Goal: Task Accomplishment & Management: Use online tool/utility

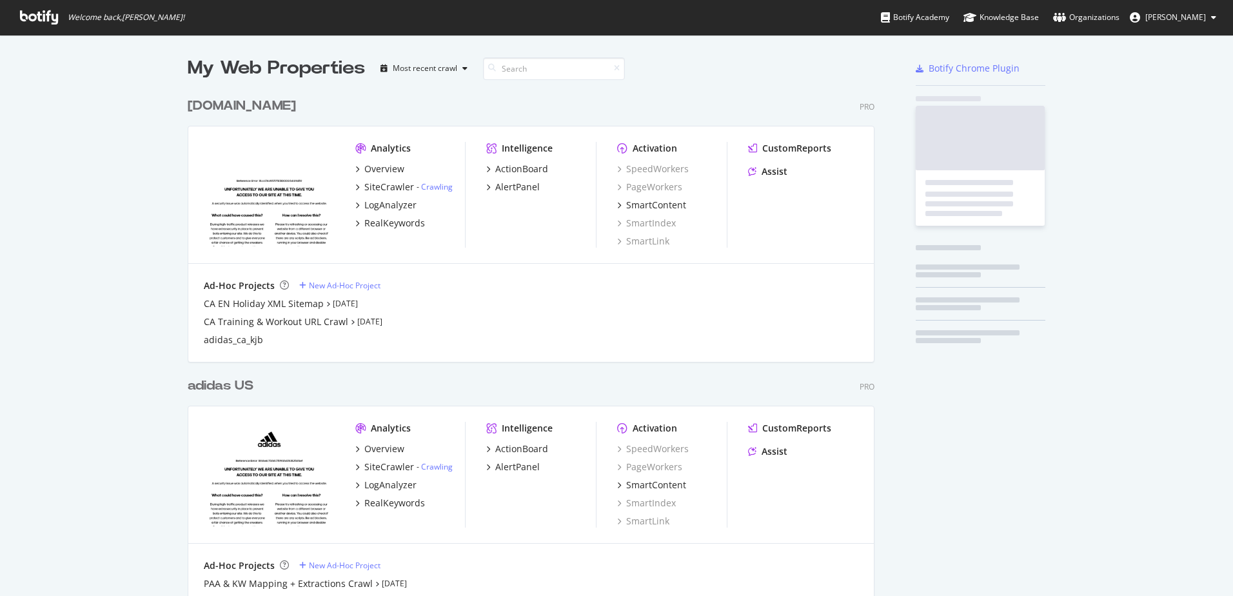
scroll to position [586, 1214]
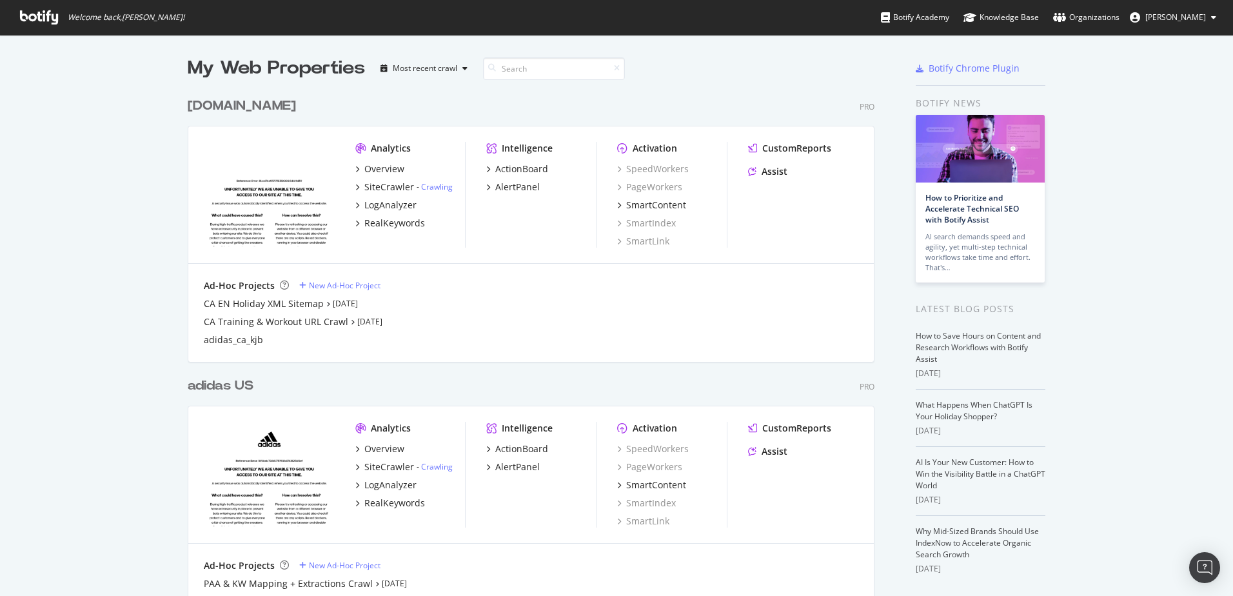
click at [240, 389] on div "adidas US" at bounding box center [221, 386] width 66 height 19
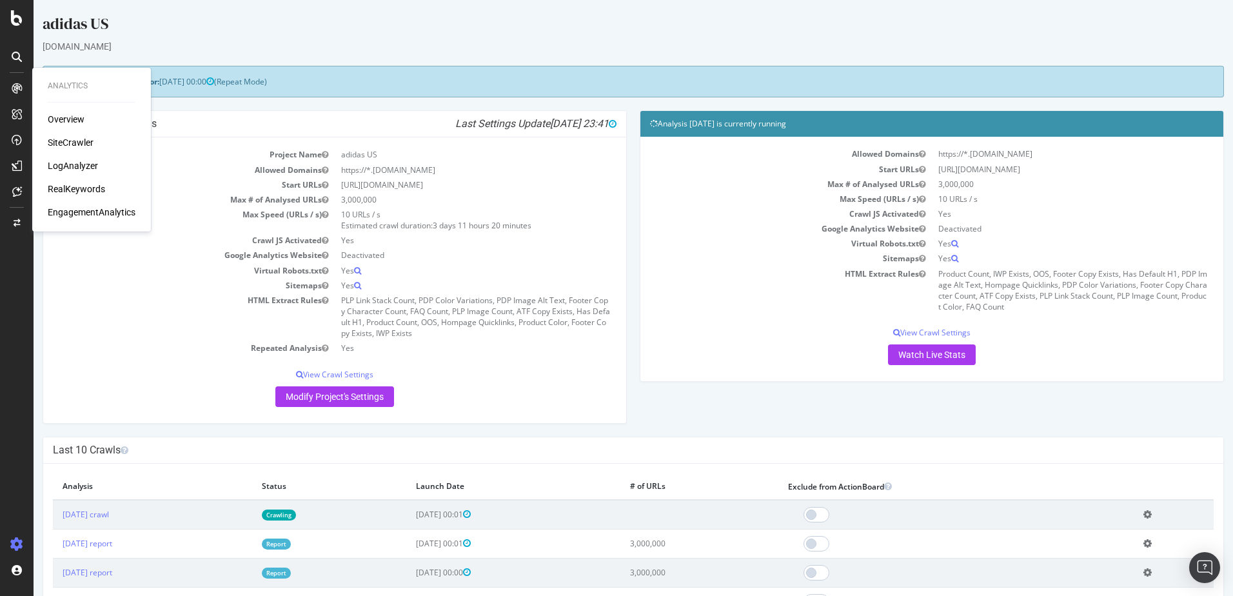
click at [9, 95] on div at bounding box center [16, 88] width 21 height 21
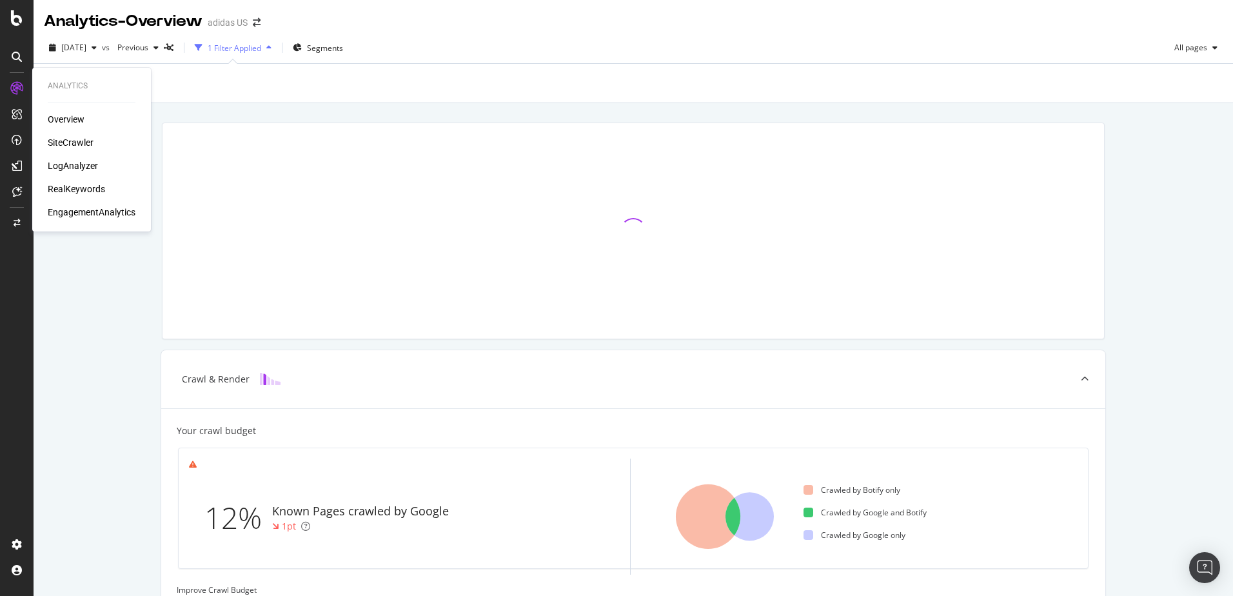
click at [79, 195] on div "RealKeywords" at bounding box center [76, 188] width 57 height 13
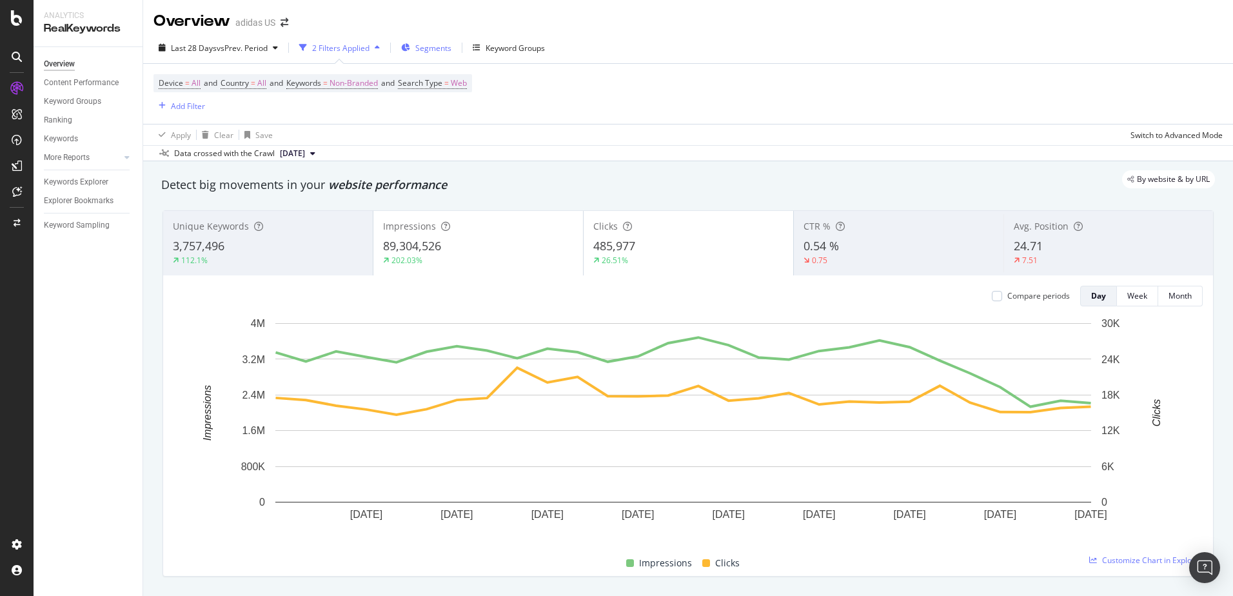
click at [434, 43] on span "Segments" at bounding box center [433, 48] width 36 height 11
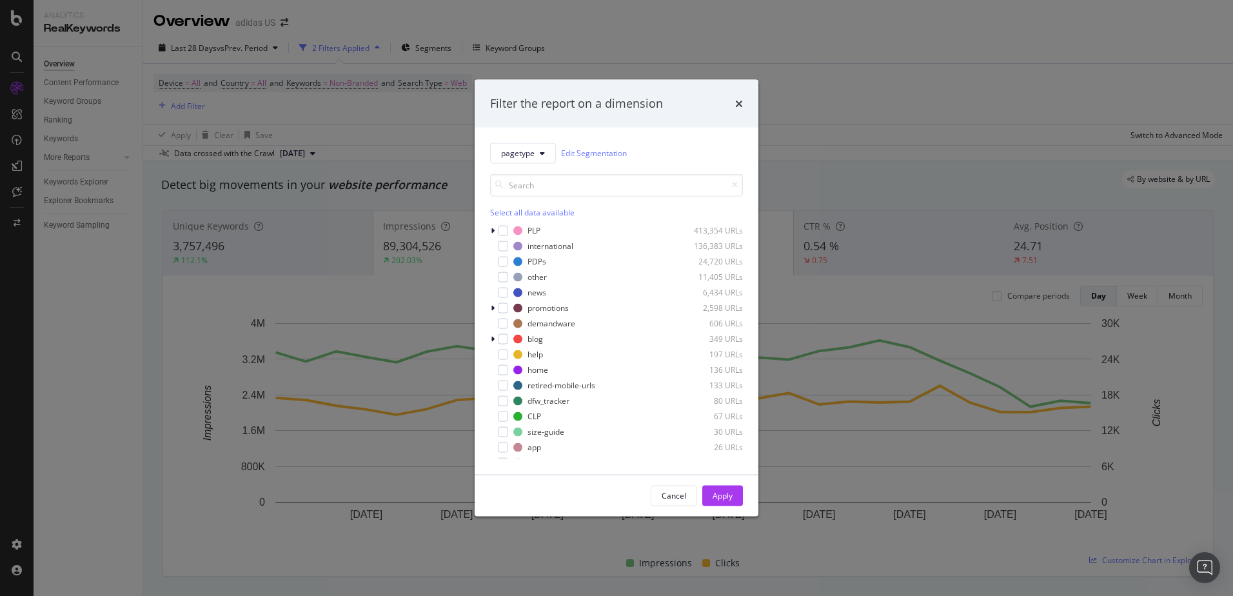
click at [734, 101] on div "Filter the report on a dimension" at bounding box center [616, 103] width 253 height 17
click at [736, 103] on icon "times" at bounding box center [739, 103] width 8 height 10
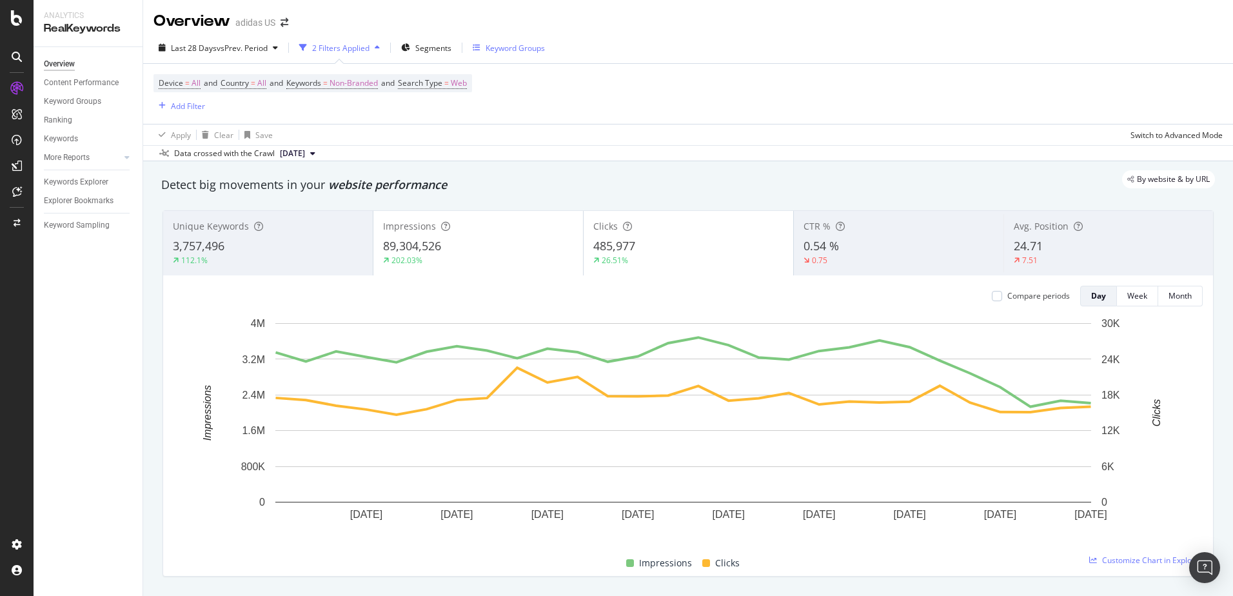
click at [527, 55] on div "Keyword Groups" at bounding box center [509, 47] width 72 height 19
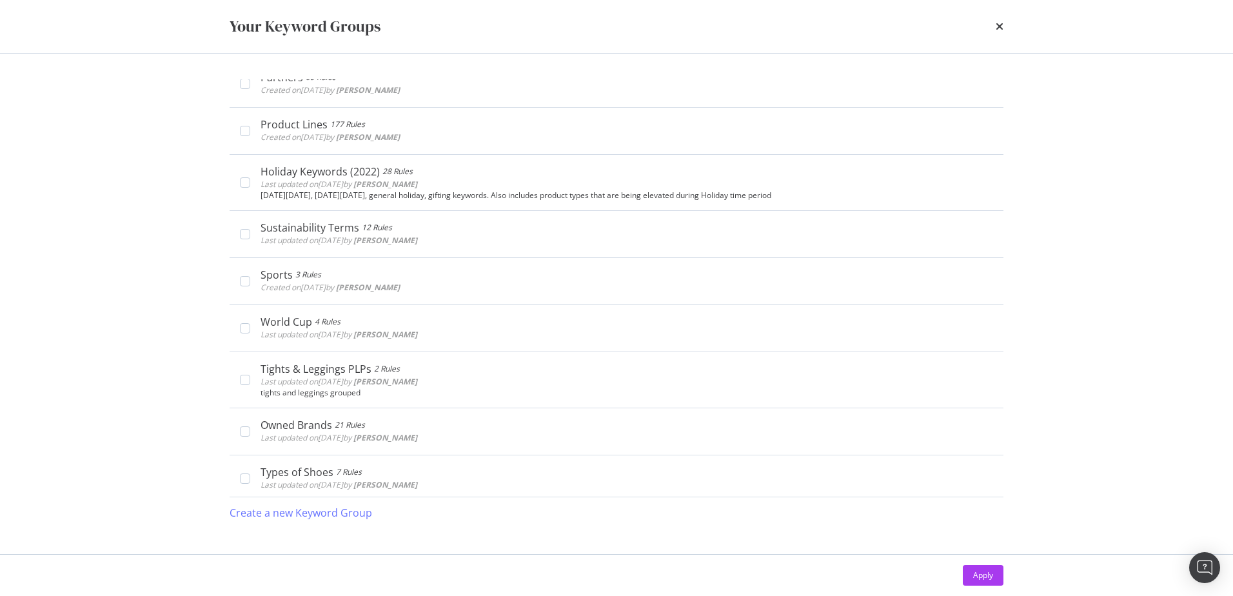
scroll to position [1728, 0]
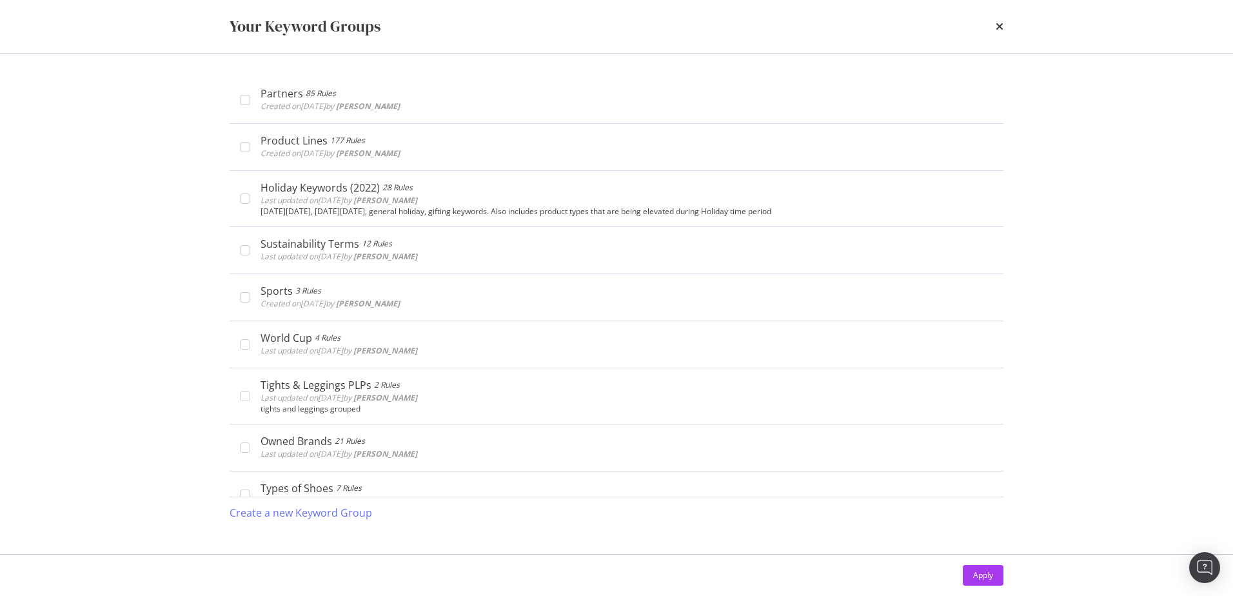
click at [230, 497] on button "Create a new Keyword Group" at bounding box center [301, 512] width 143 height 31
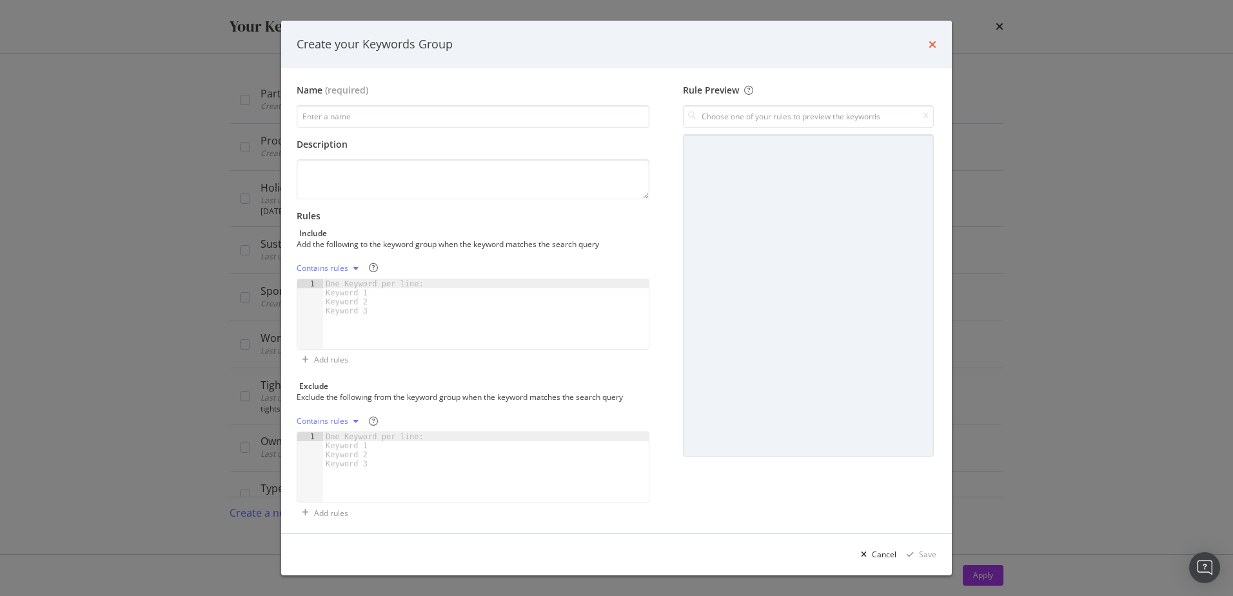
click at [932, 39] on icon "times" at bounding box center [933, 44] width 8 height 10
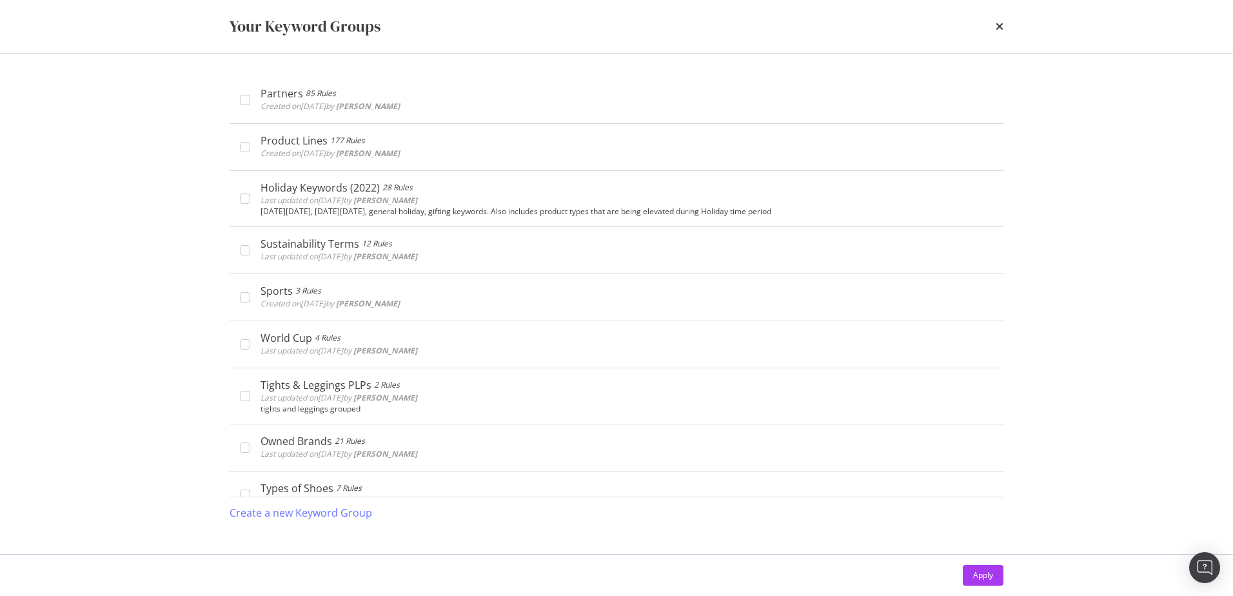
click at [1007, 26] on div "Your Keyword Groups" at bounding box center [616, 26] width 825 height 53
click at [999, 25] on icon "times" at bounding box center [1000, 26] width 8 height 10
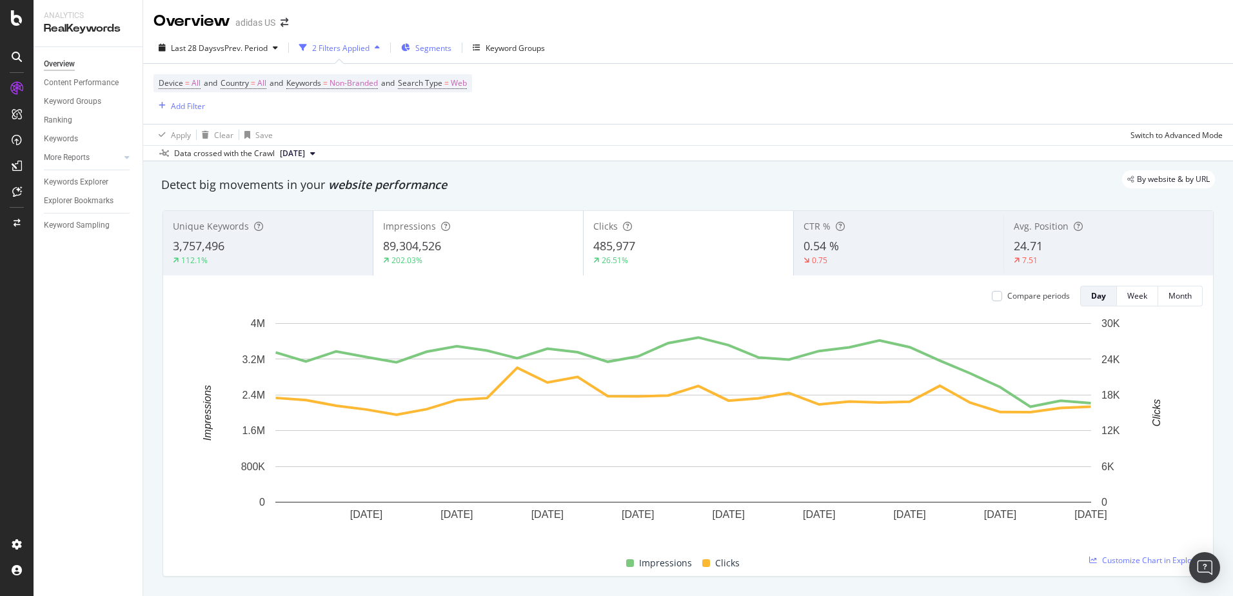
click at [407, 50] on icon "button" at bounding box center [405, 48] width 9 height 8
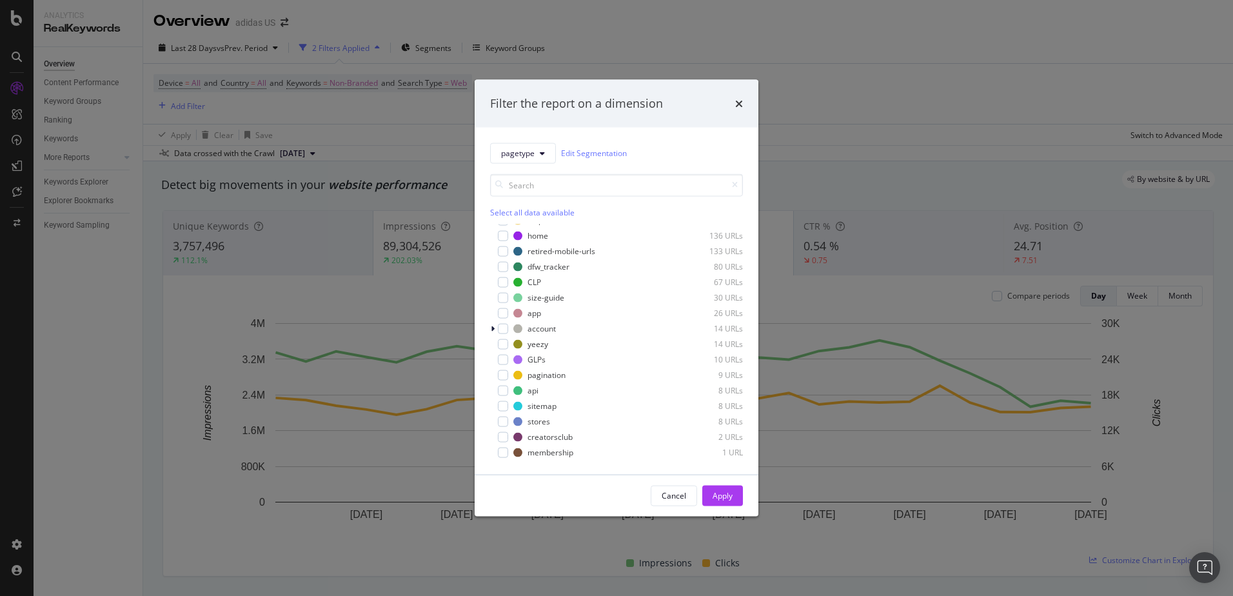
scroll to position [0, 0]
click at [530, 155] on span "pagetype" at bounding box center [518, 153] width 34 height 11
click at [658, 161] on div "pagetype Edit Segmentation" at bounding box center [616, 153] width 253 height 21
click at [493, 231] on icon "modal" at bounding box center [493, 230] width 4 height 8
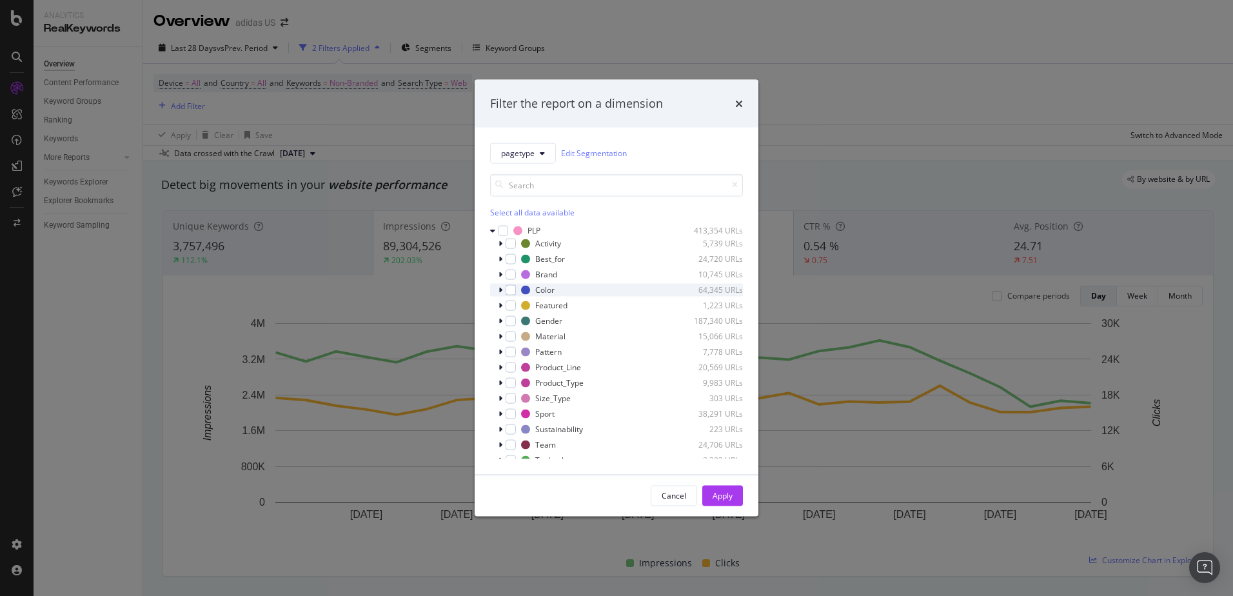
click at [497, 290] on div "Color 64,345 URLs" at bounding box center [616, 289] width 253 height 13
click at [574, 322] on icon "modal" at bounding box center [571, 321] width 8 height 8
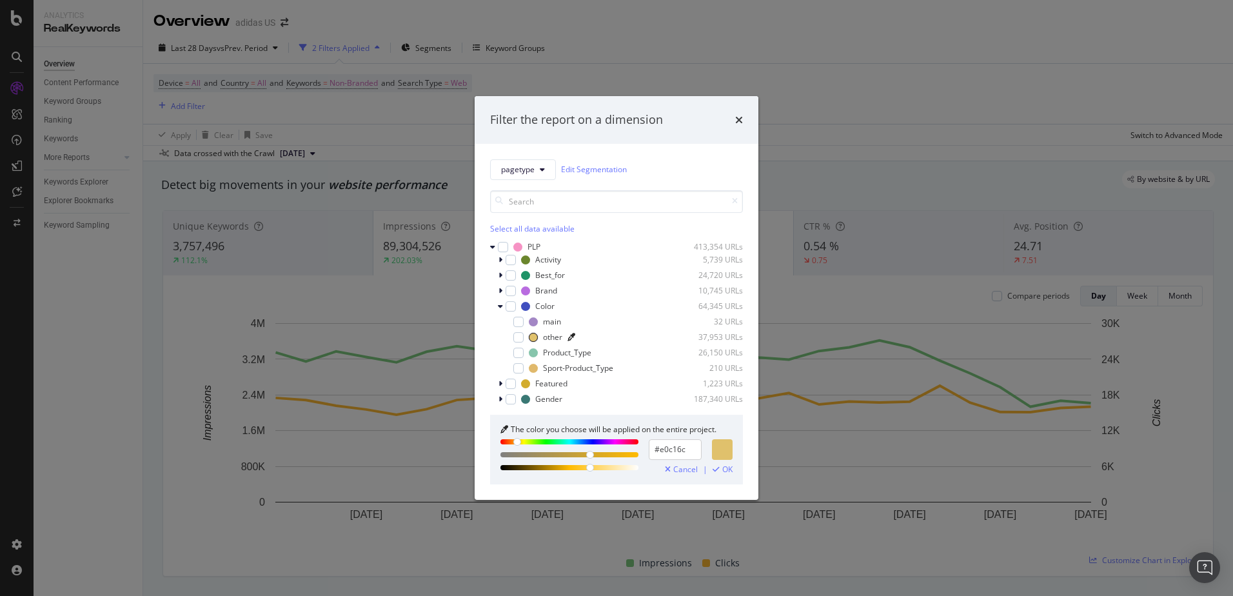
drag, startPoint x: 544, startPoint y: 338, endPoint x: 655, endPoint y: 164, distance: 206.8
click at [655, 164] on div "pagetype Edit Segmentation" at bounding box center [616, 169] width 253 height 21
click at [618, 168] on link "Edit Segmentation" at bounding box center [594, 169] width 66 height 14
click at [493, 248] on icon "modal" at bounding box center [492, 247] width 5 height 8
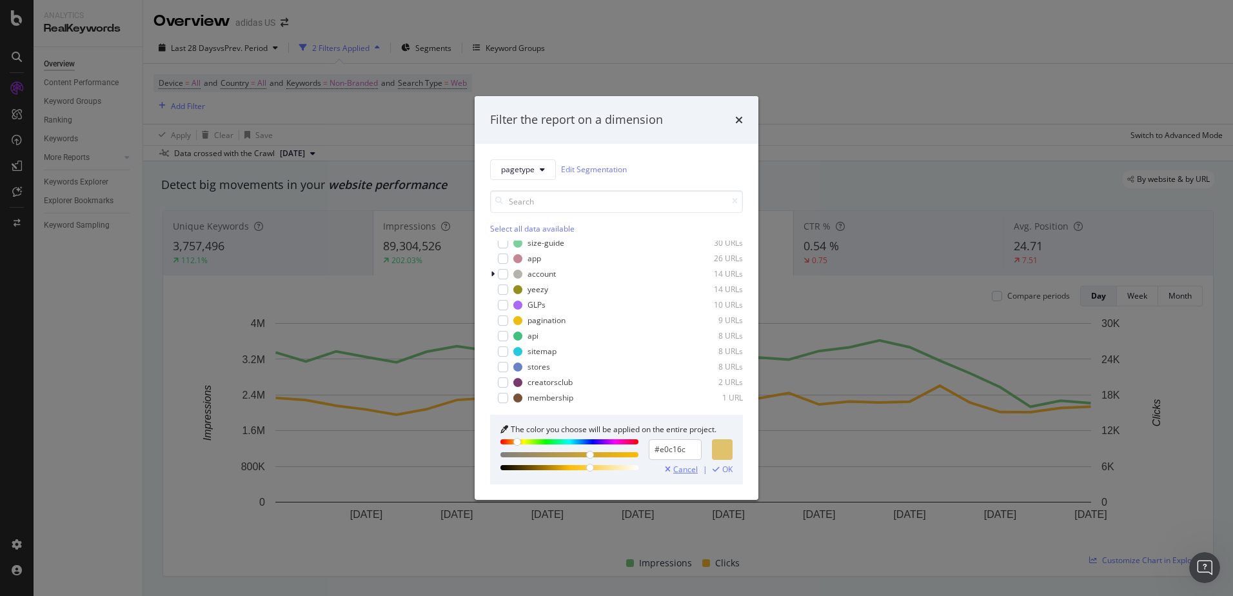
click at [680, 466] on span "Cancel" at bounding box center [685, 469] width 25 height 9
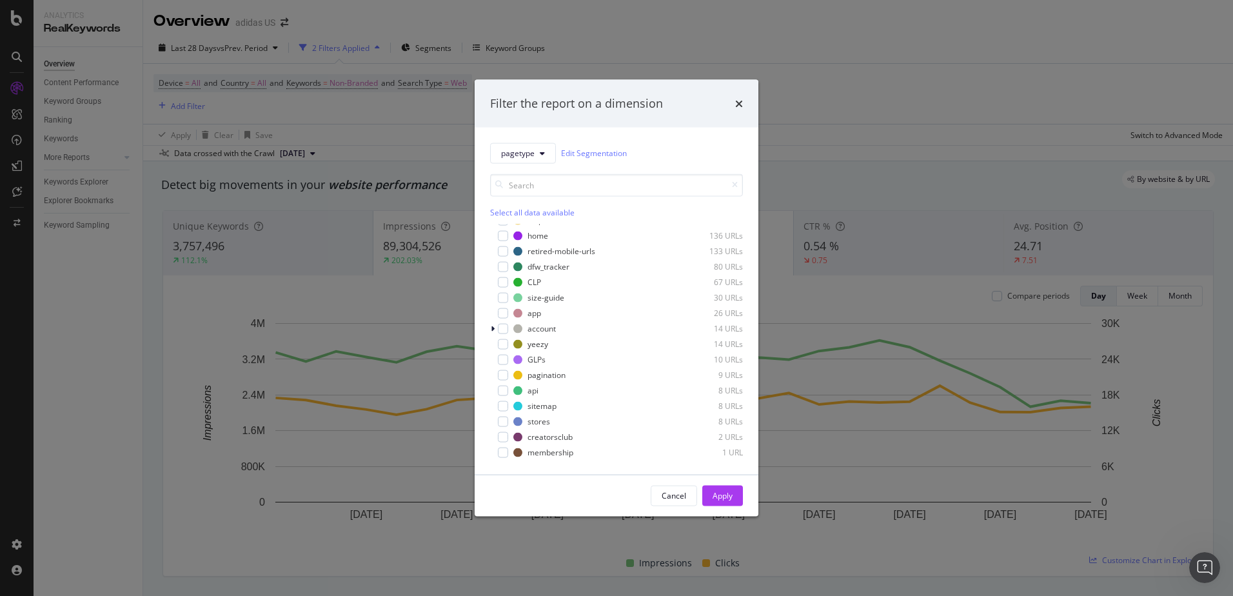
scroll to position [0, 0]
click at [515, 153] on span "pagetype" at bounding box center [518, 153] width 34 height 11
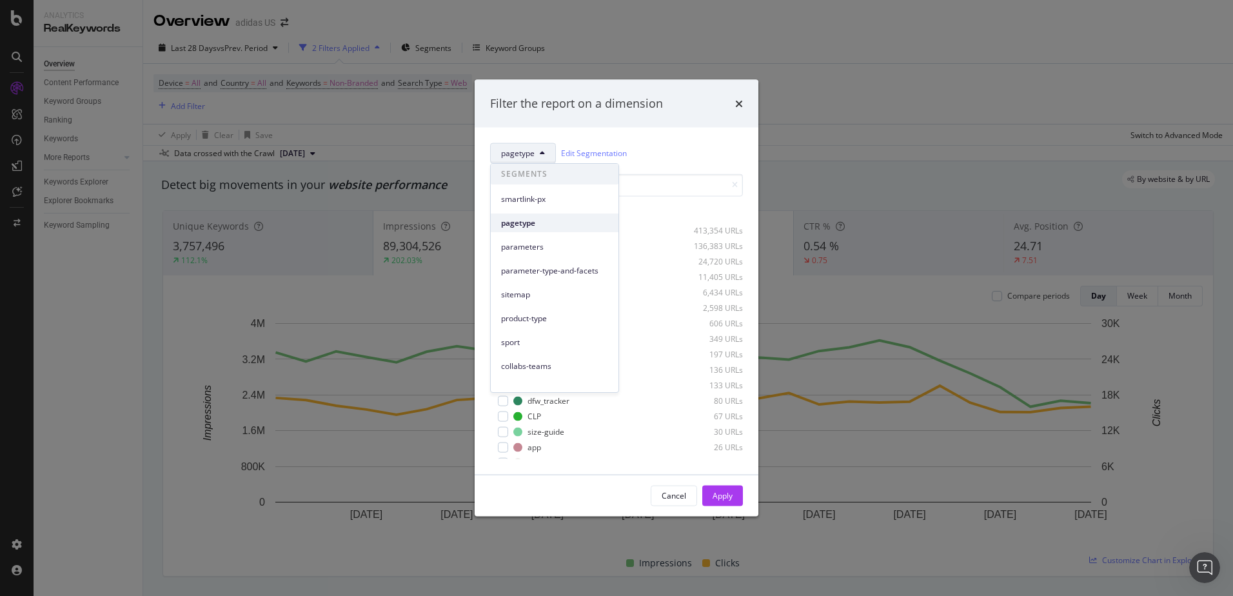
click at [600, 228] on span "pagetype" at bounding box center [554, 223] width 107 height 12
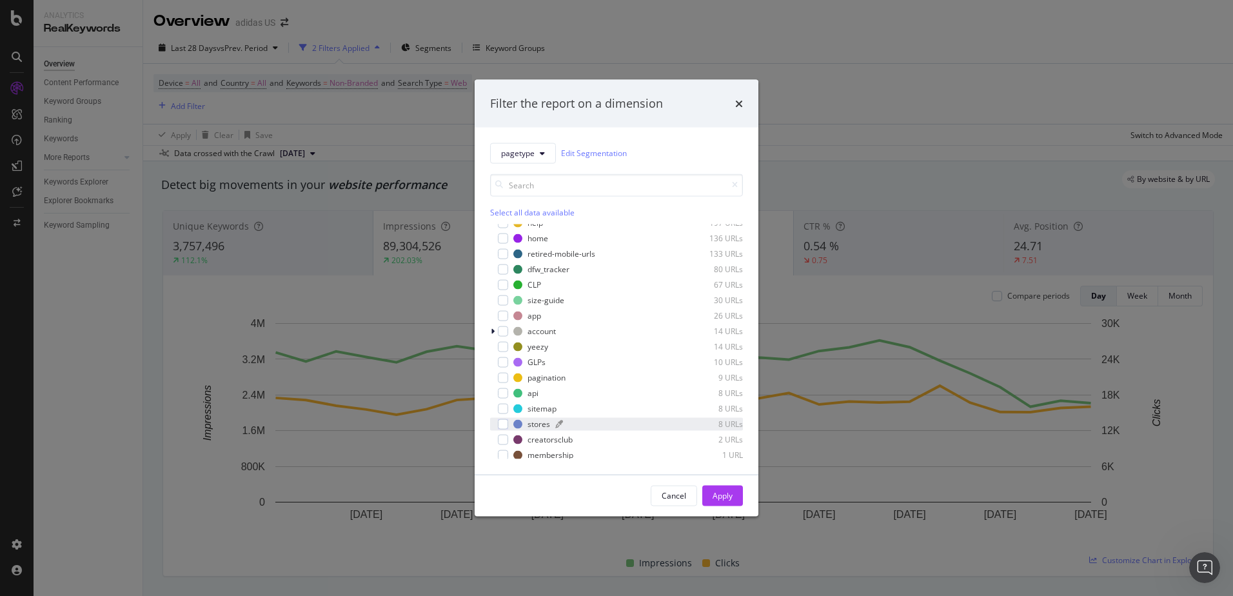
scroll to position [134, 0]
click at [515, 159] on button "pagetype" at bounding box center [523, 153] width 66 height 21
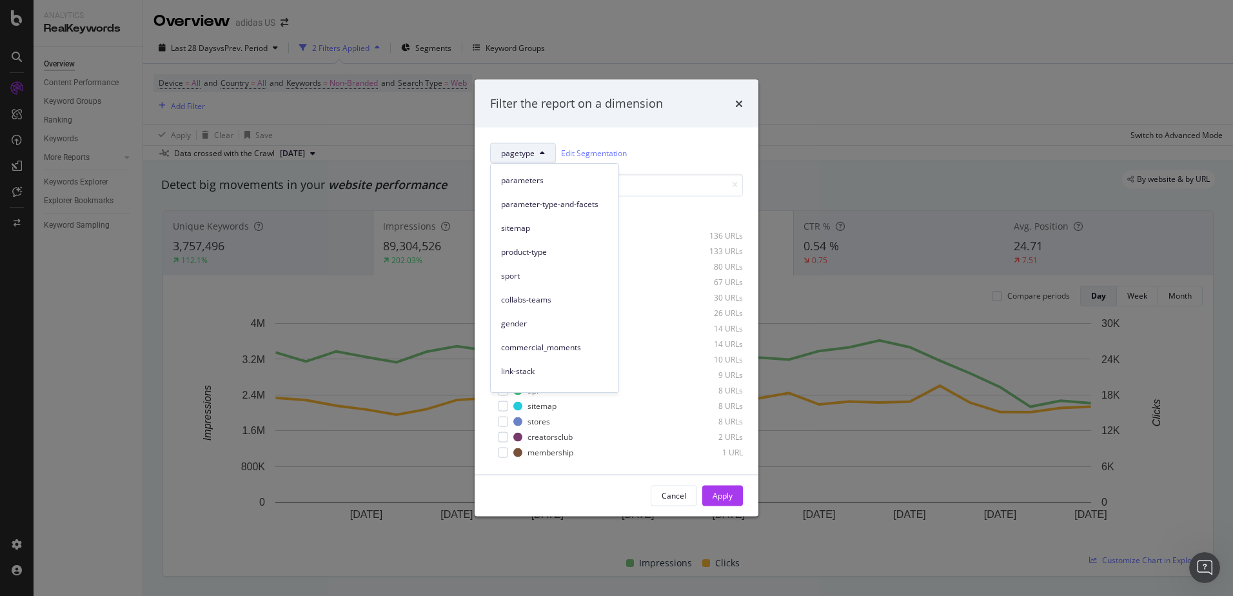
scroll to position [47, 0]
click at [557, 277] on div "product-type" at bounding box center [555, 271] width 128 height 19
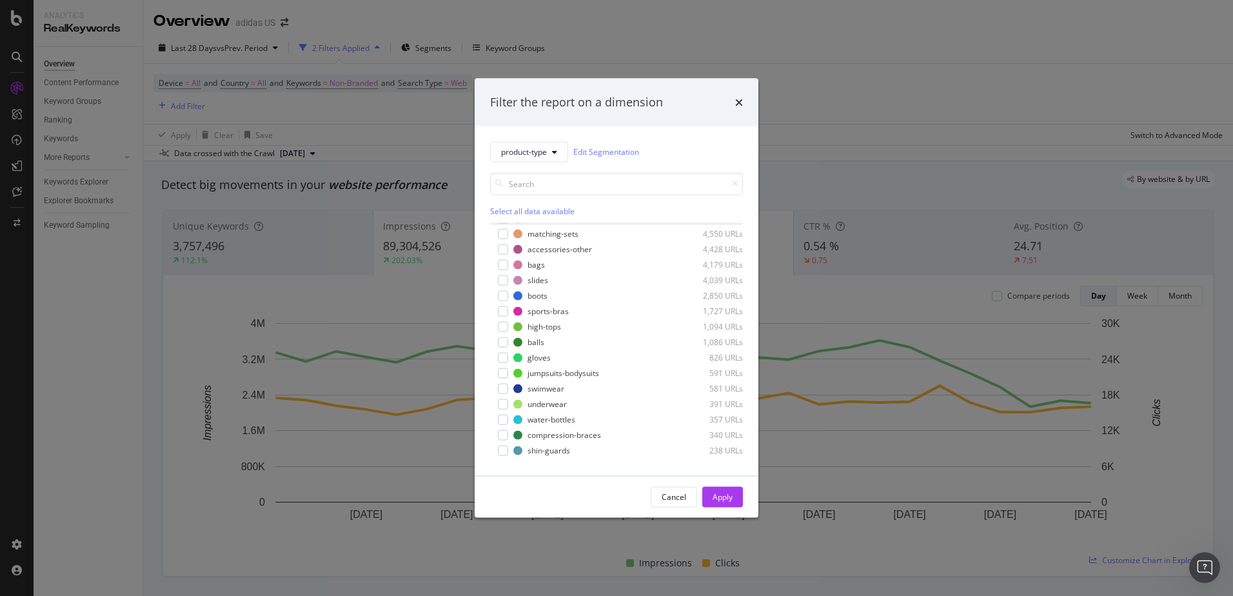
scroll to position [62, 0]
click at [518, 155] on span "product-type" at bounding box center [524, 151] width 46 height 11
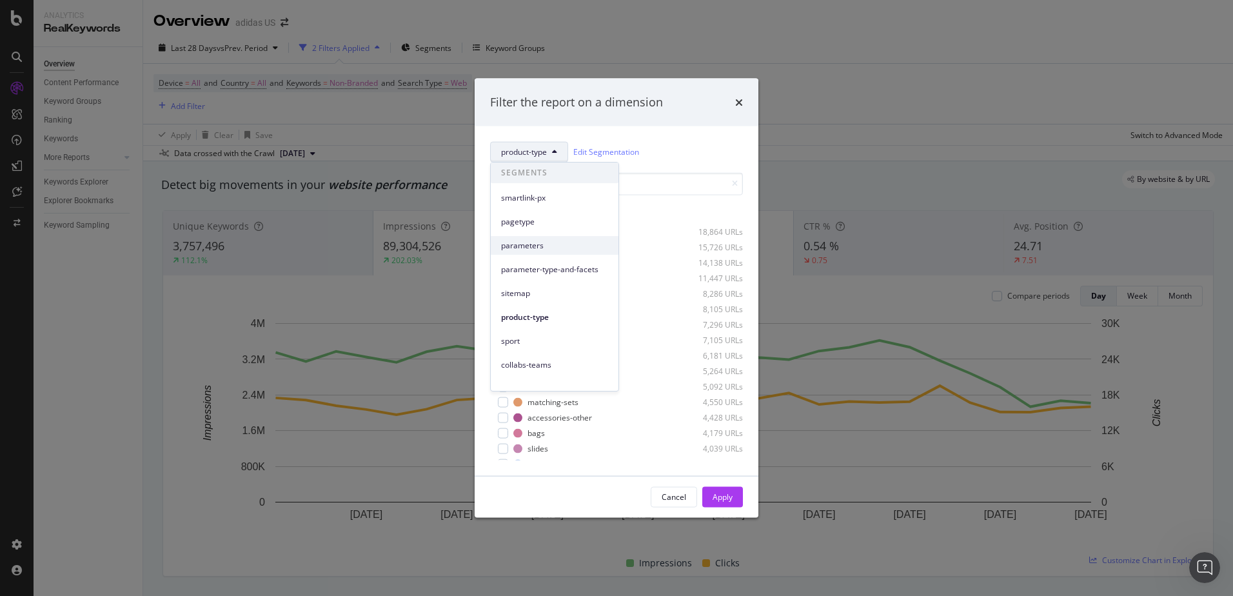
click at [554, 246] on span "parameters" at bounding box center [554, 246] width 107 height 12
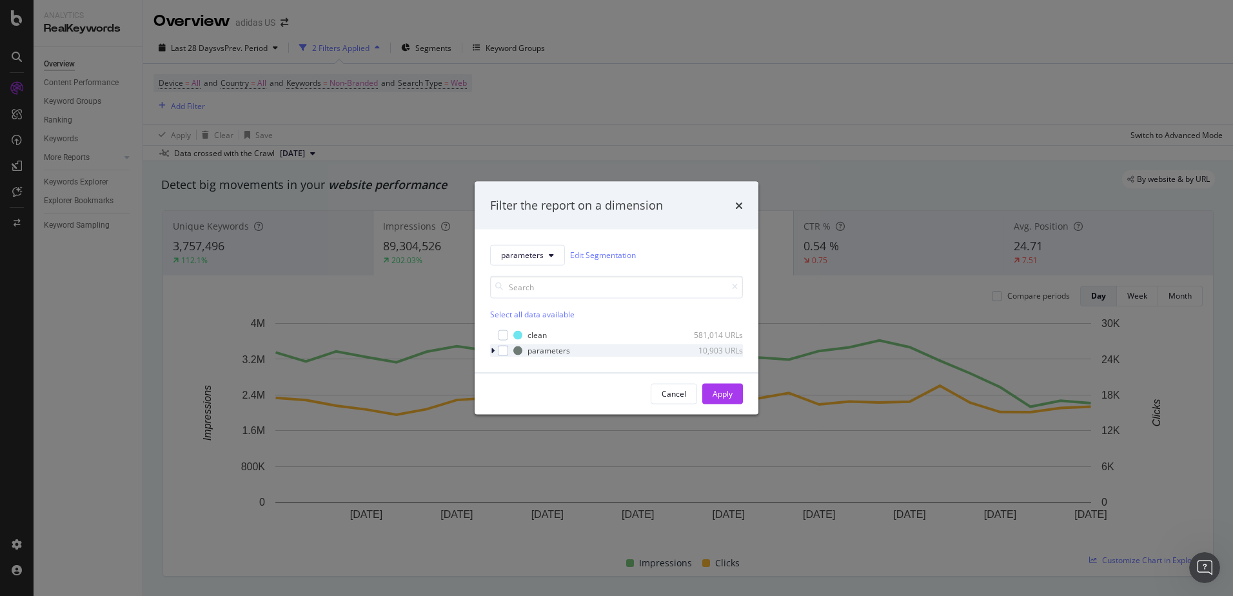
click at [493, 349] on icon "modal" at bounding box center [493, 350] width 4 height 8
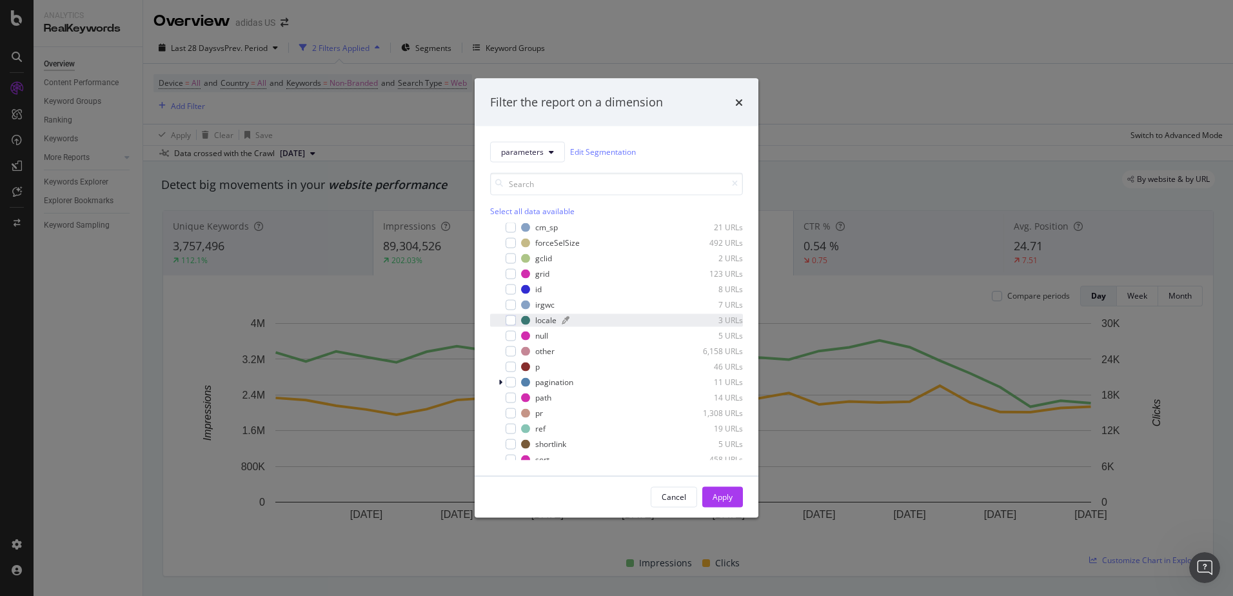
scroll to position [0, 0]
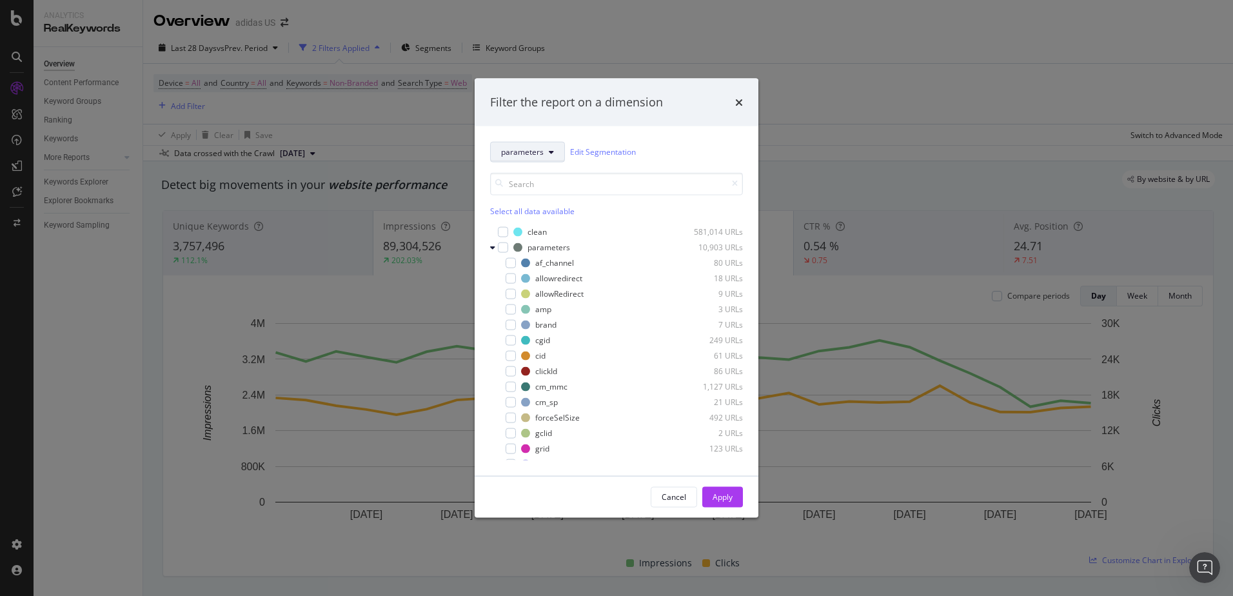
click at [541, 153] on span "parameters" at bounding box center [522, 151] width 43 height 11
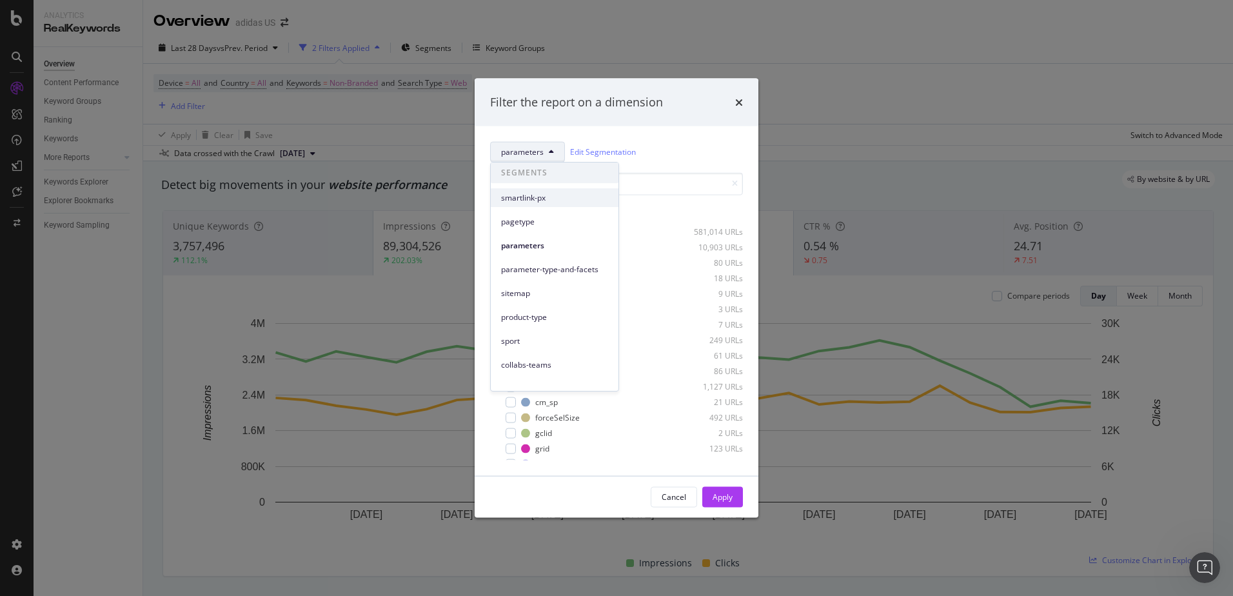
click at [558, 199] on span "smartlink-px" at bounding box center [554, 198] width 107 height 12
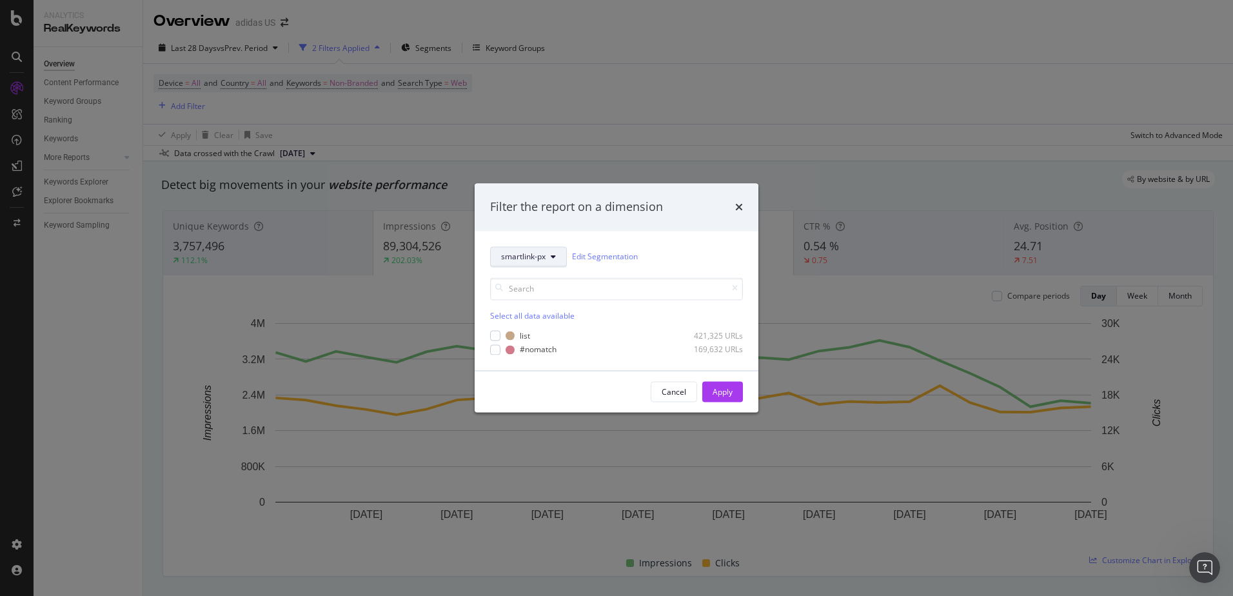
click at [545, 257] on span "smartlink-px" at bounding box center [523, 256] width 44 height 11
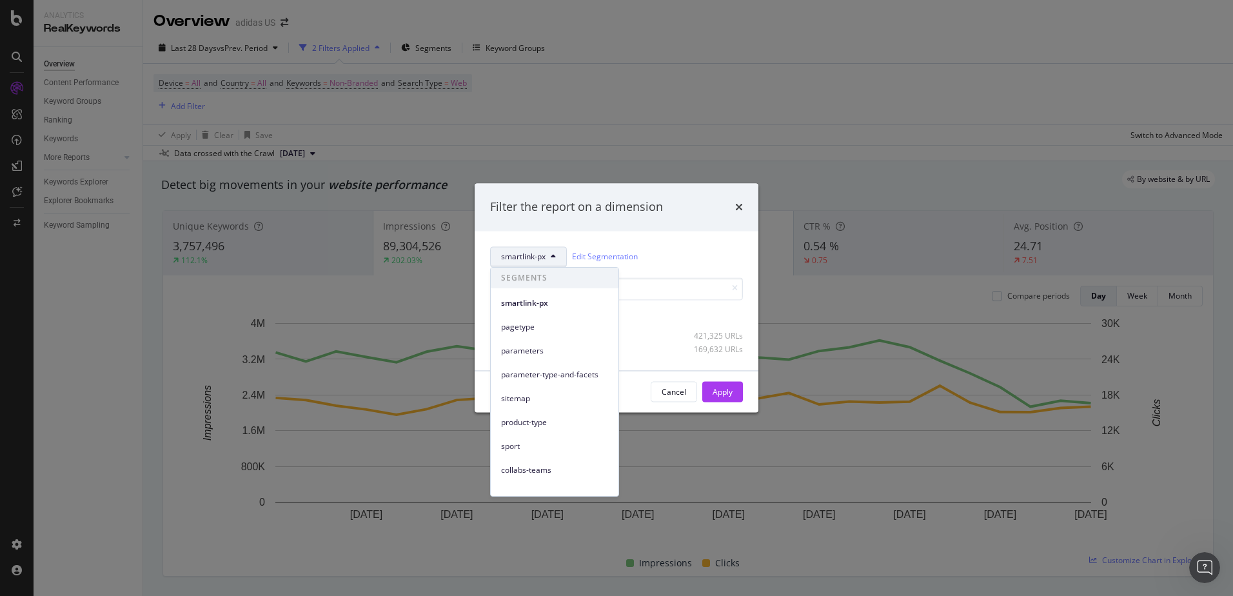
scroll to position [176, 0]
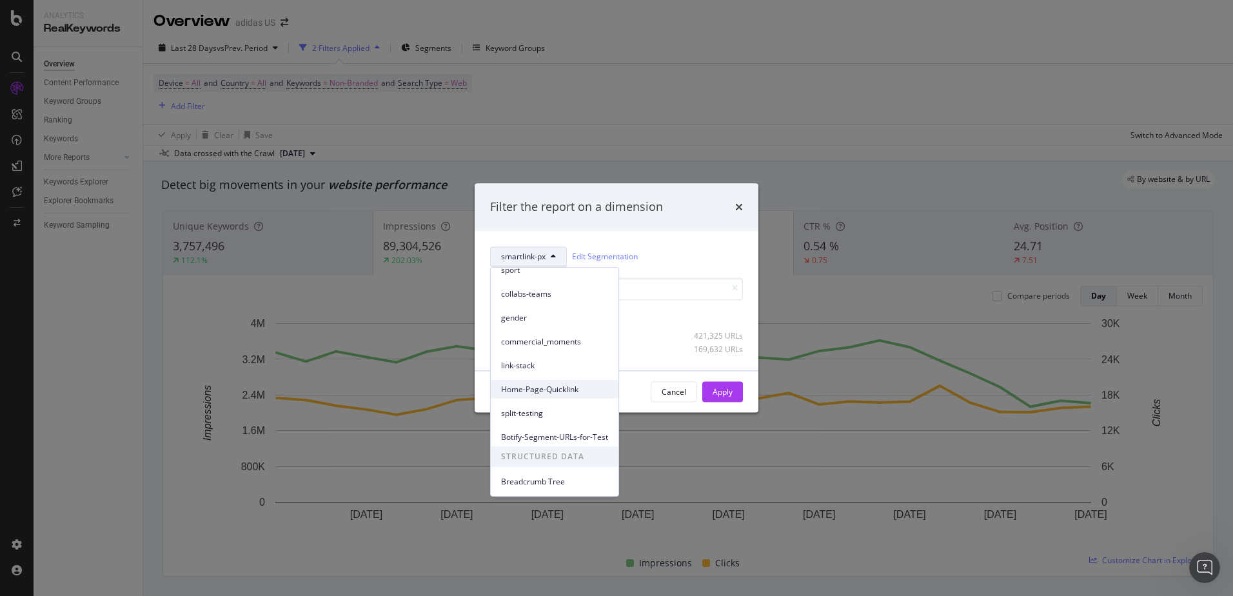
click at [549, 395] on div "Home-Page-Quicklink" at bounding box center [555, 389] width 128 height 19
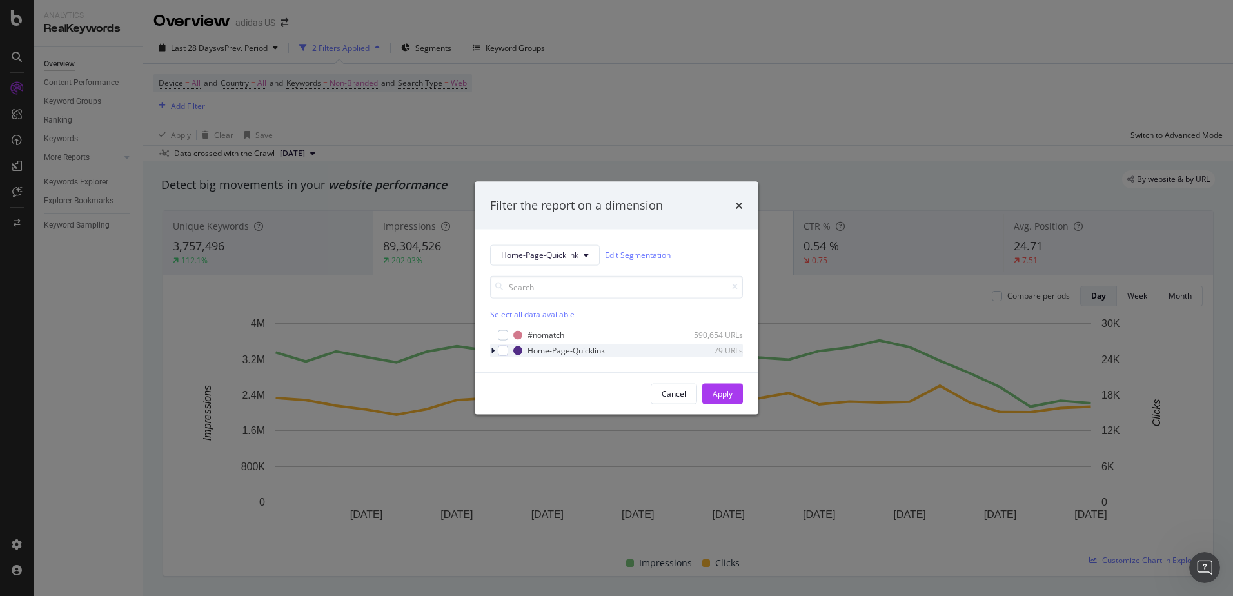
click at [492, 349] on icon "modal" at bounding box center [493, 350] width 4 height 8
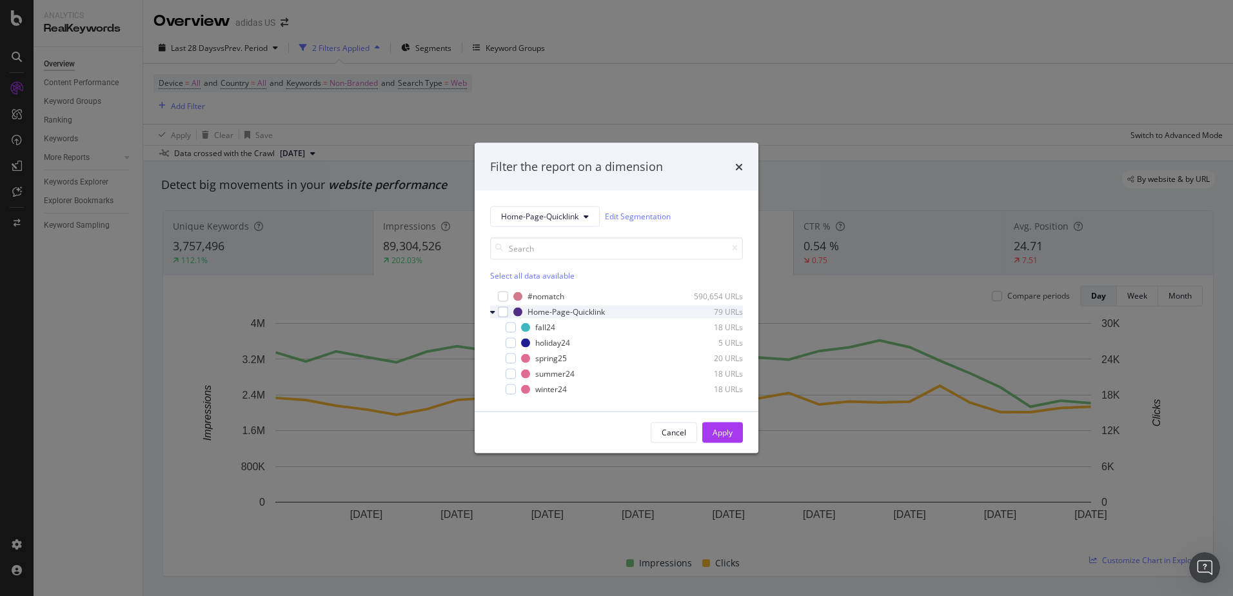
click at [495, 311] on div "modal" at bounding box center [494, 311] width 8 height 13
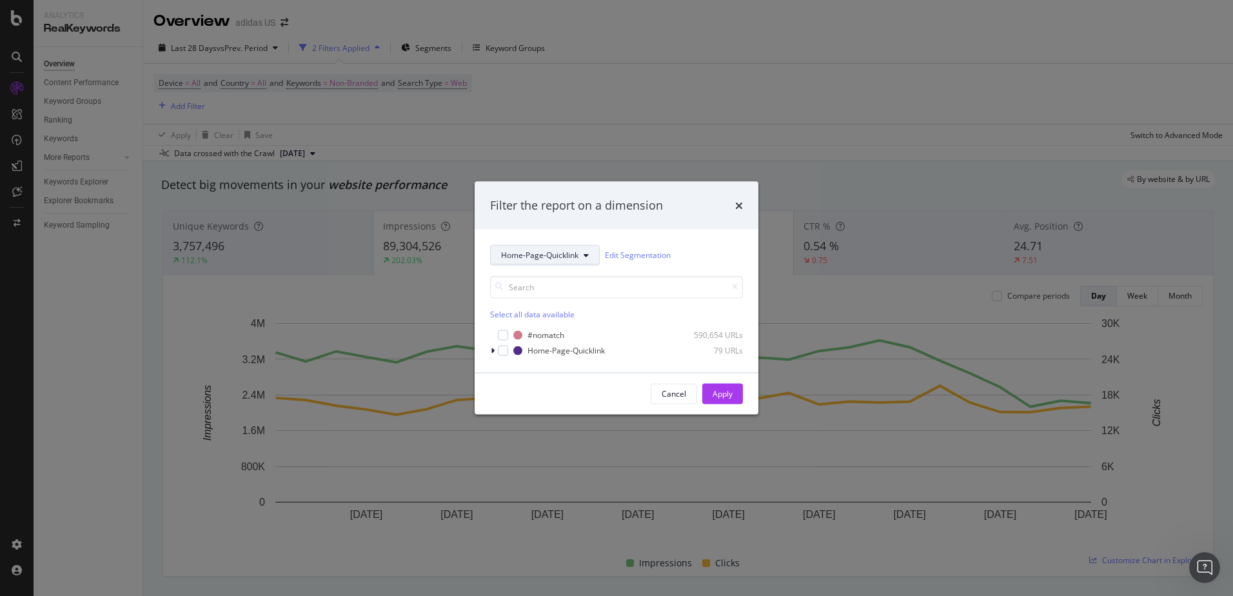
click at [559, 248] on button "Home-Page-Quicklink" at bounding box center [545, 254] width 110 height 21
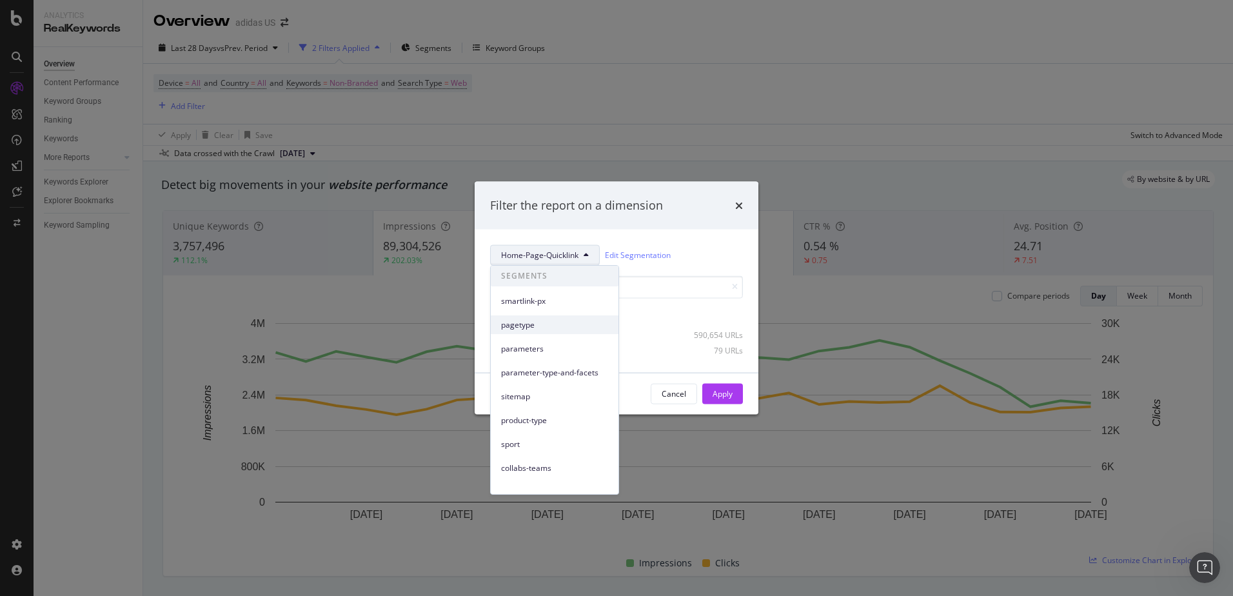
click at [584, 331] on div "pagetype" at bounding box center [555, 324] width 128 height 19
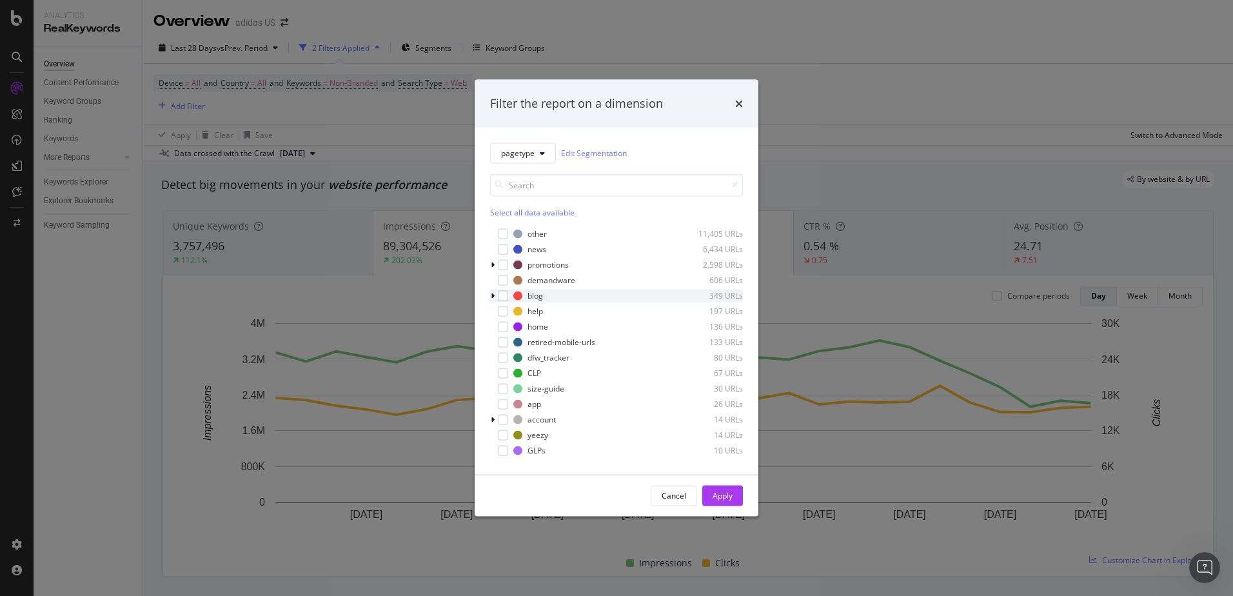
scroll to position [64, 0]
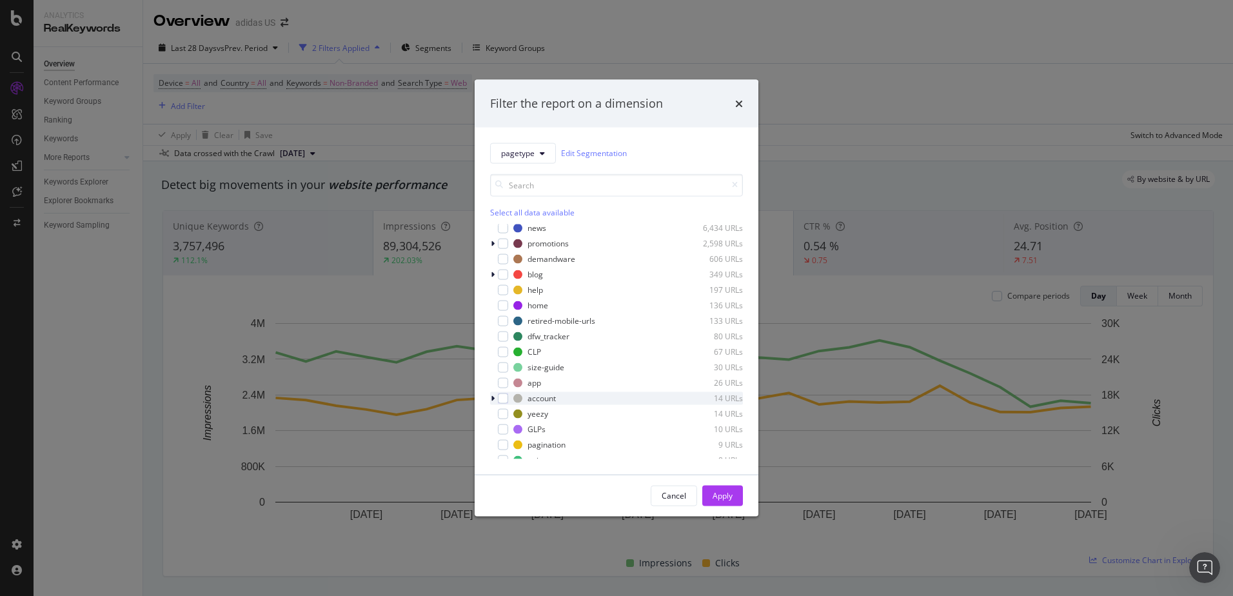
click at [493, 399] on icon "modal" at bounding box center [493, 398] width 4 height 8
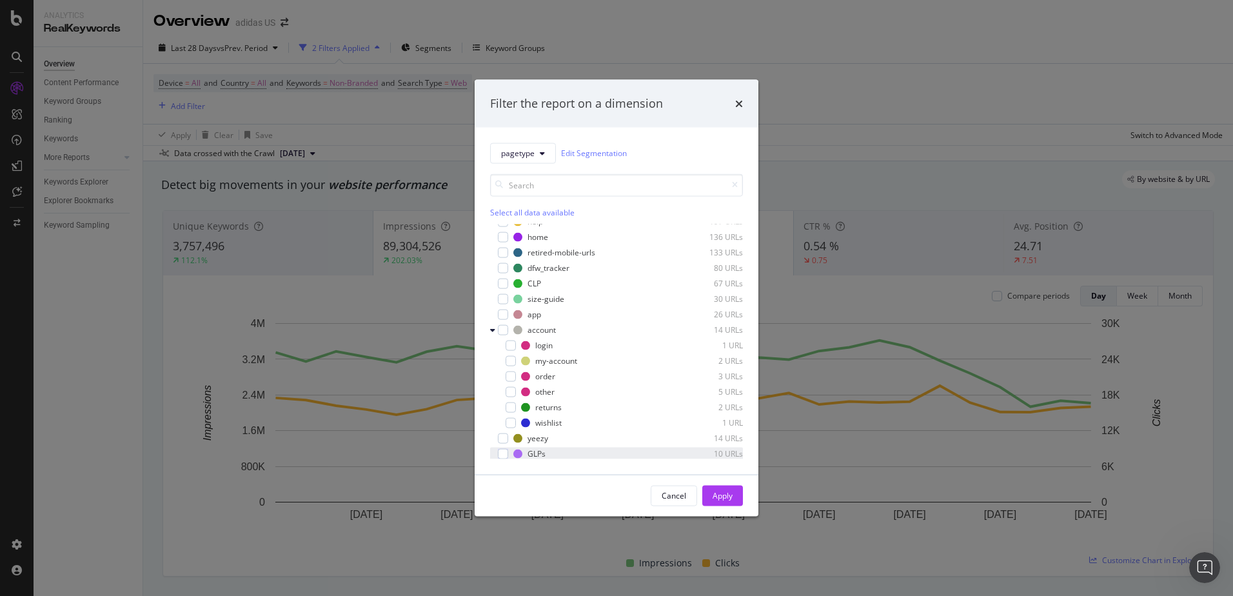
scroll to position [193, 0]
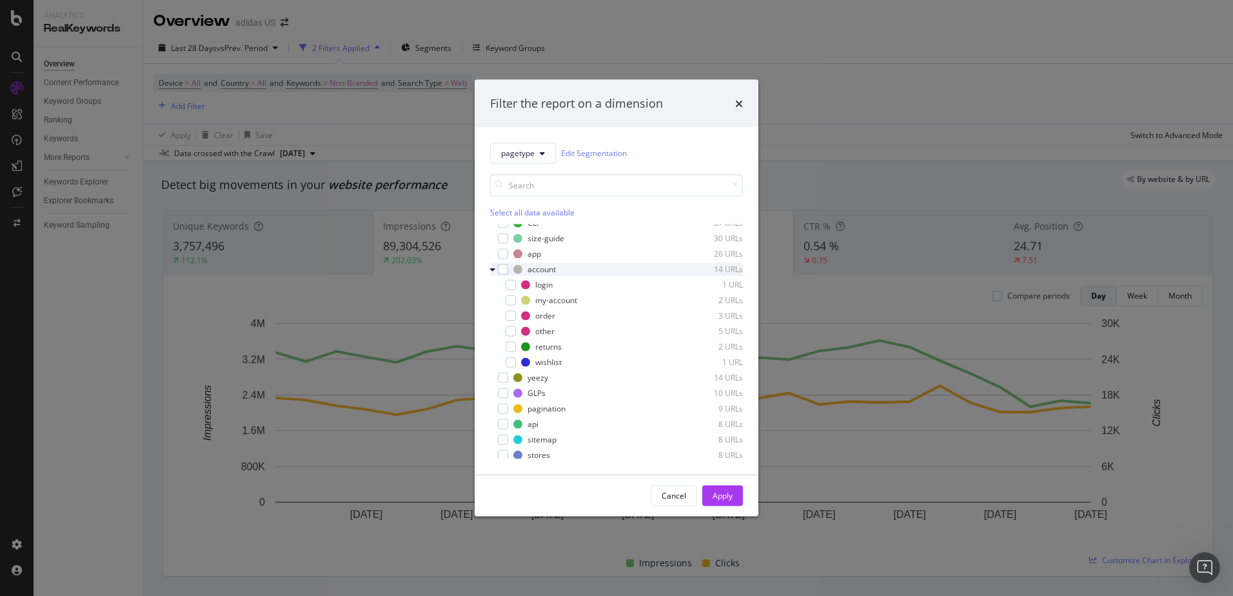
click at [491, 266] on icon "modal" at bounding box center [492, 269] width 5 height 8
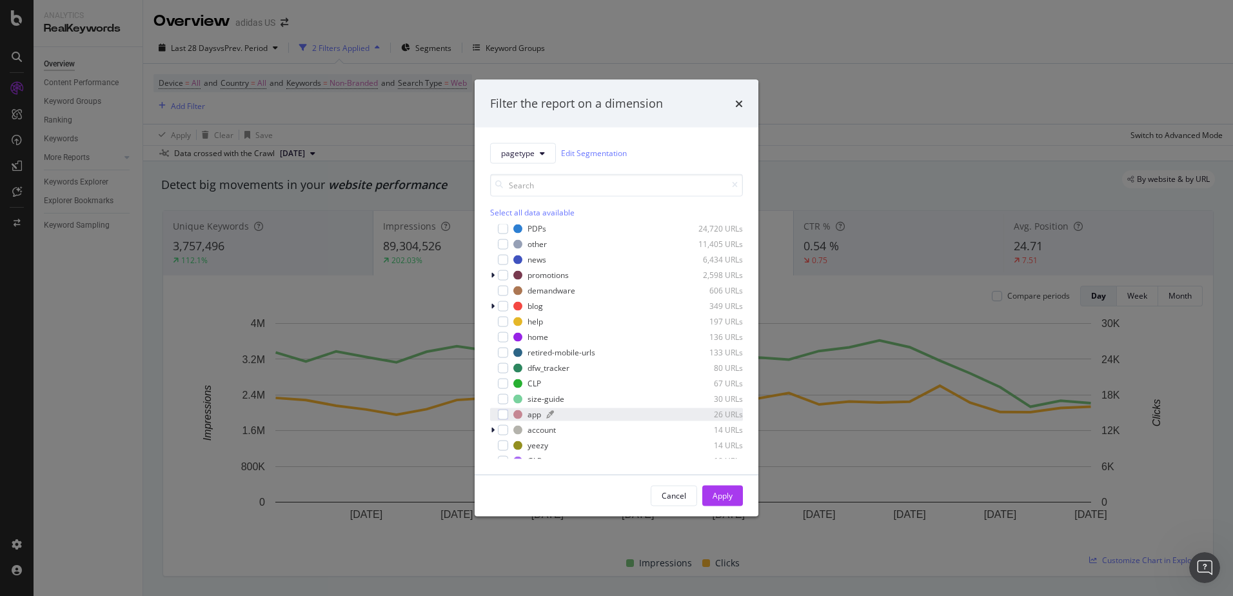
scroll to position [0, 0]
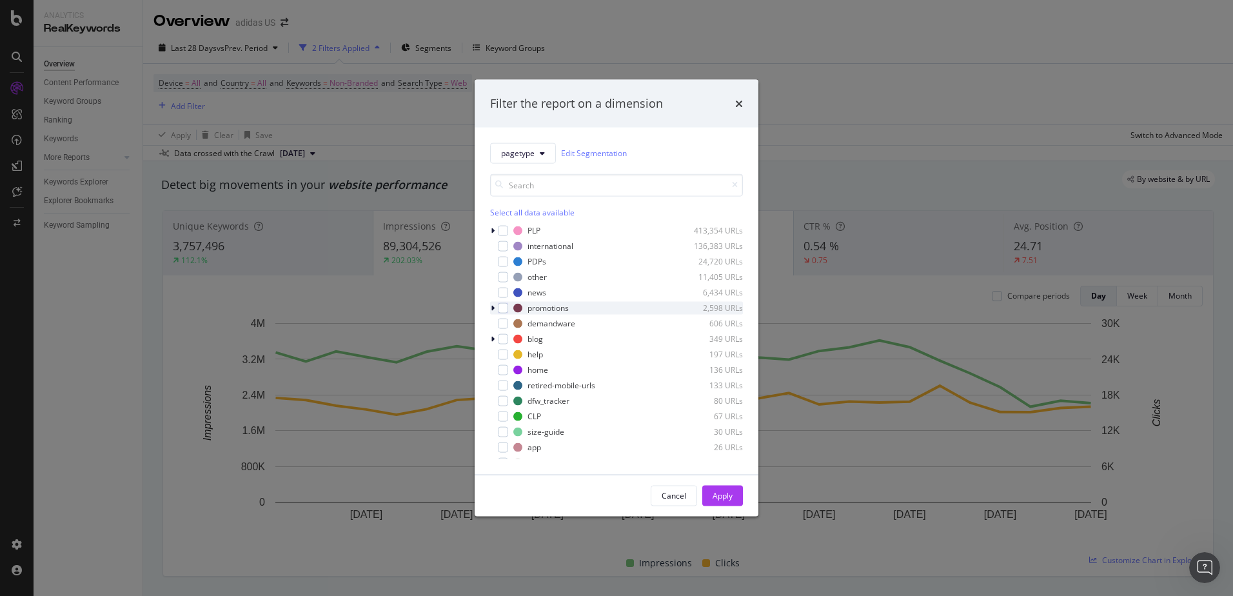
click at [493, 306] on icon "modal" at bounding box center [493, 308] width 4 height 8
click at [493, 306] on icon "modal" at bounding box center [492, 308] width 5 height 8
click at [495, 232] on div "modal" at bounding box center [494, 230] width 8 height 13
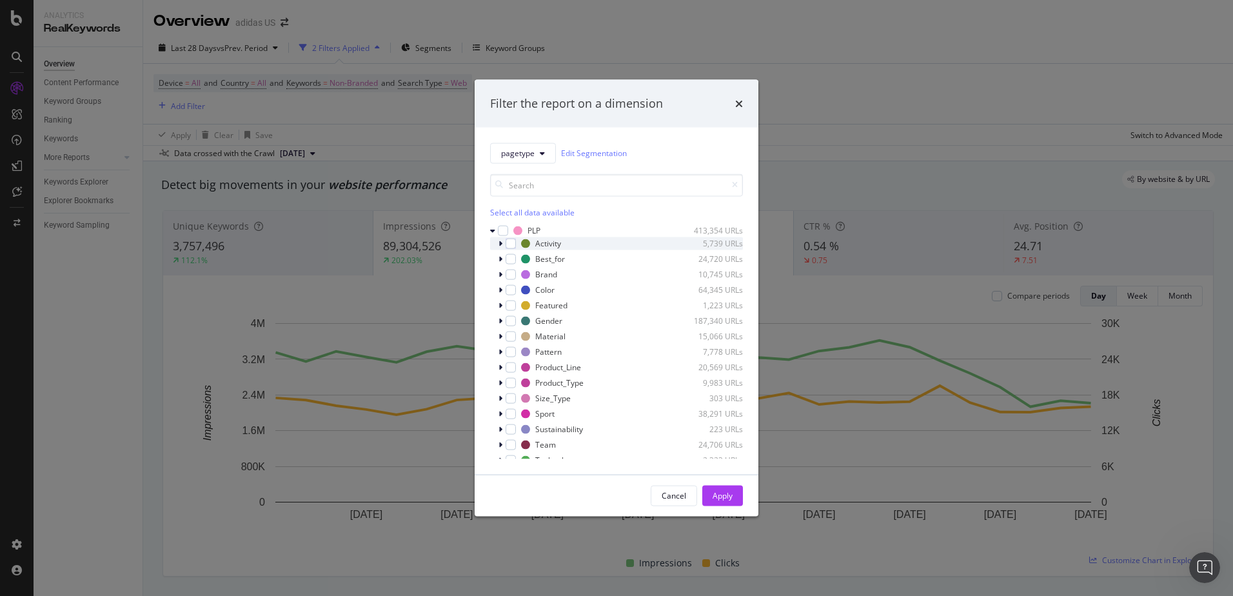
click at [503, 239] on div "modal" at bounding box center [502, 243] width 8 height 13
click at [504, 261] on div "modal" at bounding box center [502, 258] width 8 height 13
click at [500, 289] on icon "modal" at bounding box center [500, 290] width 4 height 8
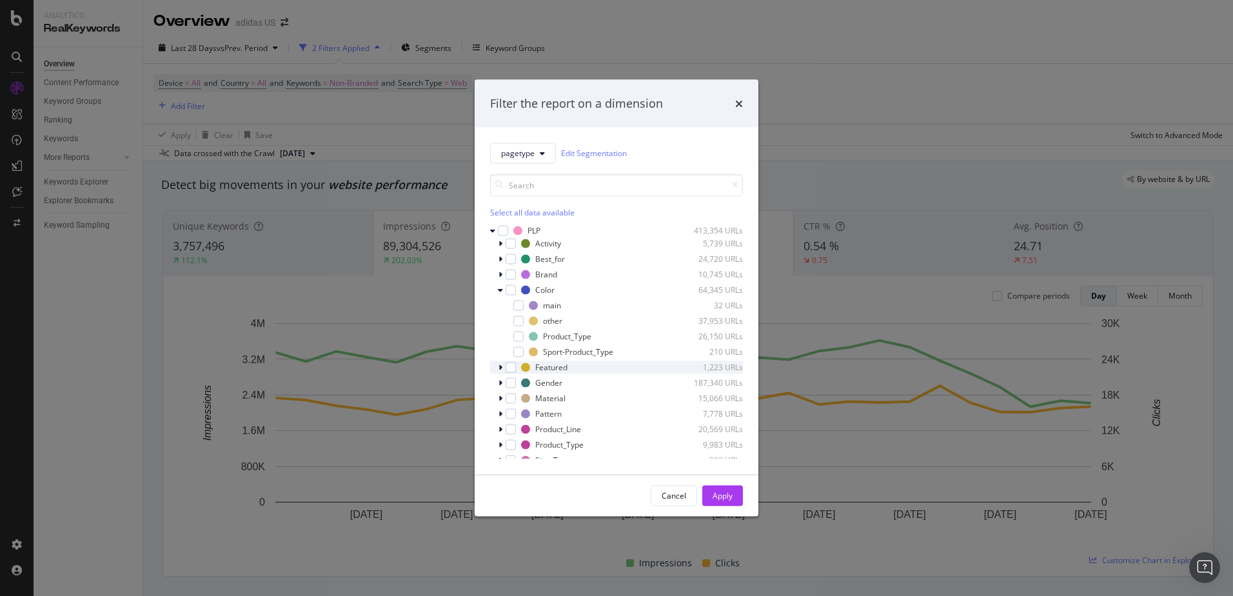
click at [500, 366] on icon "modal" at bounding box center [500, 367] width 4 height 8
click at [500, 366] on icon "modal" at bounding box center [500, 367] width 5 height 8
click at [504, 290] on div "modal" at bounding box center [502, 289] width 8 height 13
click at [492, 233] on icon "modal" at bounding box center [492, 230] width 5 height 8
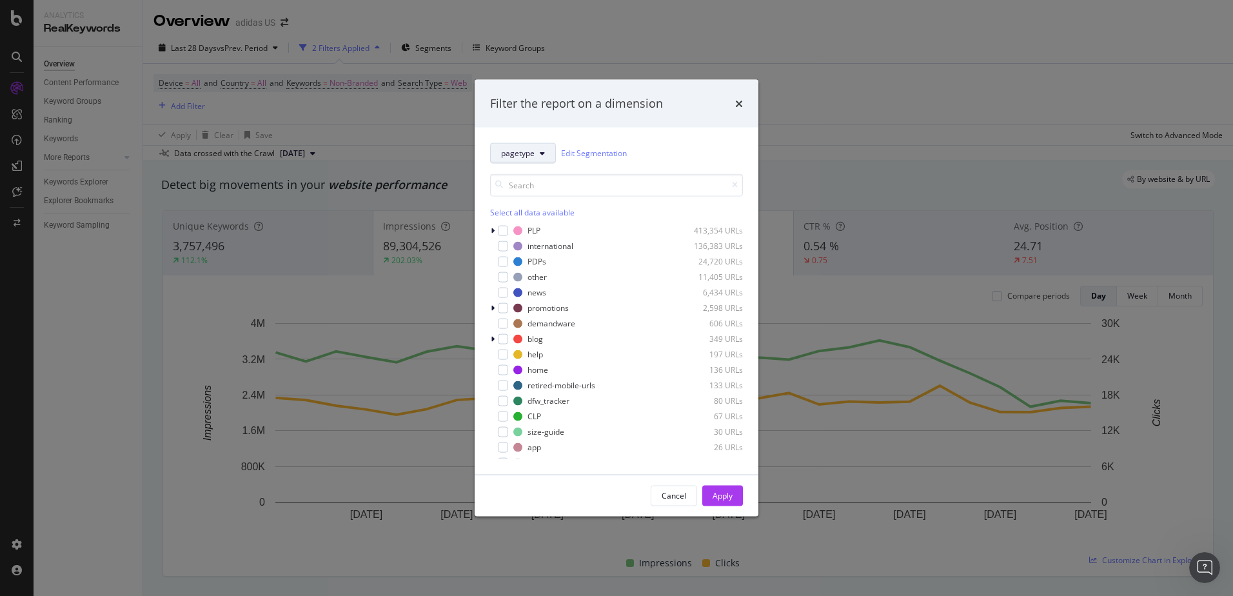
click at [533, 150] on span "pagetype" at bounding box center [518, 153] width 34 height 11
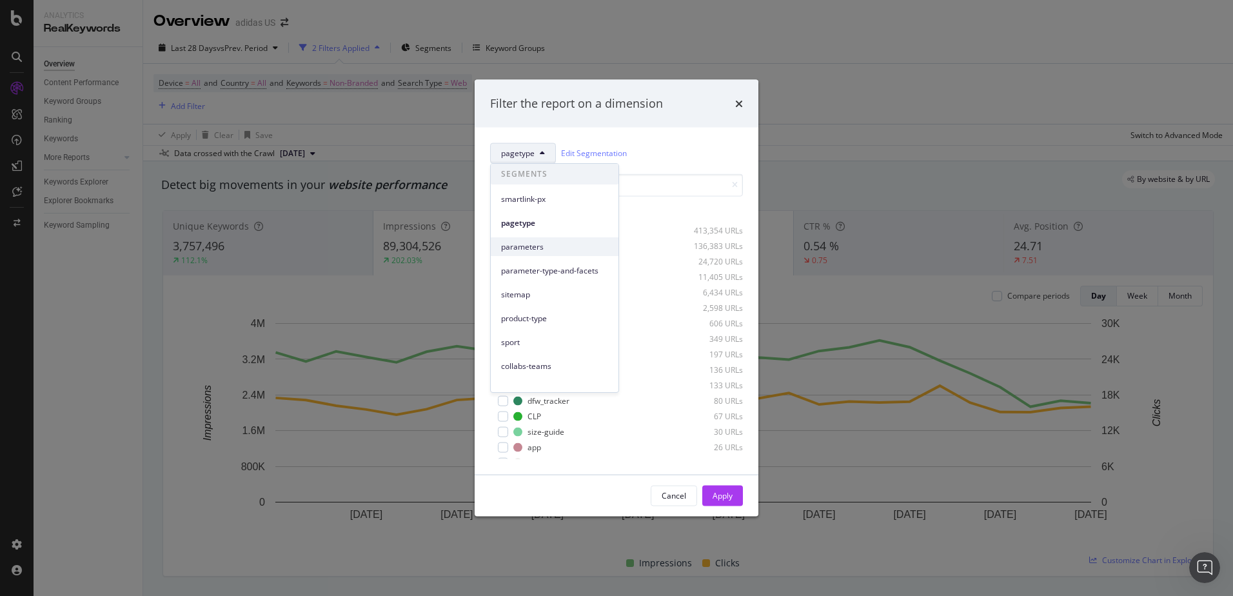
click at [545, 244] on span "parameters" at bounding box center [554, 247] width 107 height 12
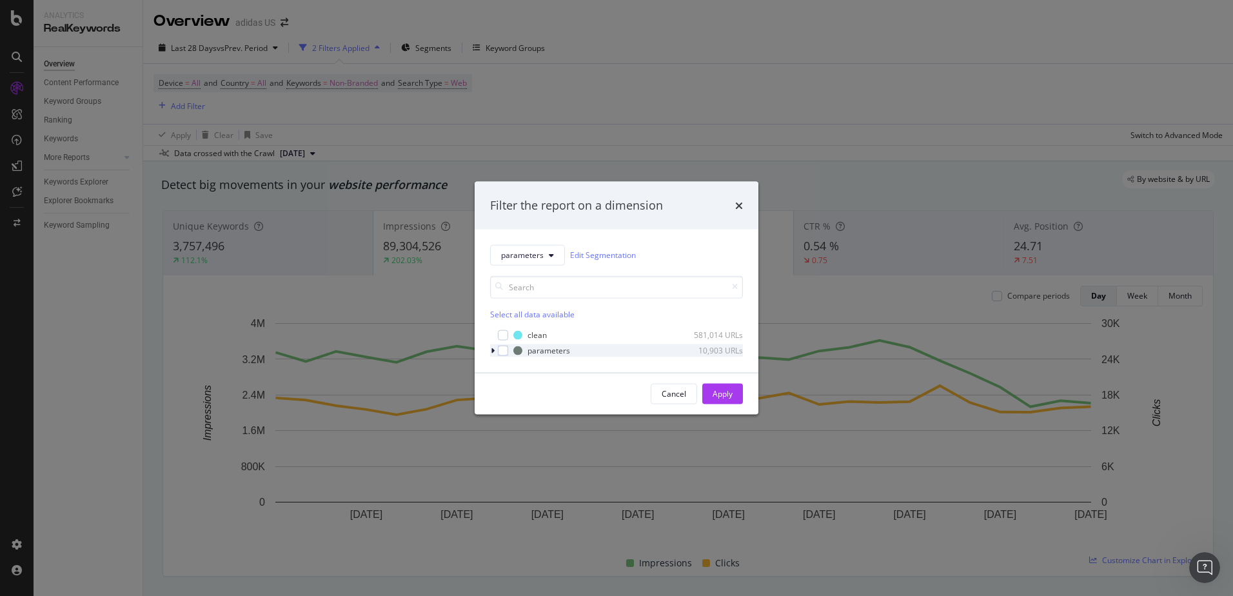
click at [496, 355] on div "modal" at bounding box center [494, 350] width 8 height 13
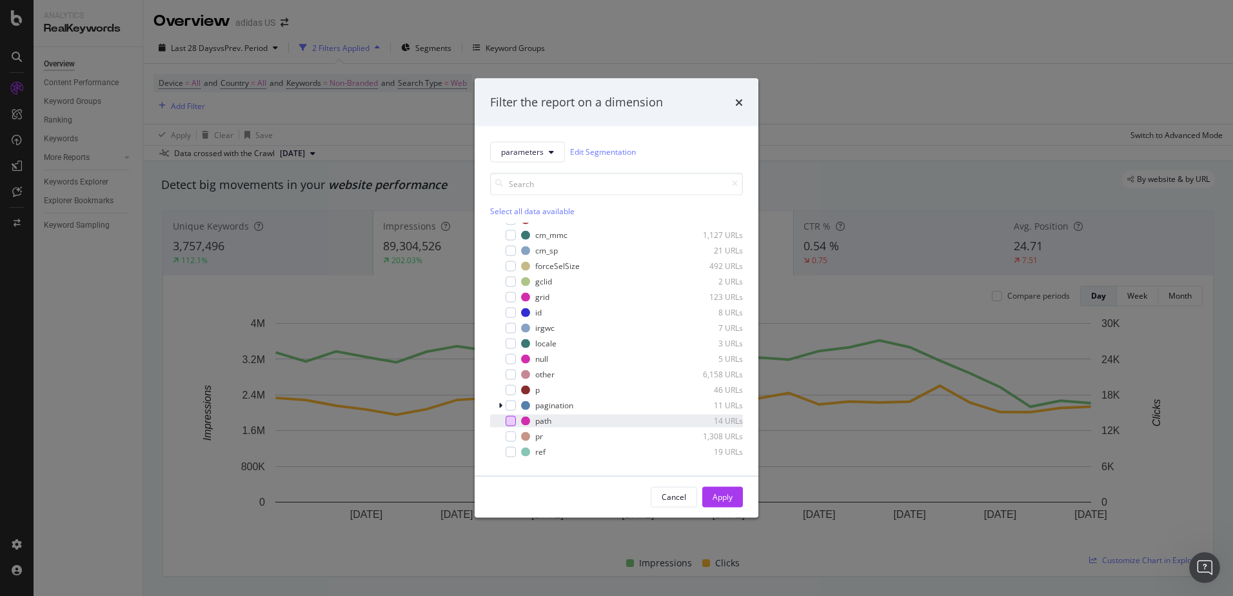
scroll to position [258, 0]
click at [552, 153] on icon "modal" at bounding box center [551, 152] width 5 height 8
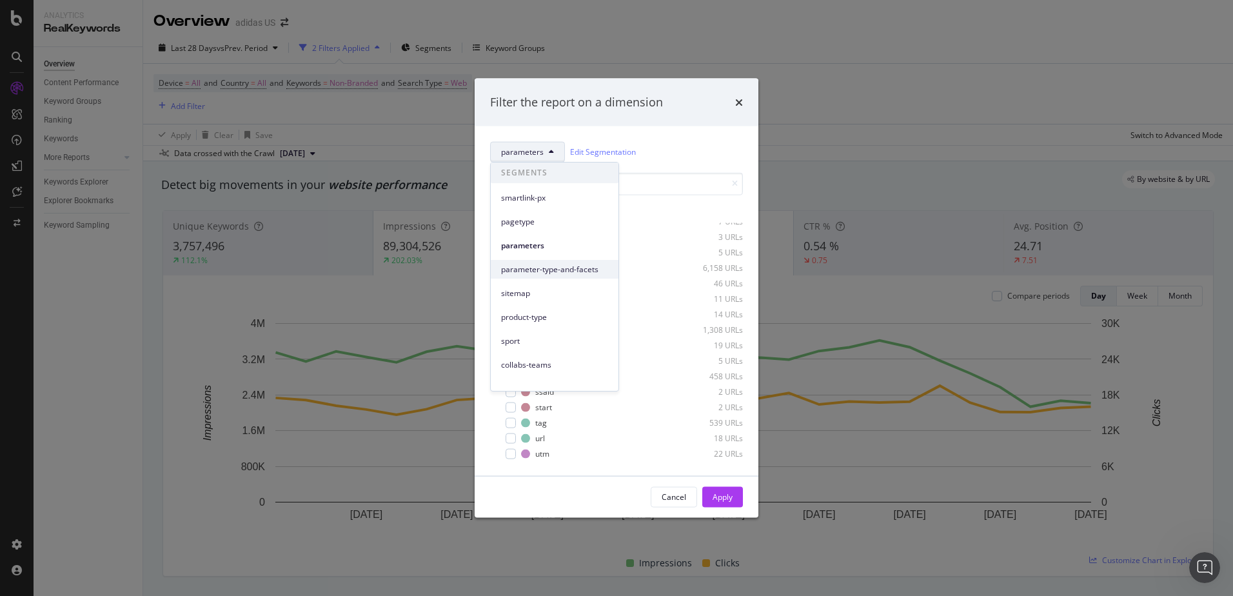
click at [556, 275] on span "parameter-type-and-facets" at bounding box center [554, 270] width 107 height 12
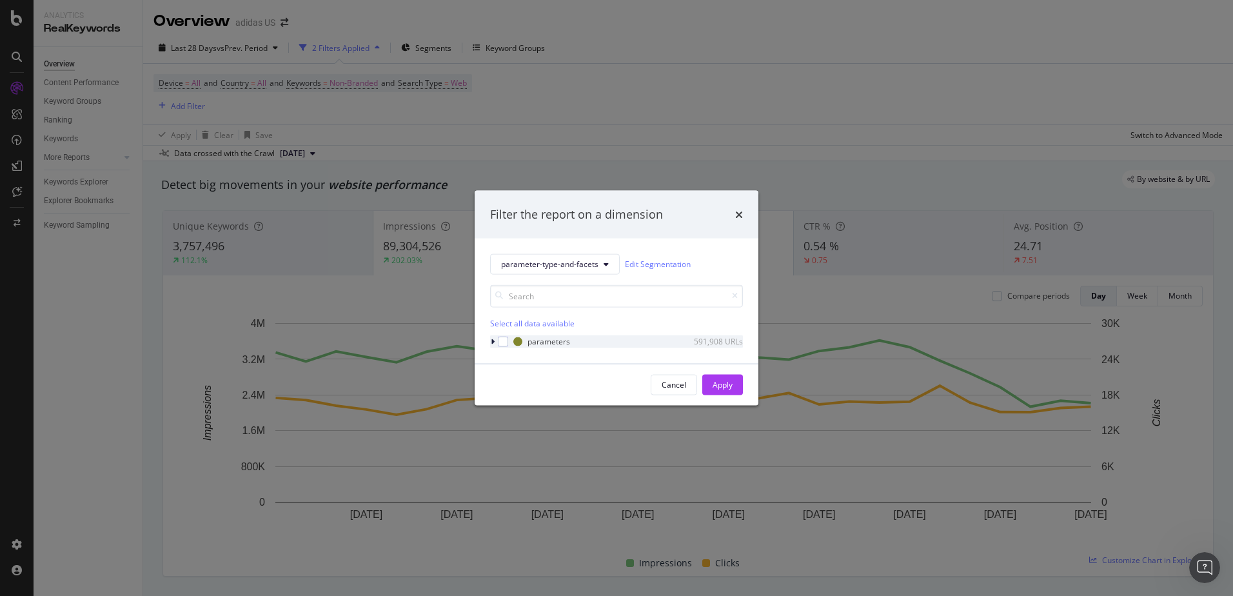
click at [491, 340] on icon "modal" at bounding box center [493, 341] width 4 height 8
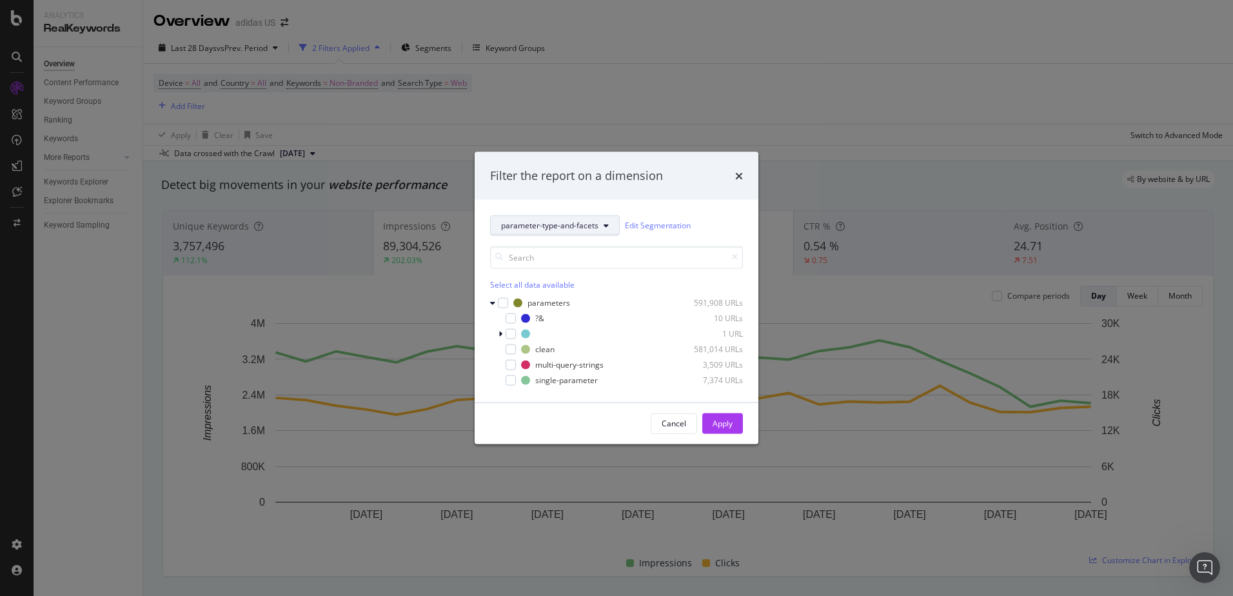
click at [599, 224] on button "parameter-type-and-facets" at bounding box center [555, 225] width 130 height 21
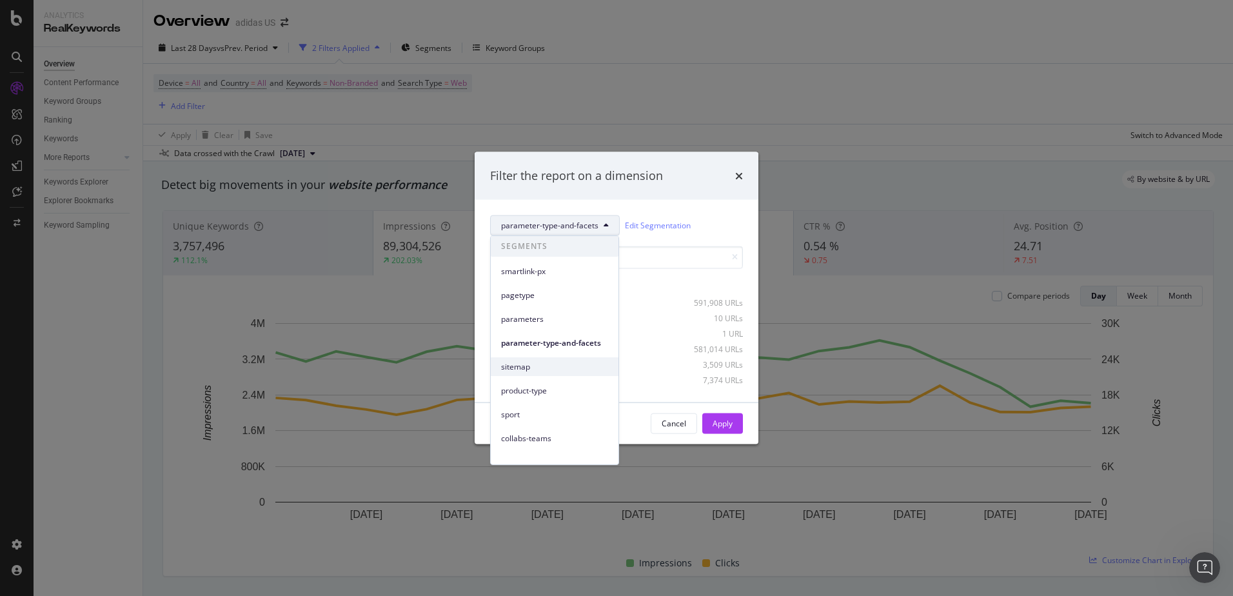
click at [562, 364] on span "sitemap" at bounding box center [554, 367] width 107 height 12
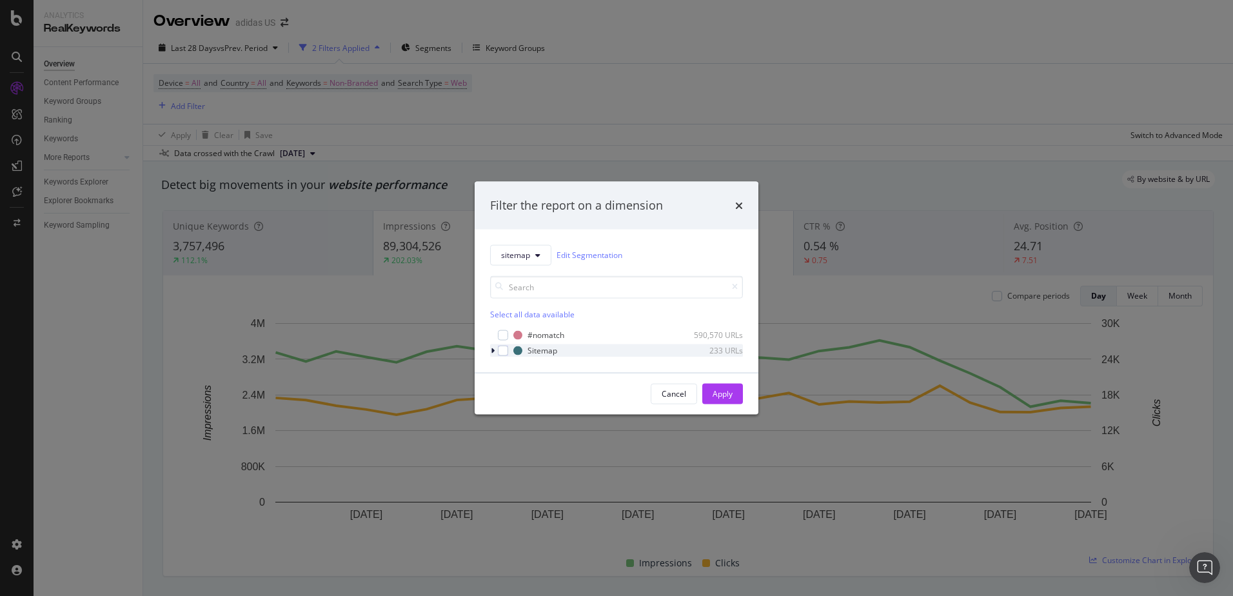
click at [495, 351] on div "modal" at bounding box center [494, 350] width 8 height 13
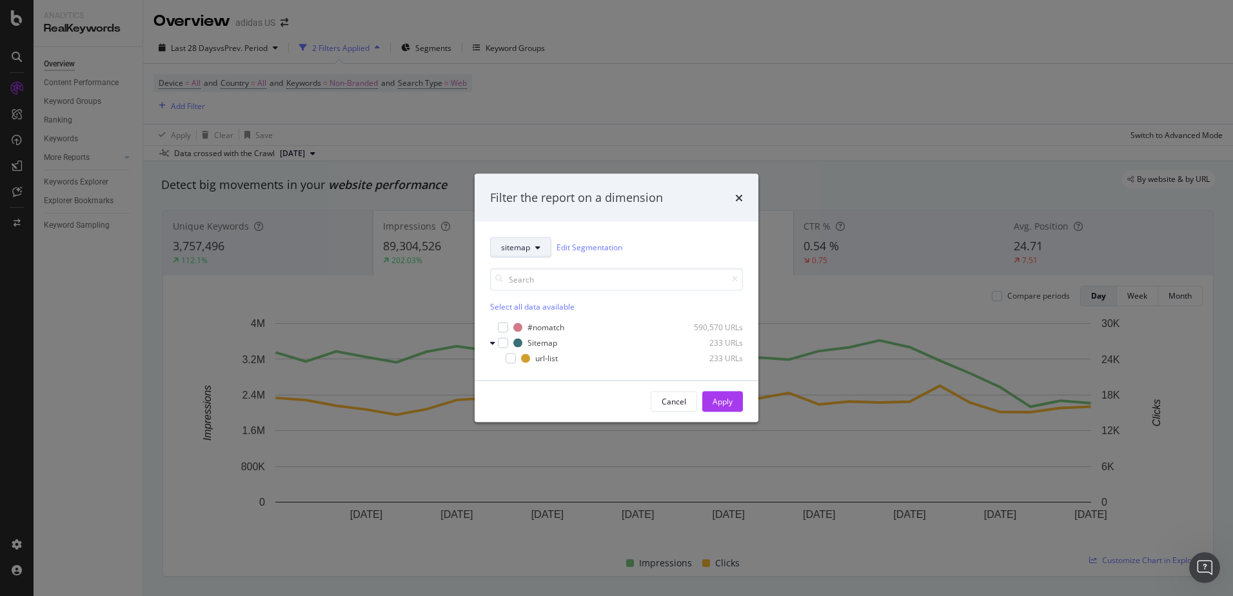
click at [542, 245] on button "sitemap" at bounding box center [520, 247] width 61 height 21
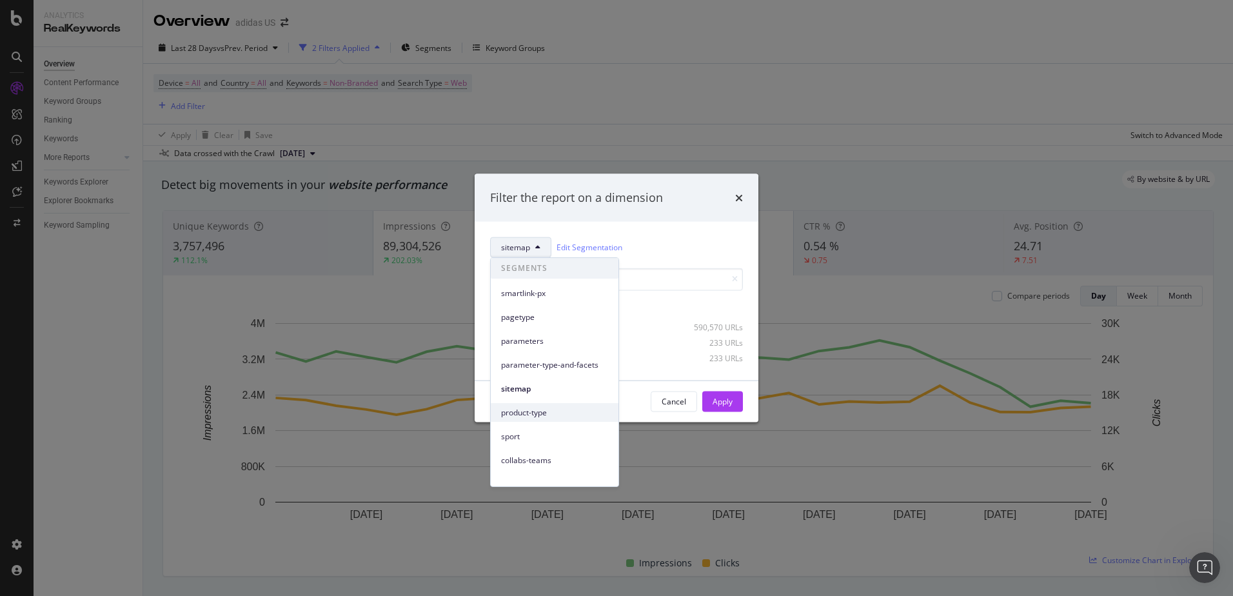
click at [565, 419] on div "product-type" at bounding box center [555, 412] width 128 height 19
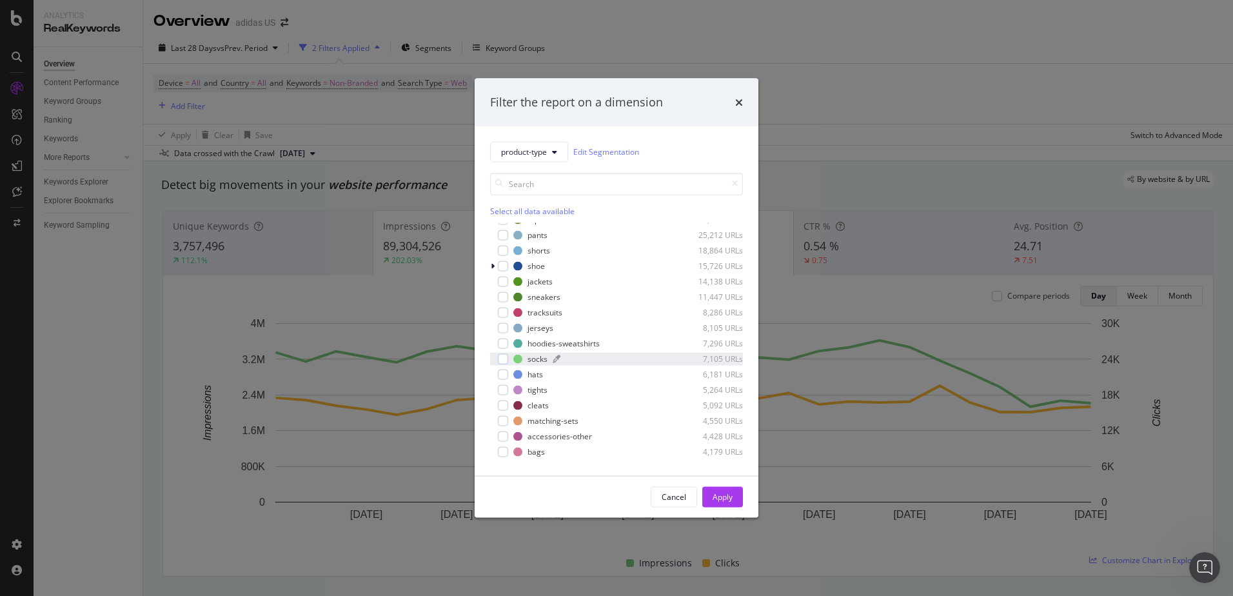
scroll to position [0, 0]
click at [553, 148] on icon "modal" at bounding box center [554, 152] width 5 height 8
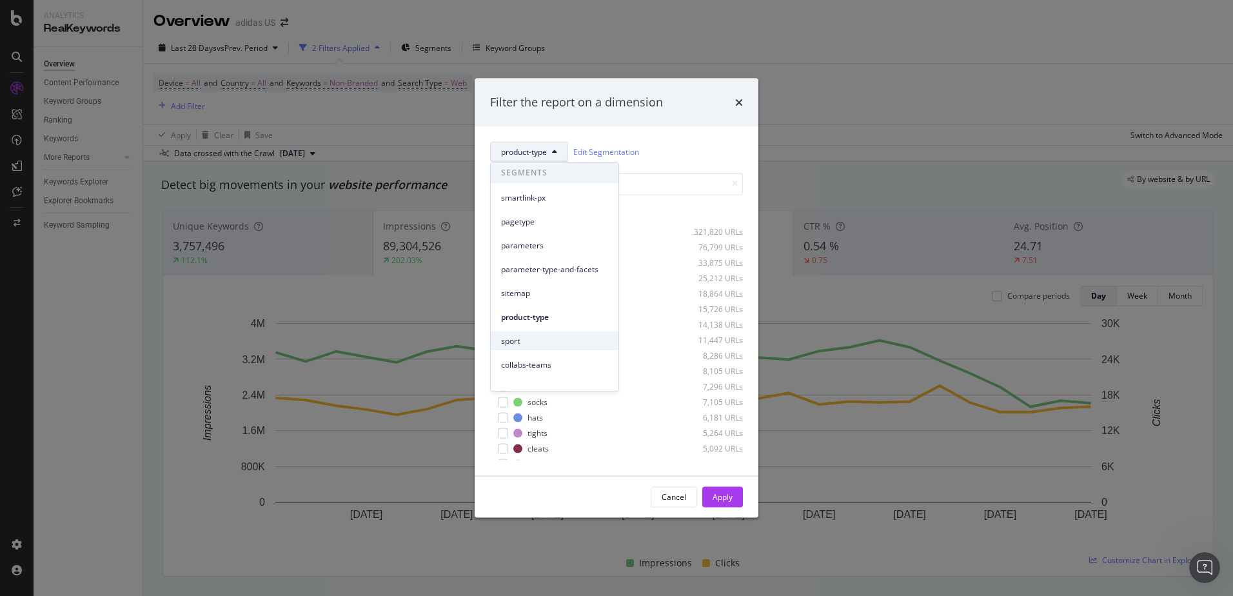
click at [576, 339] on span "sport" at bounding box center [554, 341] width 107 height 12
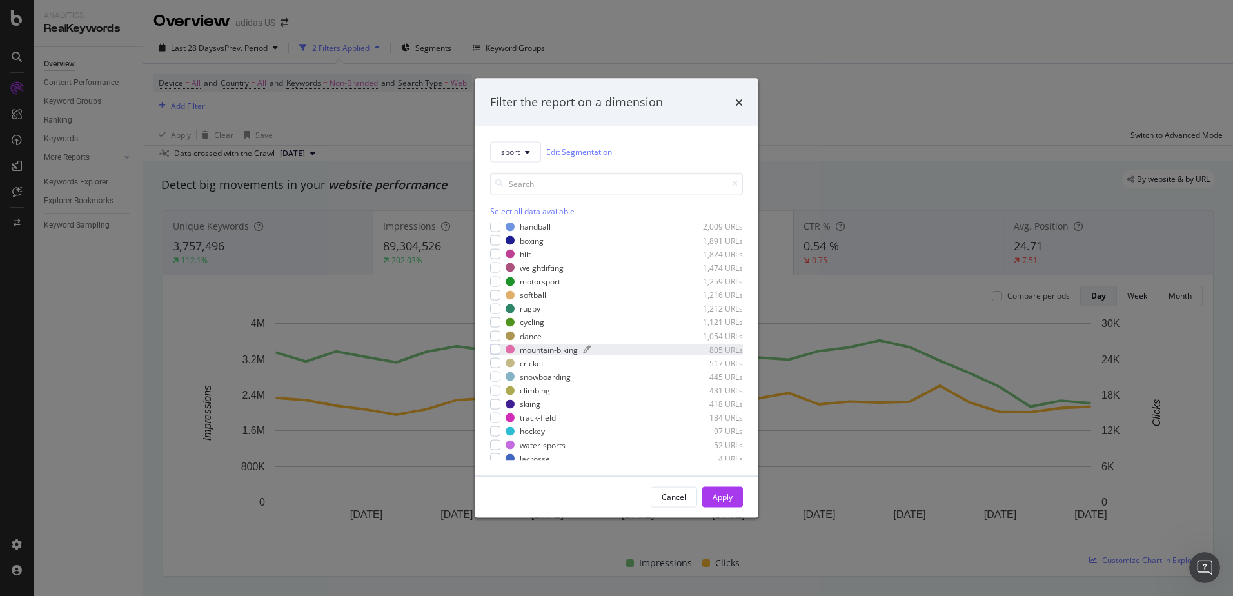
scroll to position [253, 0]
click at [515, 152] on span "sport" at bounding box center [510, 151] width 19 height 11
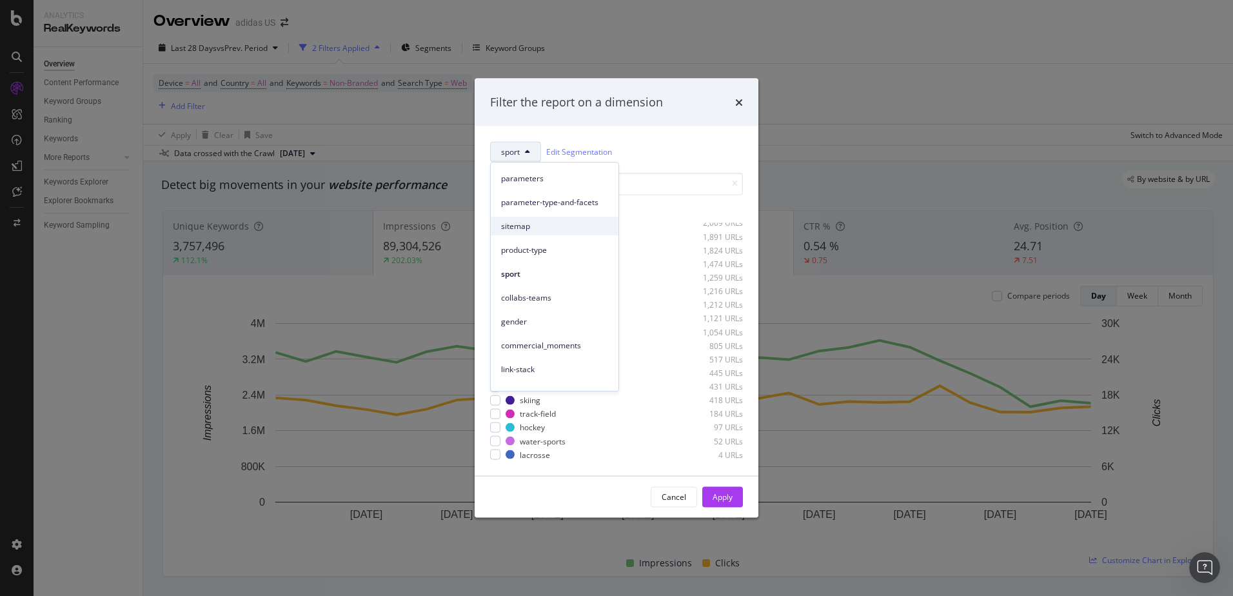
scroll to position [129, 0]
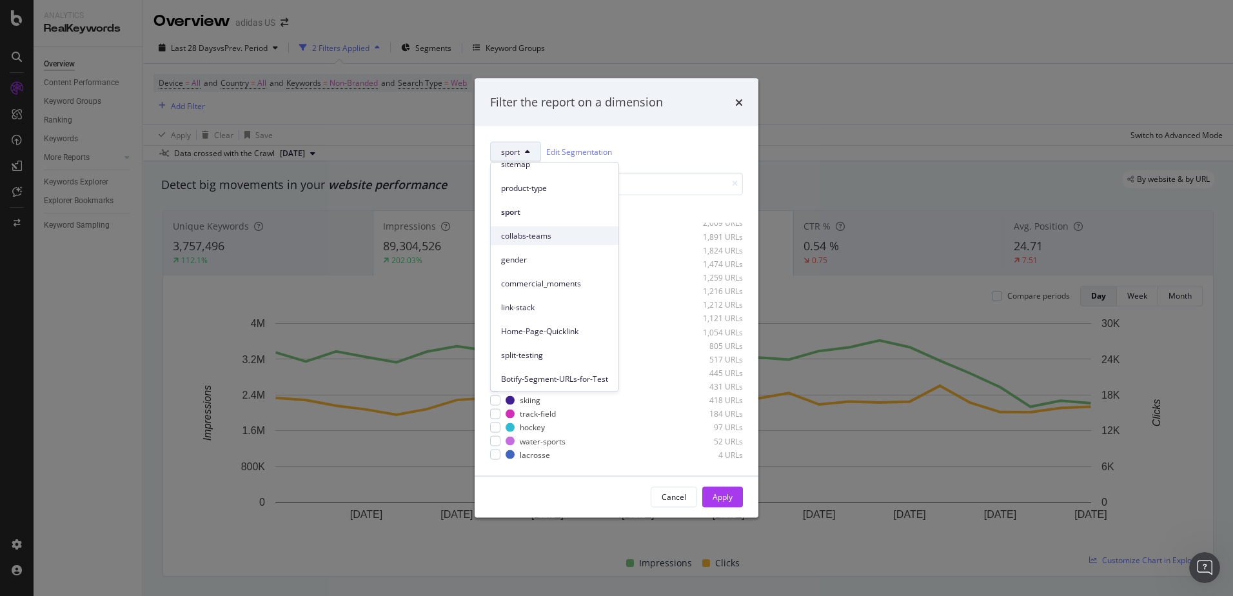
click at [562, 241] on span "collabs-teams" at bounding box center [554, 236] width 107 height 12
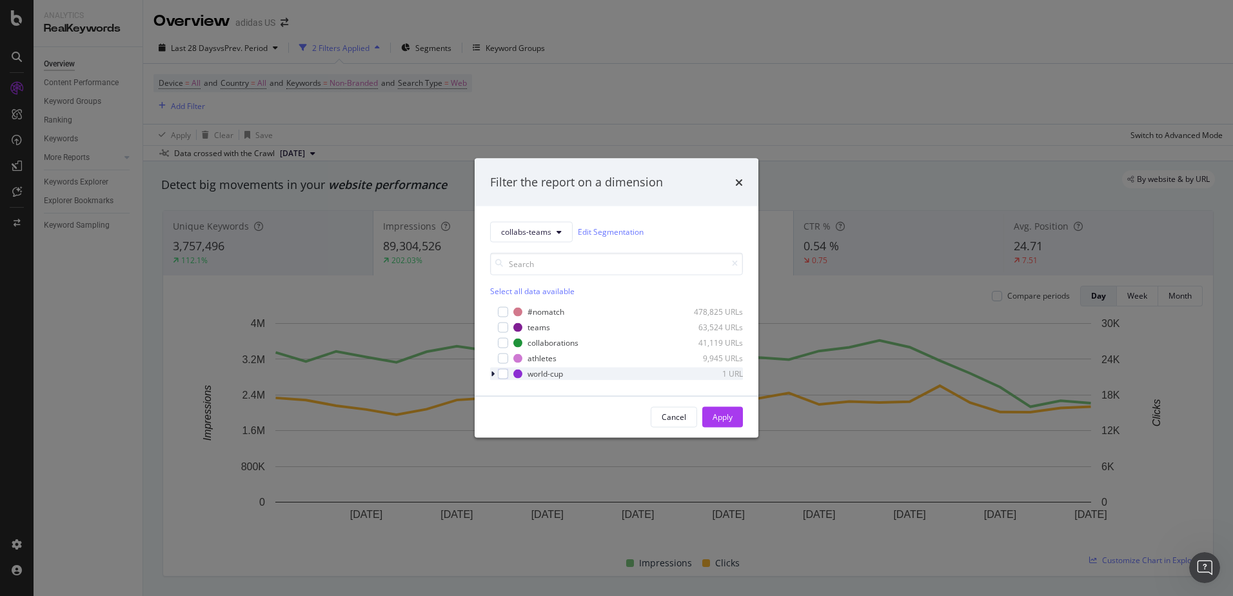
click at [496, 377] on div "modal" at bounding box center [494, 373] width 8 height 13
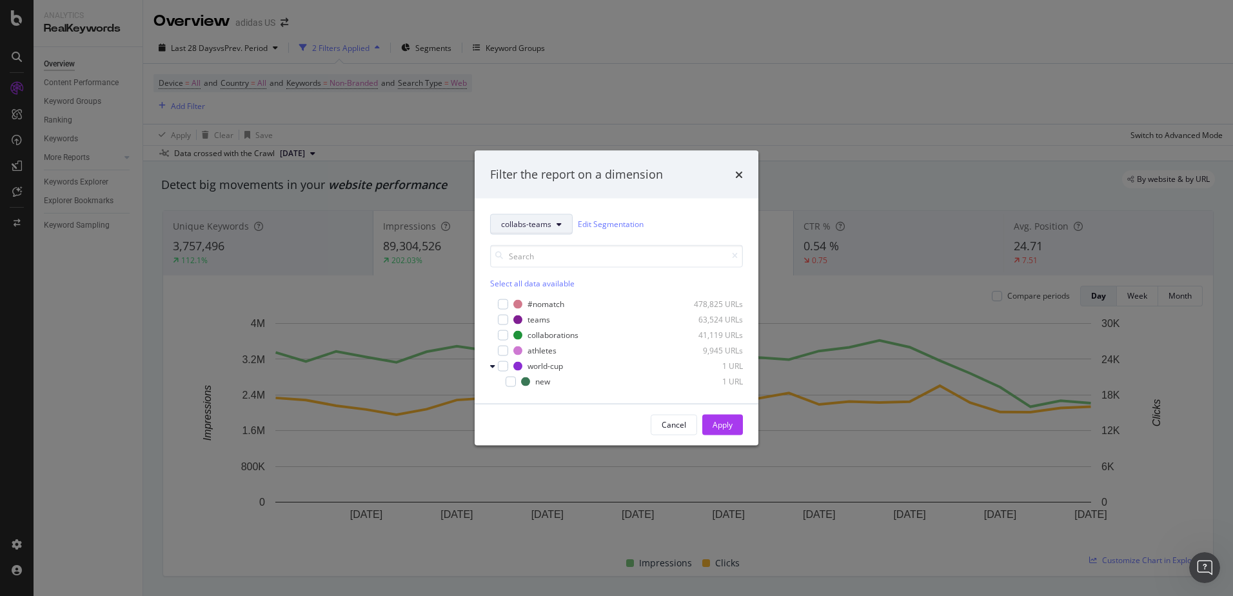
click at [565, 226] on button "collabs-teams" at bounding box center [531, 223] width 83 height 21
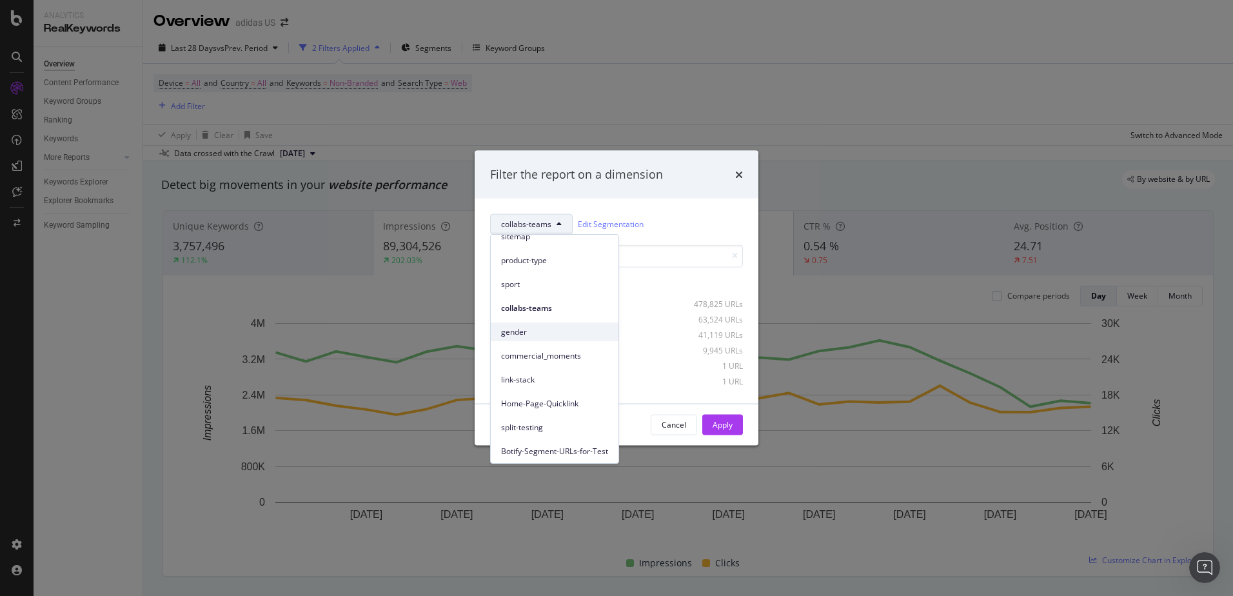
click at [513, 336] on span "gender" at bounding box center [554, 332] width 107 height 12
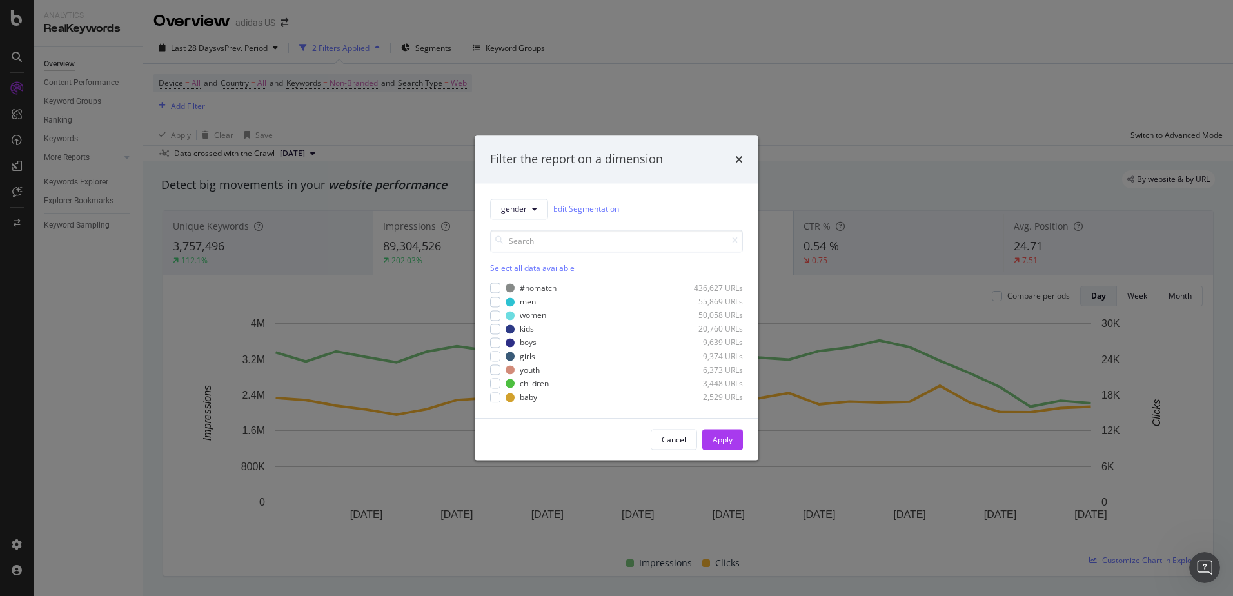
click at [528, 221] on div "Select all data available #nomatch 436,627 URLs men 55,869 URLs women 50,058 UR…" at bounding box center [616, 310] width 253 height 183
click at [532, 210] on icon "modal" at bounding box center [534, 209] width 5 height 8
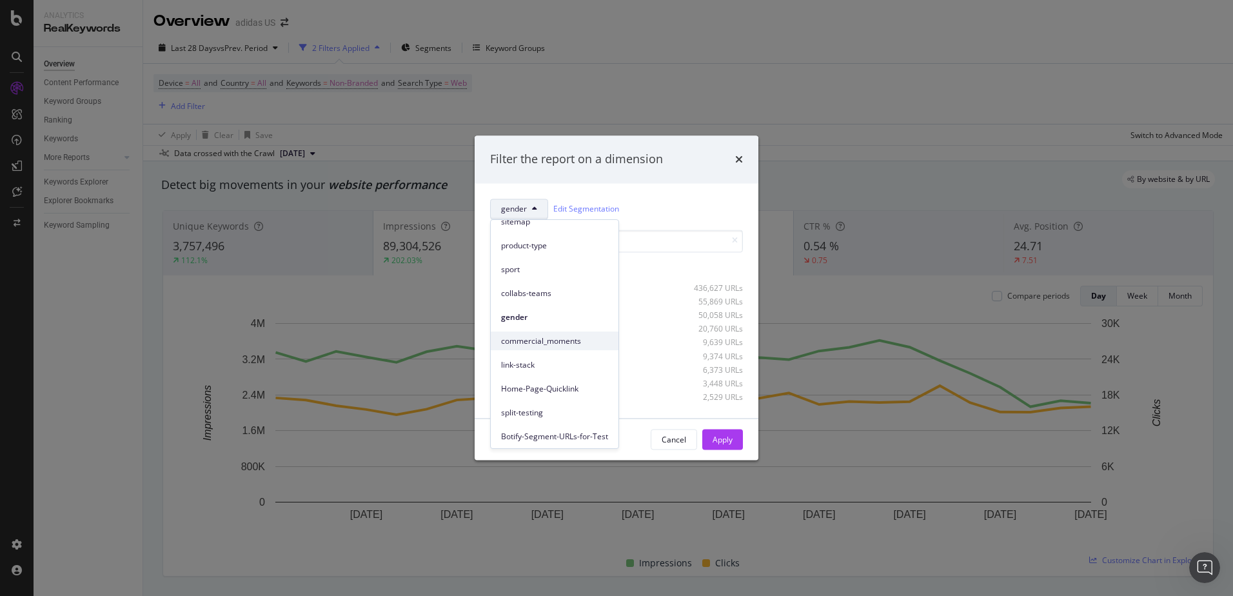
click at [570, 342] on span "commercial_moments" at bounding box center [554, 341] width 107 height 12
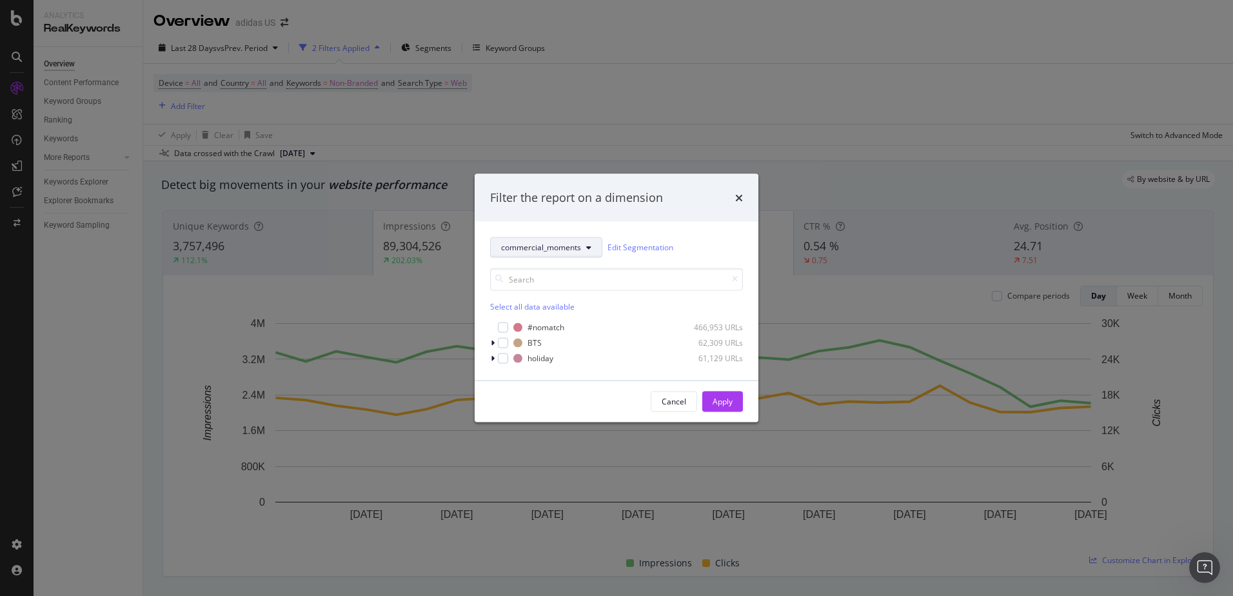
click at [564, 239] on button "commercial_moments" at bounding box center [546, 247] width 112 height 21
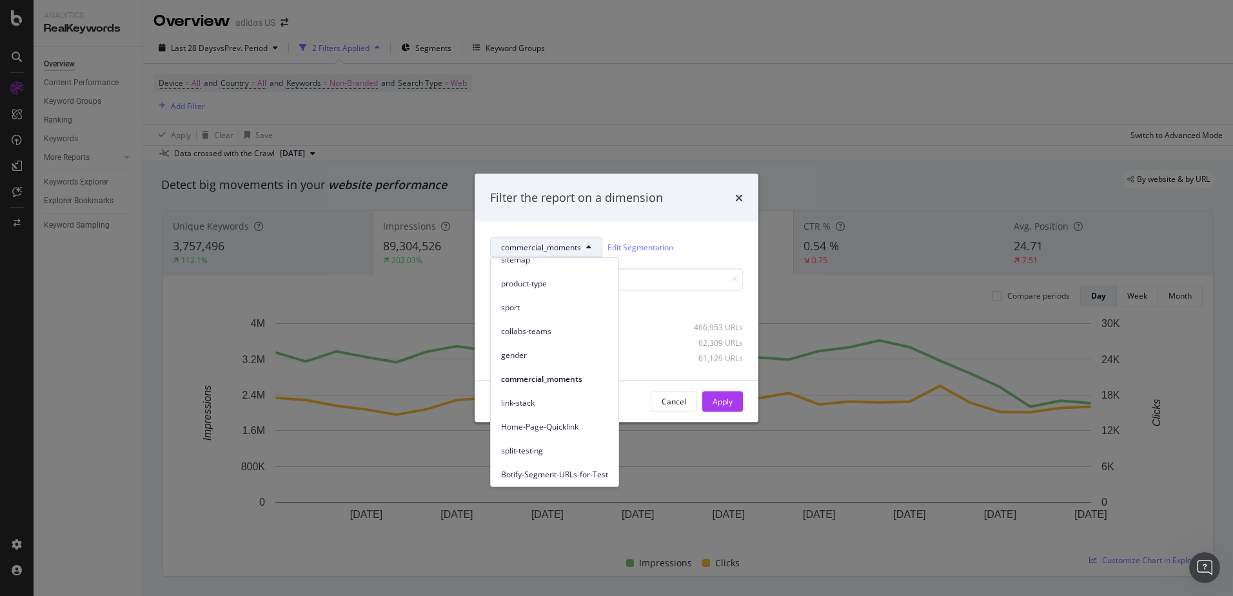
scroll to position [176, 0]
click at [661, 287] on input "modal" at bounding box center [616, 279] width 253 height 23
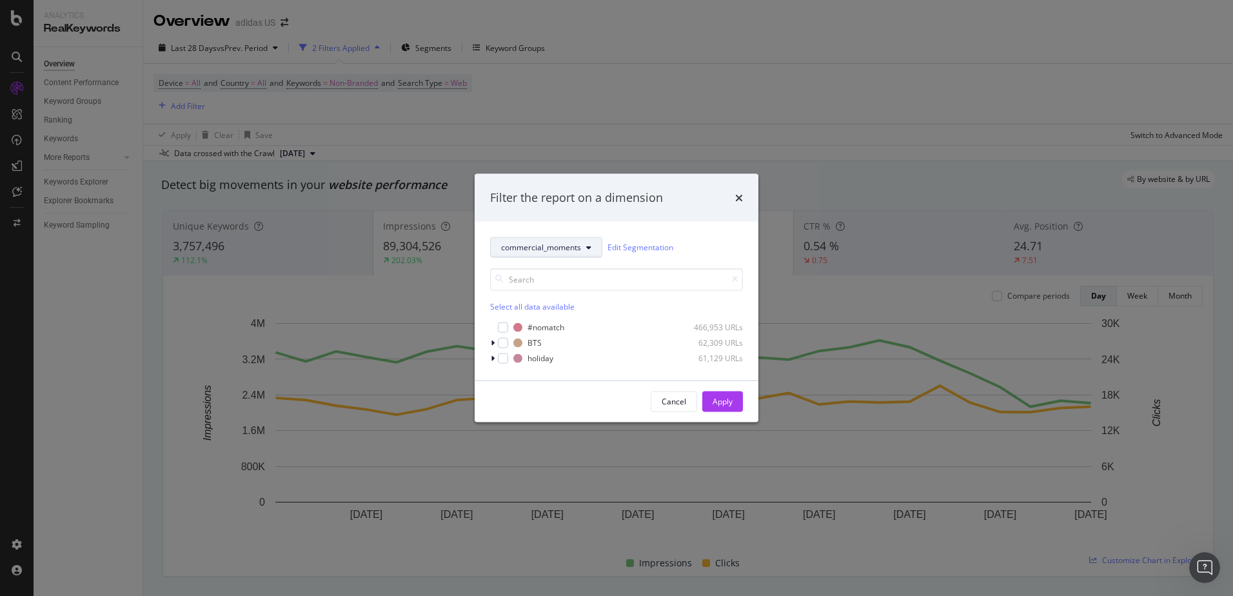
click at [580, 248] on span "commercial_moments" at bounding box center [541, 247] width 80 height 11
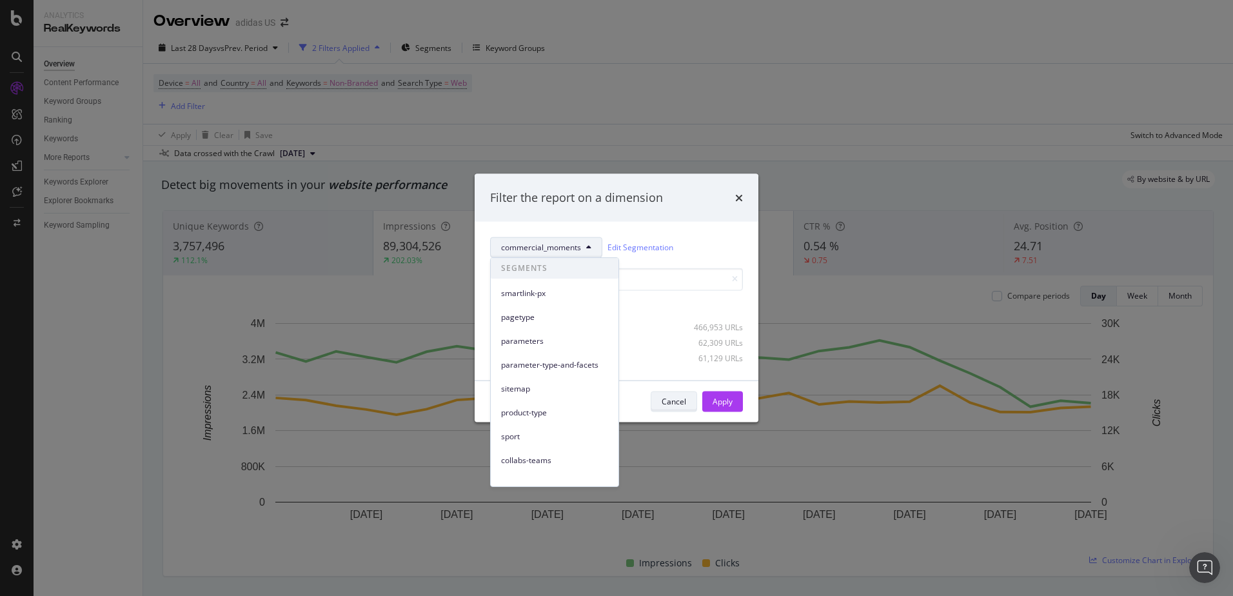
click at [662, 406] on div "Cancel" at bounding box center [674, 401] width 25 height 11
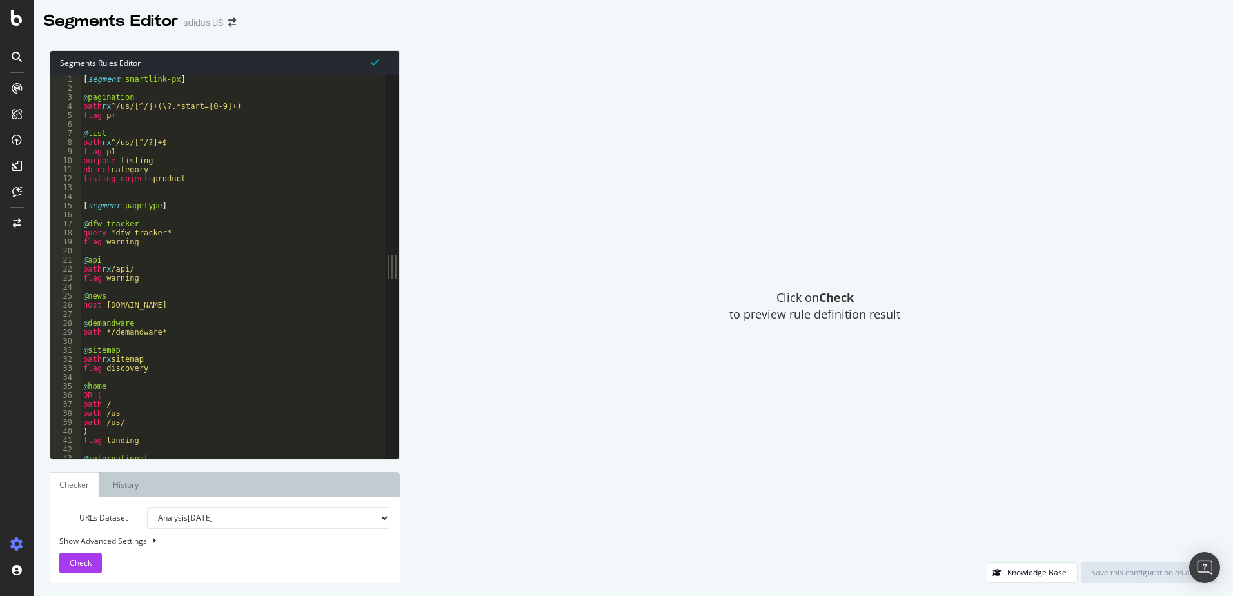
click at [336, 166] on div "[ segment : smartlink-px ] @ pagination path rx ^/us/[^/]+(\?.*start=[0-9]+) fl…" at bounding box center [1164, 270] width 2167 height 391
click at [356, 230] on div "[ segment : smartlink-px ] @ pagination path rx ^/us/[^/]+(\?.*start=[0-9]+) fl…" at bounding box center [1164, 270] width 2167 height 391
type textarea "query *dfw_tracker*"
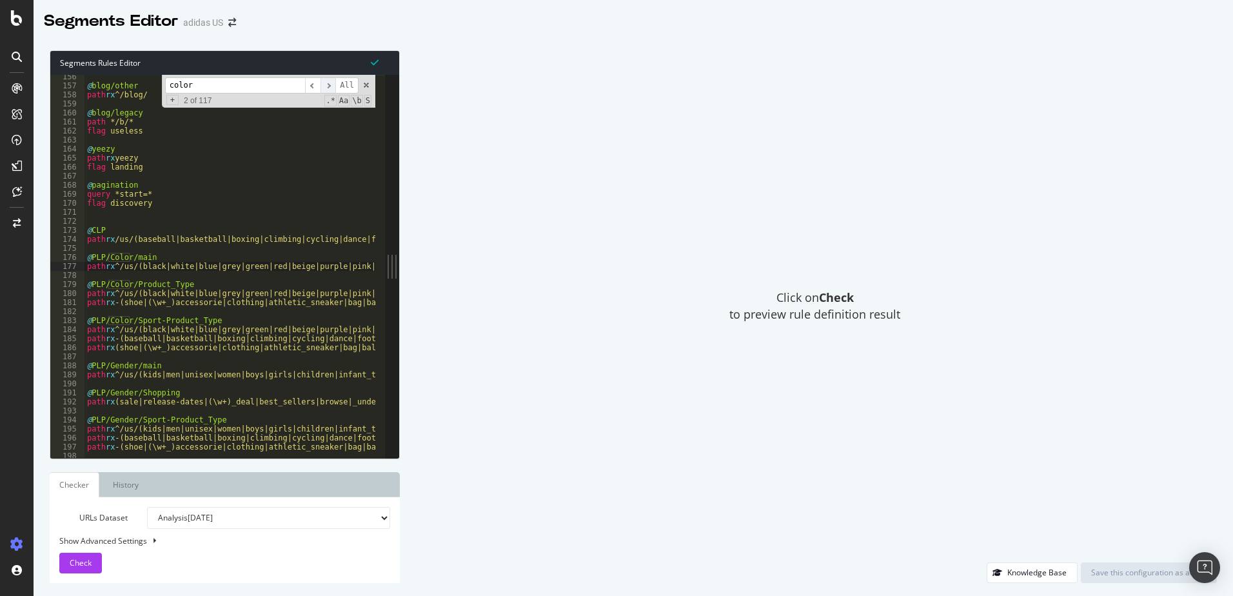
type input "color"
click at [333, 87] on span "​" at bounding box center [327, 85] width 15 height 16
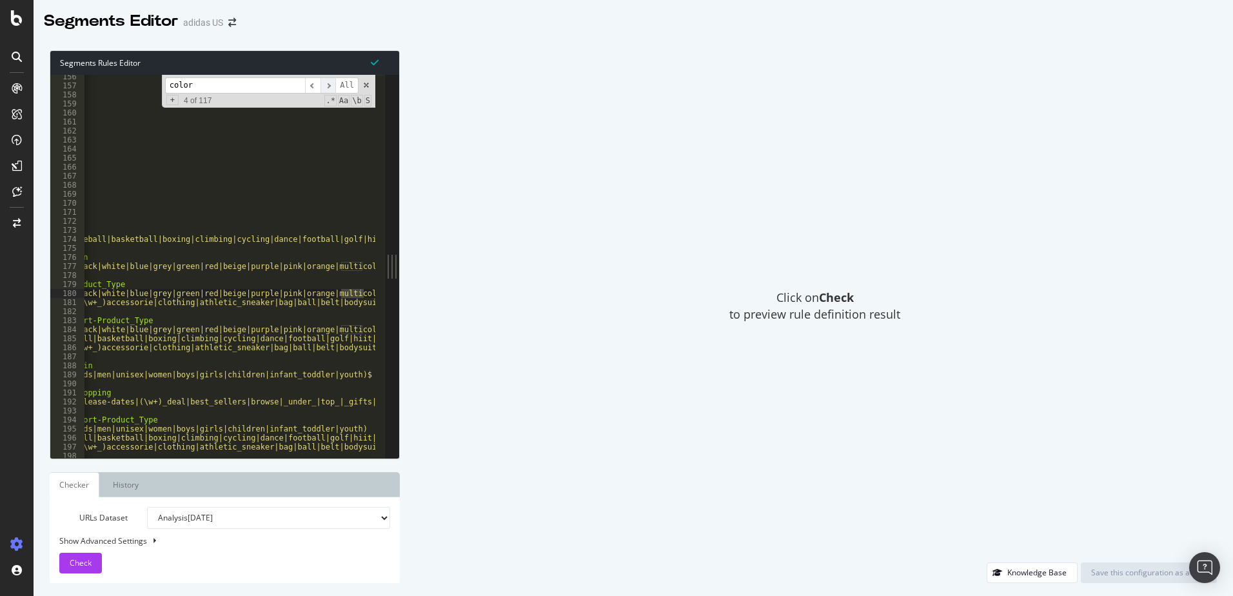
click at [333, 87] on span "​" at bounding box center [327, 85] width 15 height 16
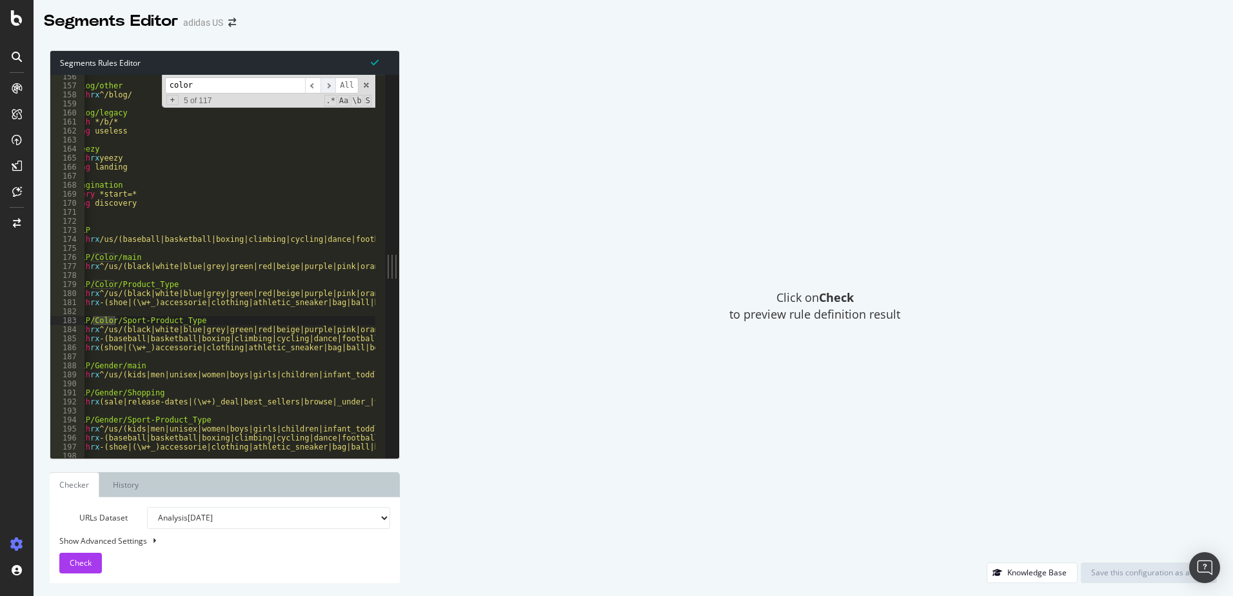
scroll to position [0, 15]
click at [333, 87] on span "​" at bounding box center [327, 85] width 15 height 16
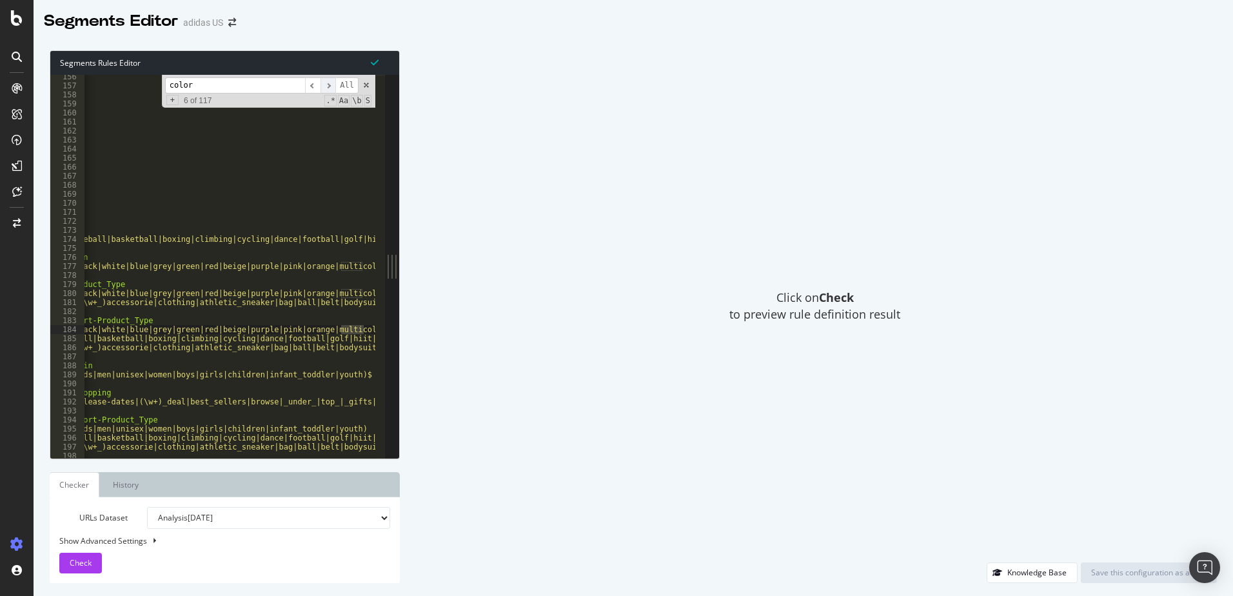
click at [333, 87] on span "​" at bounding box center [327, 85] width 15 height 16
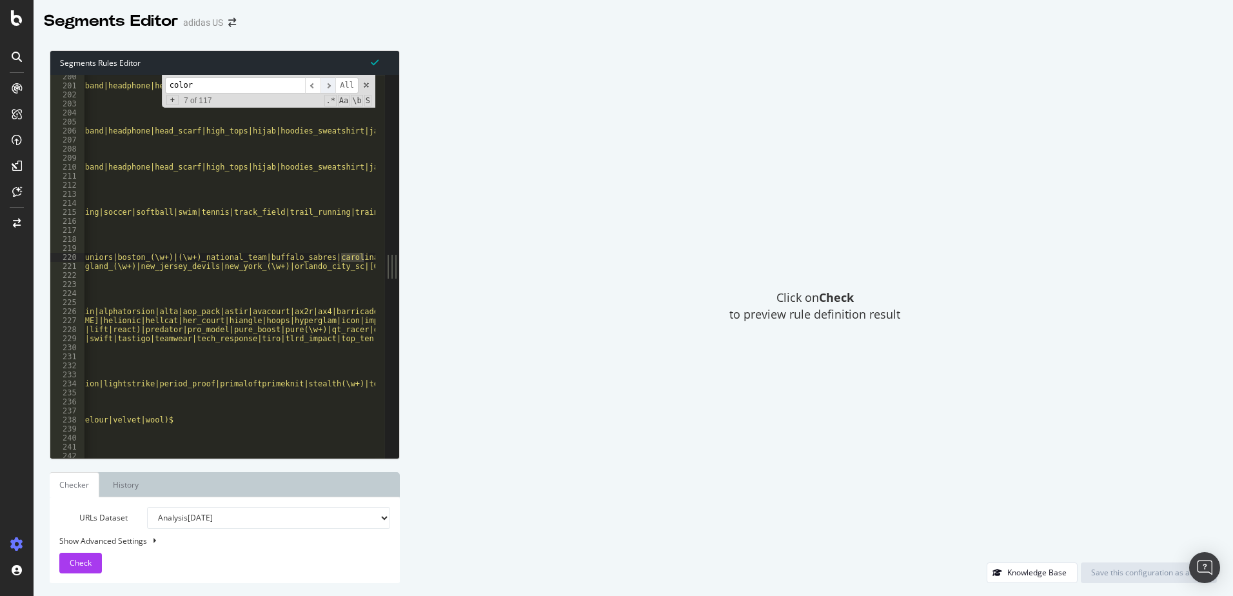
click at [333, 87] on span "​" at bounding box center [327, 85] width 15 height 16
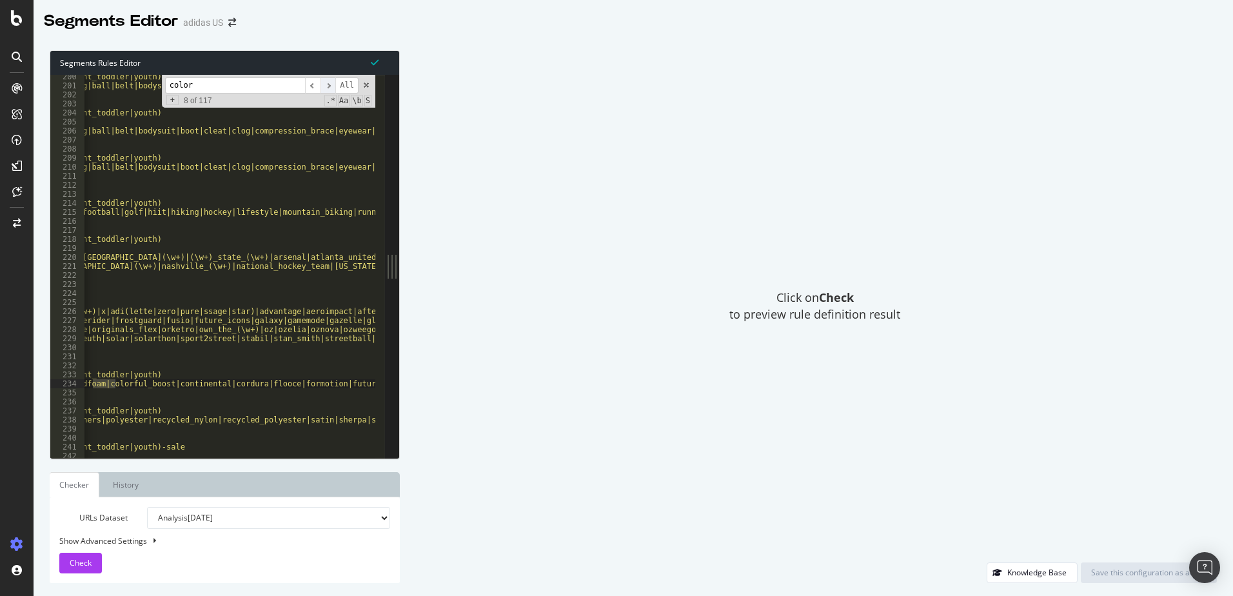
click at [333, 87] on span "​" at bounding box center [327, 85] width 15 height 16
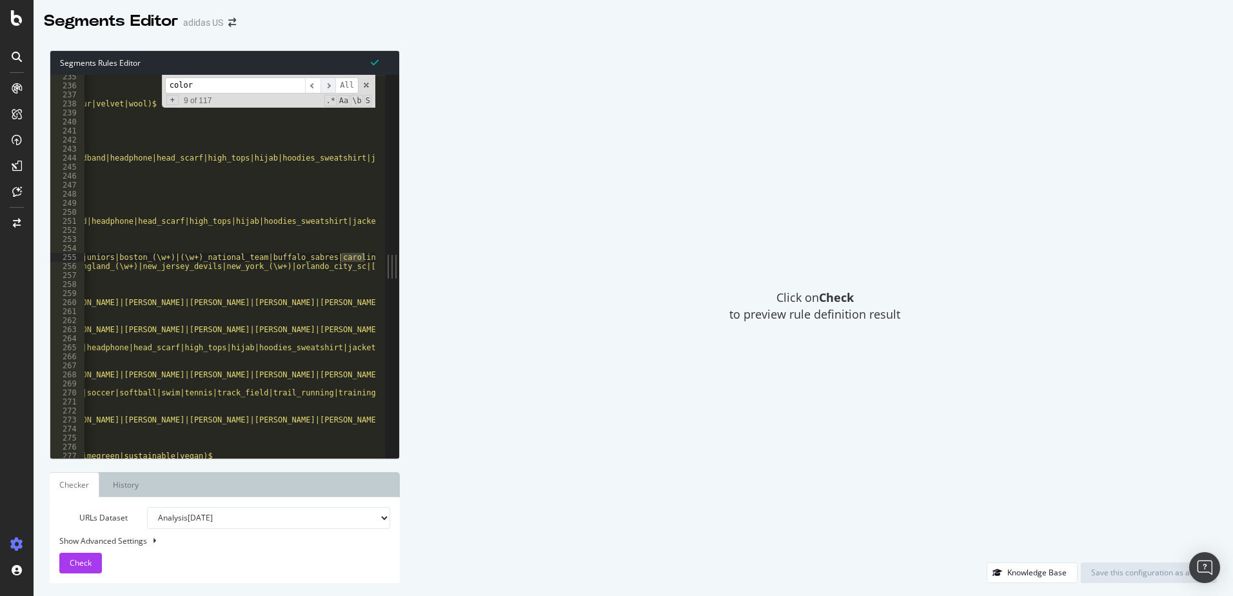
scroll to position [0, 741]
click at [333, 87] on span "​" at bounding box center [327, 85] width 15 height 16
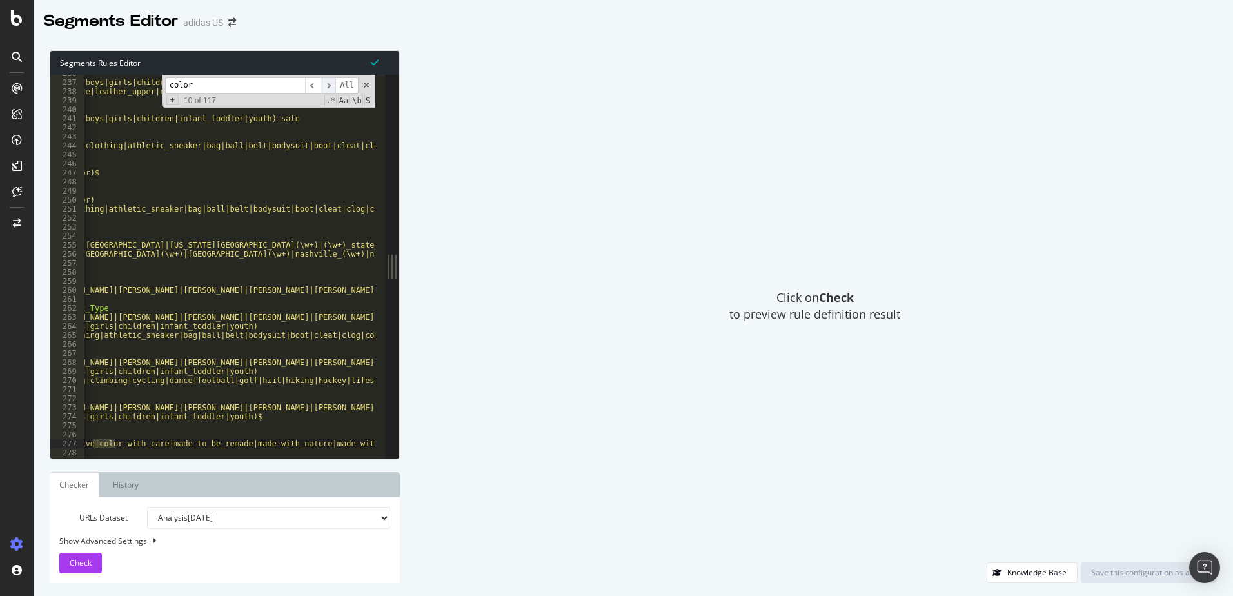
scroll to position [0, 160]
click at [333, 87] on span "​" at bounding box center [327, 85] width 15 height 16
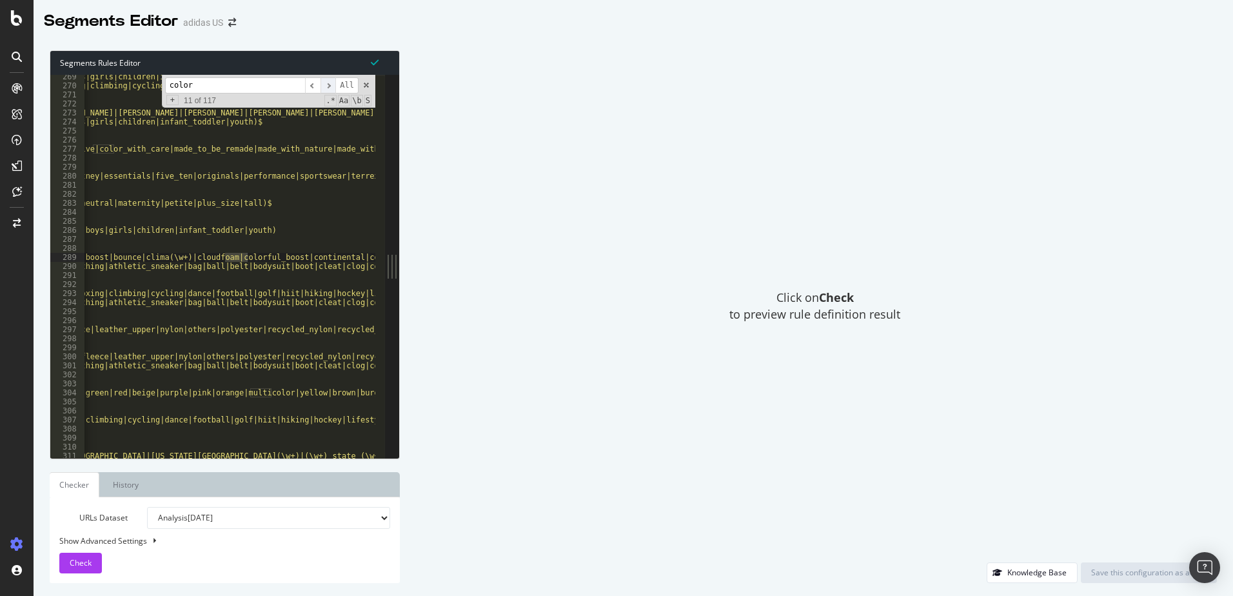
click at [333, 87] on span "​" at bounding box center [327, 85] width 15 height 16
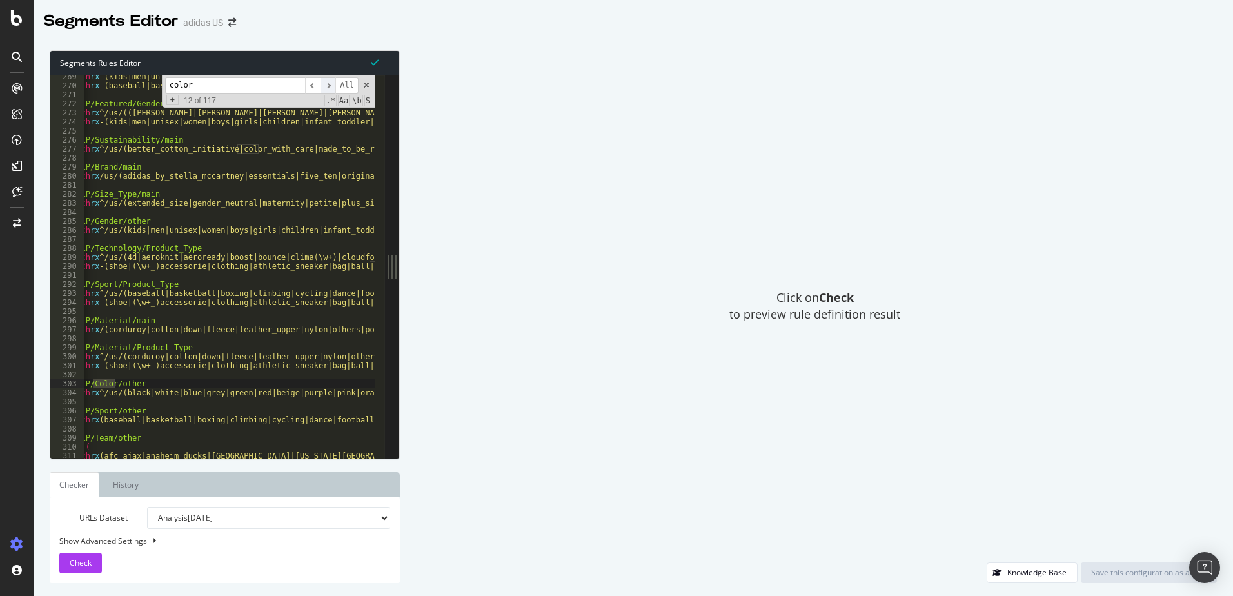
click at [333, 87] on span "​" at bounding box center [327, 85] width 15 height 16
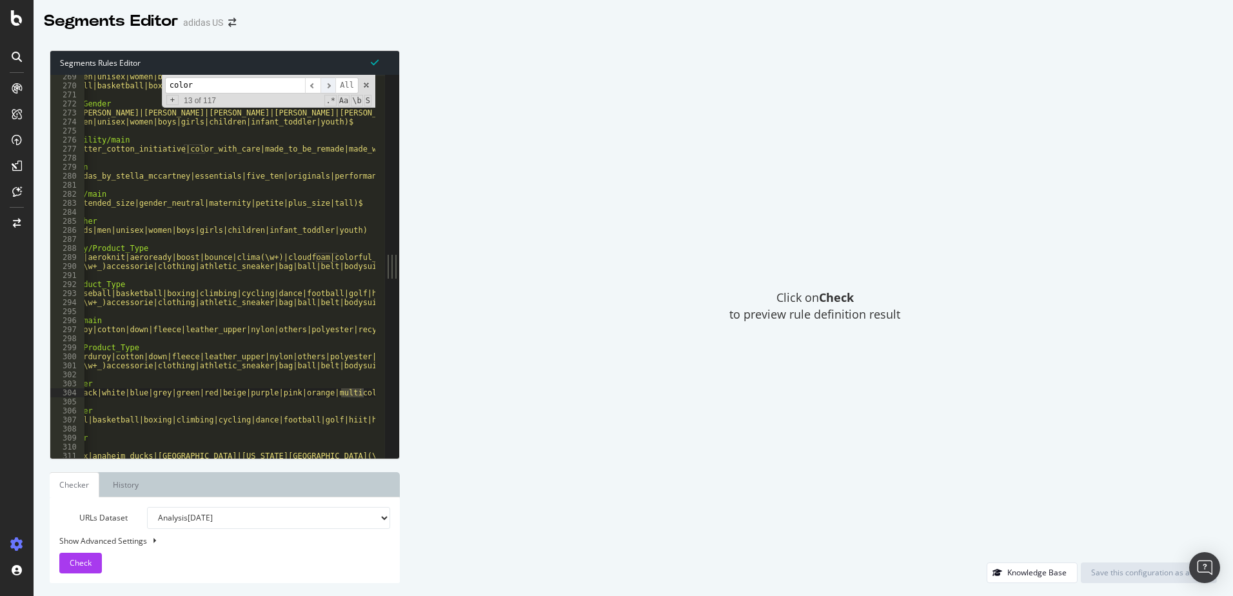
scroll to position [0, 724]
click at [333, 87] on span "​" at bounding box center [327, 85] width 15 height 16
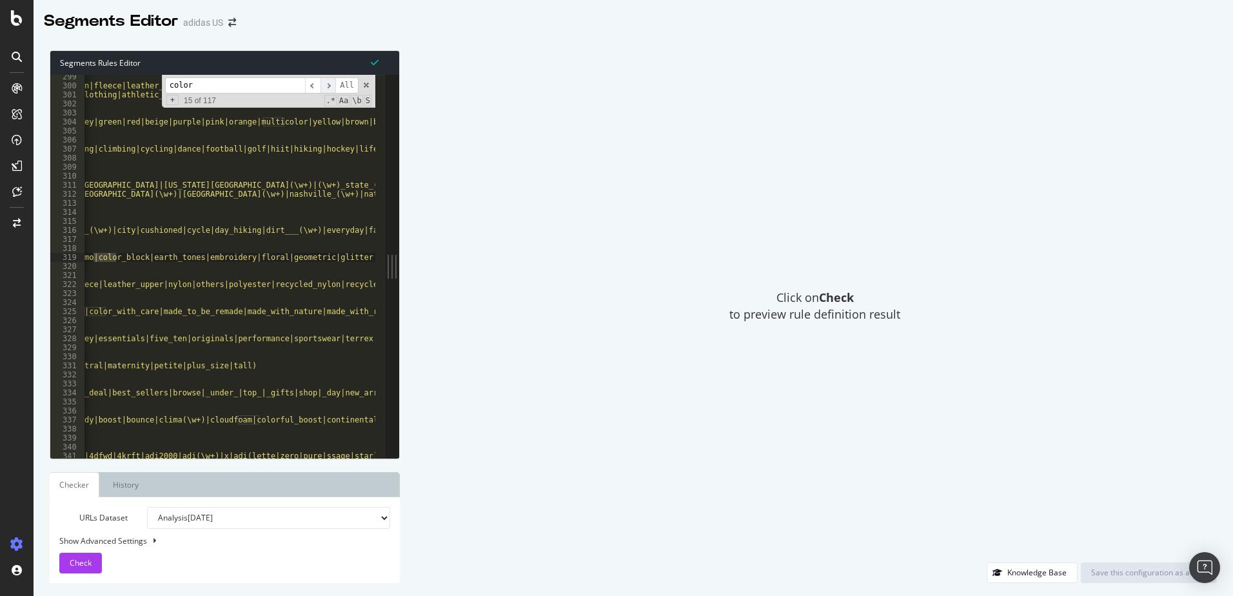
scroll to position [567, 0]
click at [333, 87] on span "​" at bounding box center [327, 85] width 15 height 16
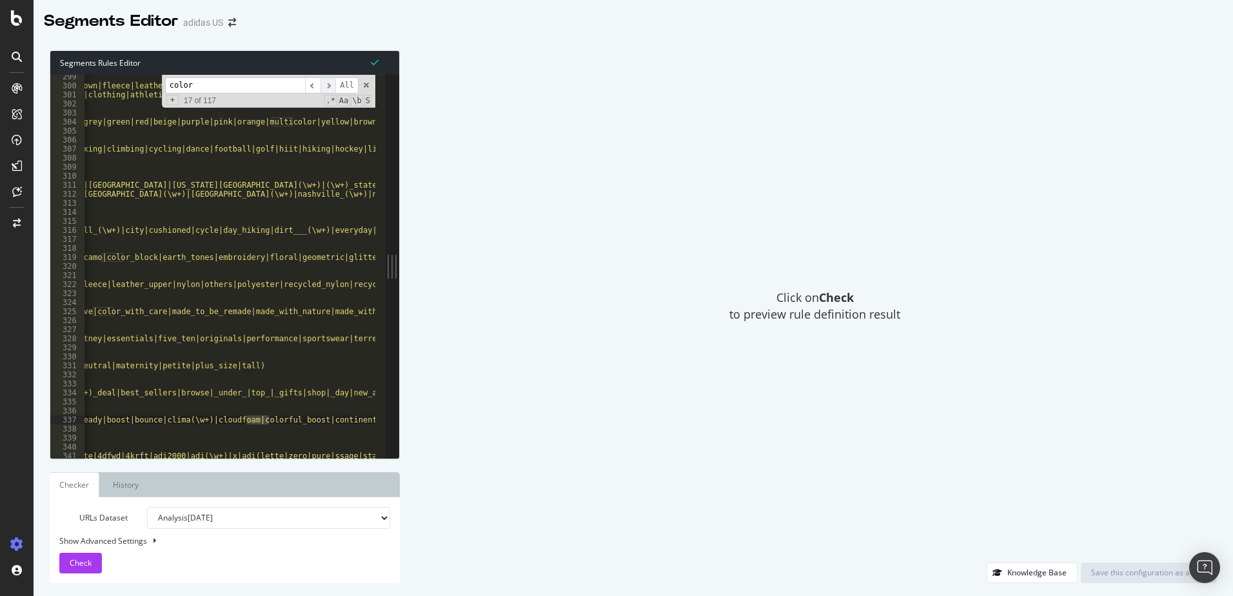
click at [333, 87] on span "​" at bounding box center [327, 85] width 15 height 16
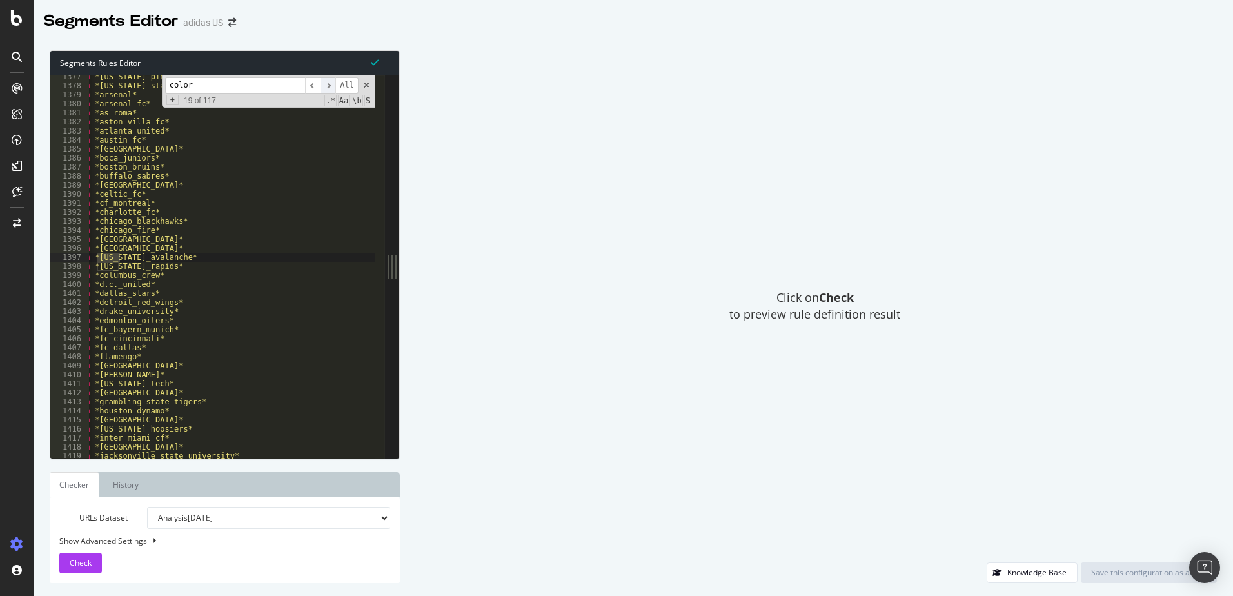
scroll to position [0, 19]
click at [333, 87] on span "​" at bounding box center [327, 85] width 15 height 16
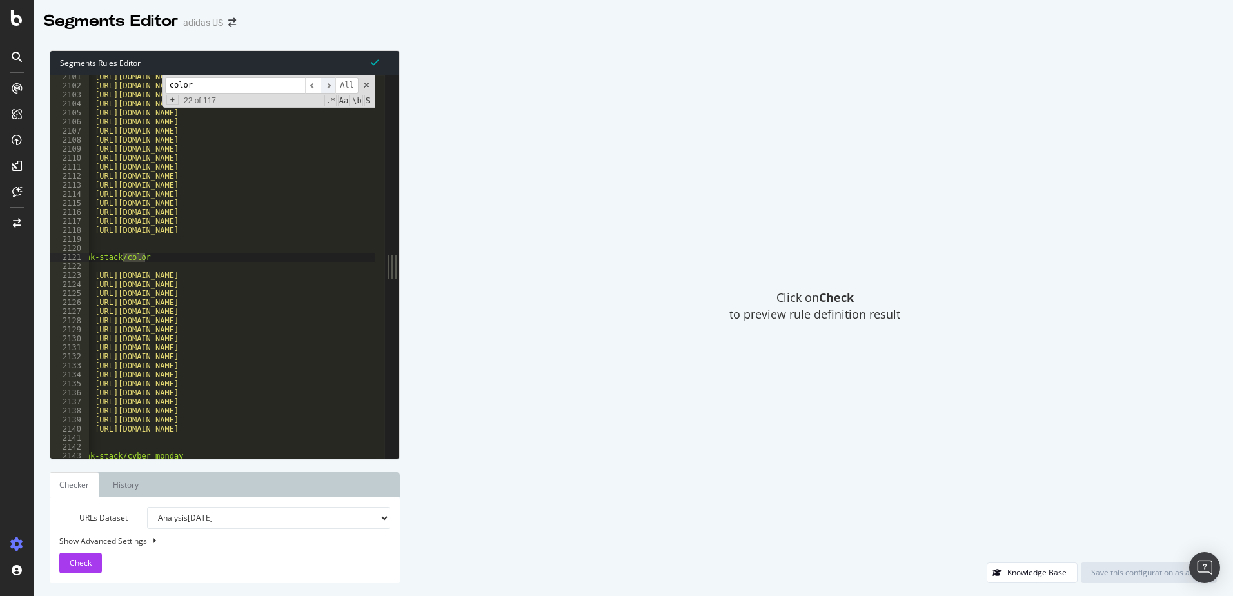
scroll to position [6584, 0]
click at [333, 87] on span "​" at bounding box center [327, 85] width 15 height 16
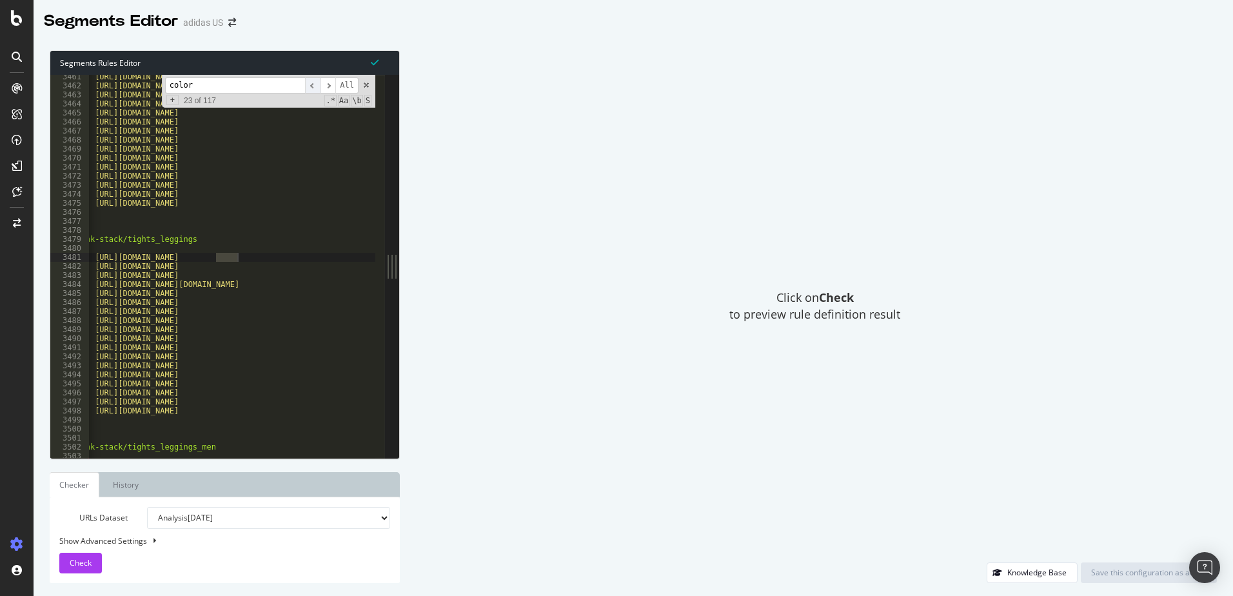
click at [308, 86] on span "​" at bounding box center [312, 85] width 15 height 16
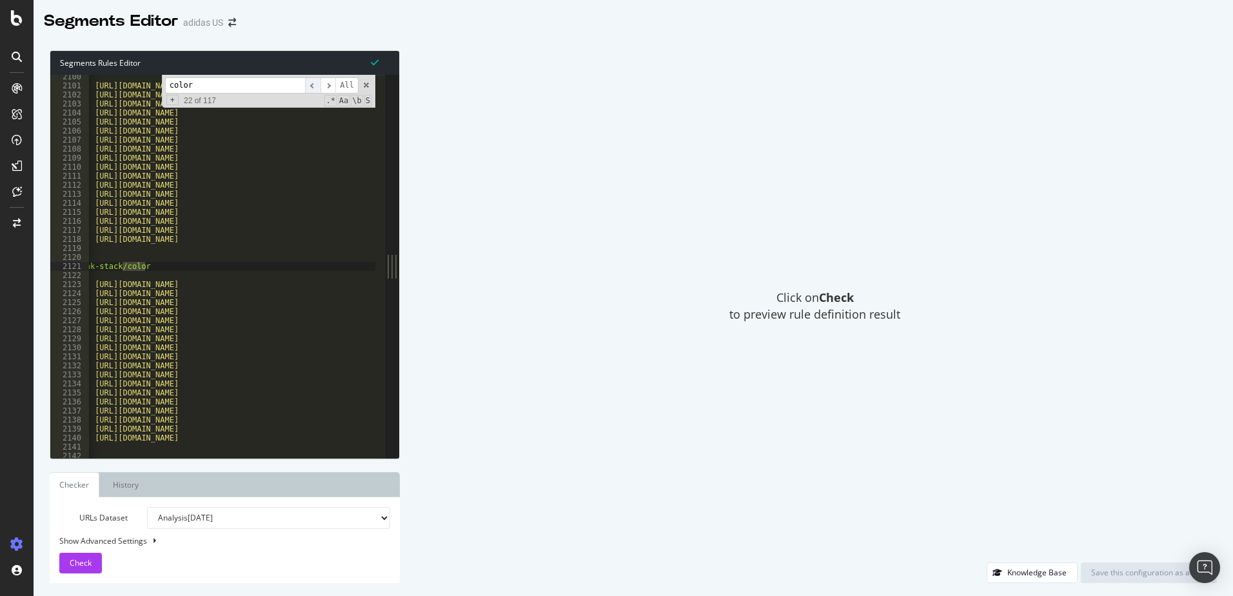
scroll to position [3995, 0]
click at [308, 86] on span "​" at bounding box center [312, 85] width 15 height 16
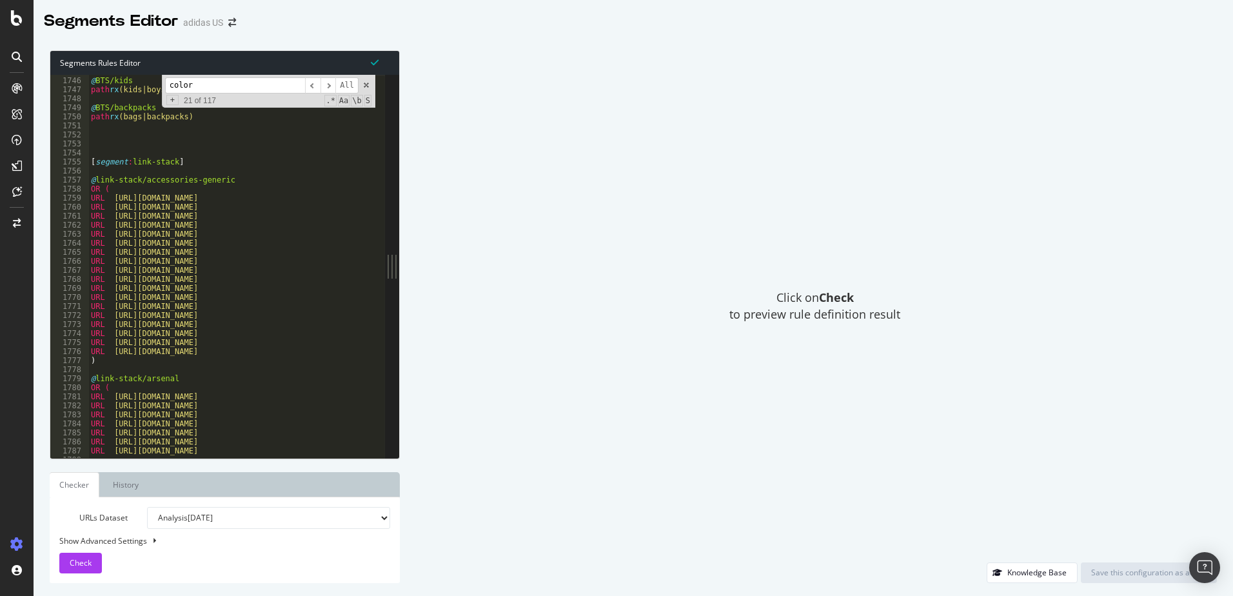
scroll to position [3320, 0]
click at [596, 231] on div "Click on Check to preview rule definition result" at bounding box center [815, 306] width 804 height 512
click at [1210, 560] on div "Open Intercom Messenger" at bounding box center [1205, 568] width 34 height 34
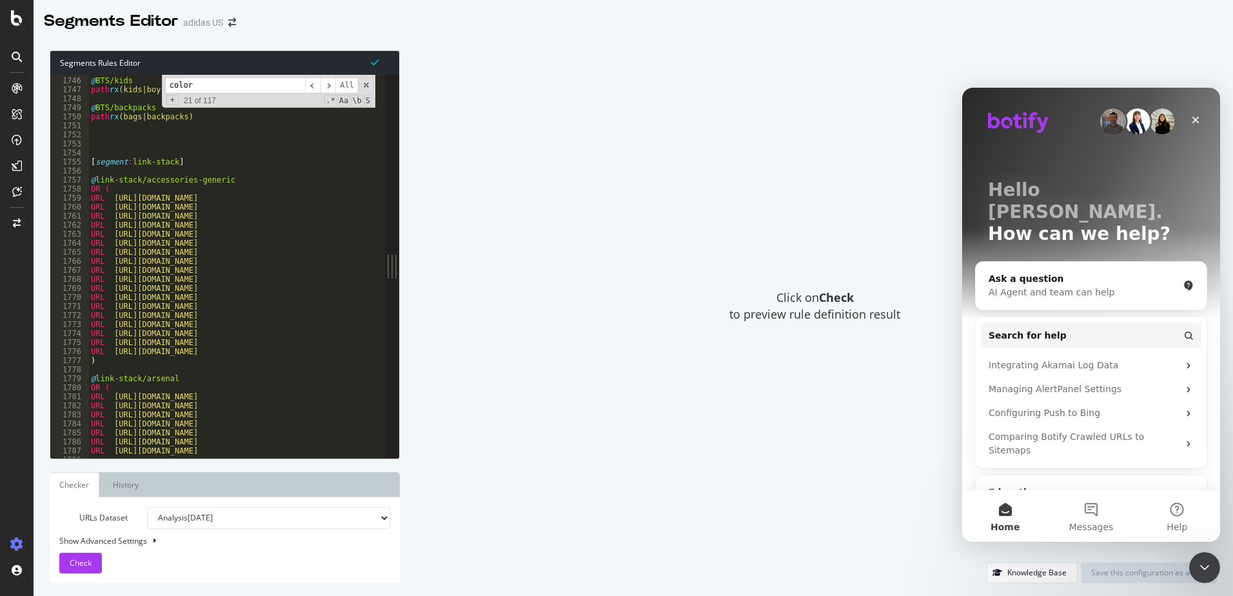
scroll to position [0, 0]
click at [1119, 278] on div "Ask a question AI Agent and team can help" at bounding box center [1091, 286] width 231 height 48
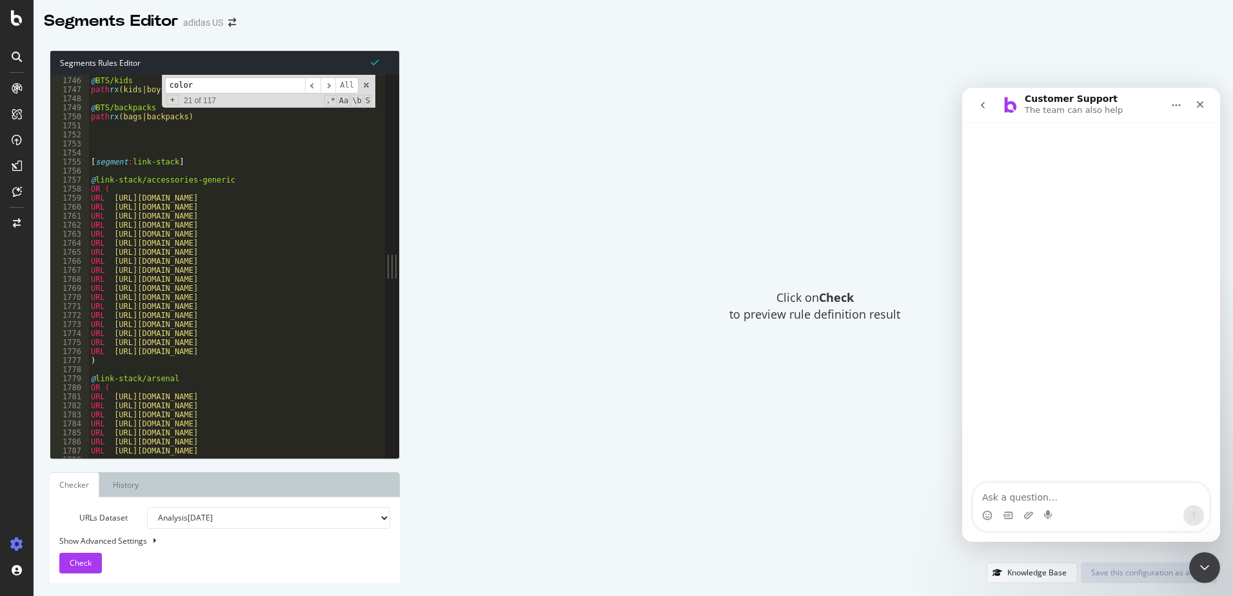
click at [1090, 503] on textarea "Ask a question…" at bounding box center [1091, 494] width 236 height 22
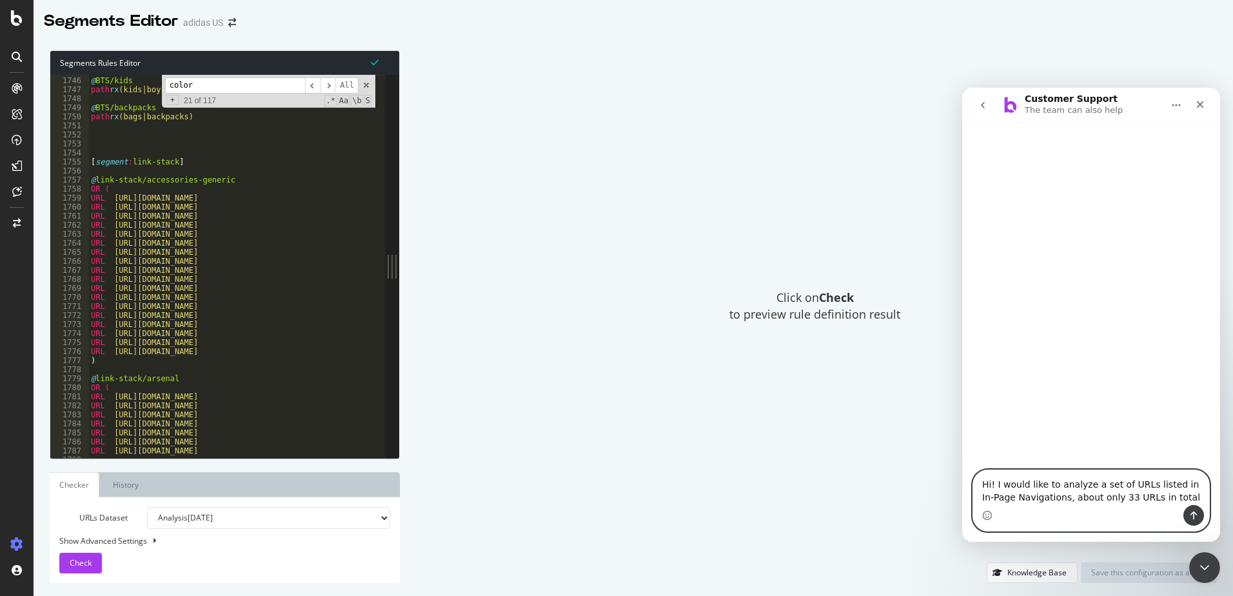
drag, startPoint x: 1056, startPoint y: 496, endPoint x: 1112, endPoint y: 495, distance: 56.1
click at [1112, 495] on textarea "Hi! I would like to analyze a set of URLs listed in In-Page Navigations, about …" at bounding box center [1091, 487] width 236 height 35
click at [1152, 498] on textarea "Hi! I would like to analyze a set of URLs listed in In-Page Navigations, around…" at bounding box center [1091, 487] width 236 height 35
drag, startPoint x: 1154, startPoint y: 482, endPoint x: 1154, endPoint y: 495, distance: 12.9
click at [1154, 495] on textarea "Hi! I would like to analyze a set of URLs listed in In-Page Navigations, around…" at bounding box center [1091, 481] width 236 height 48
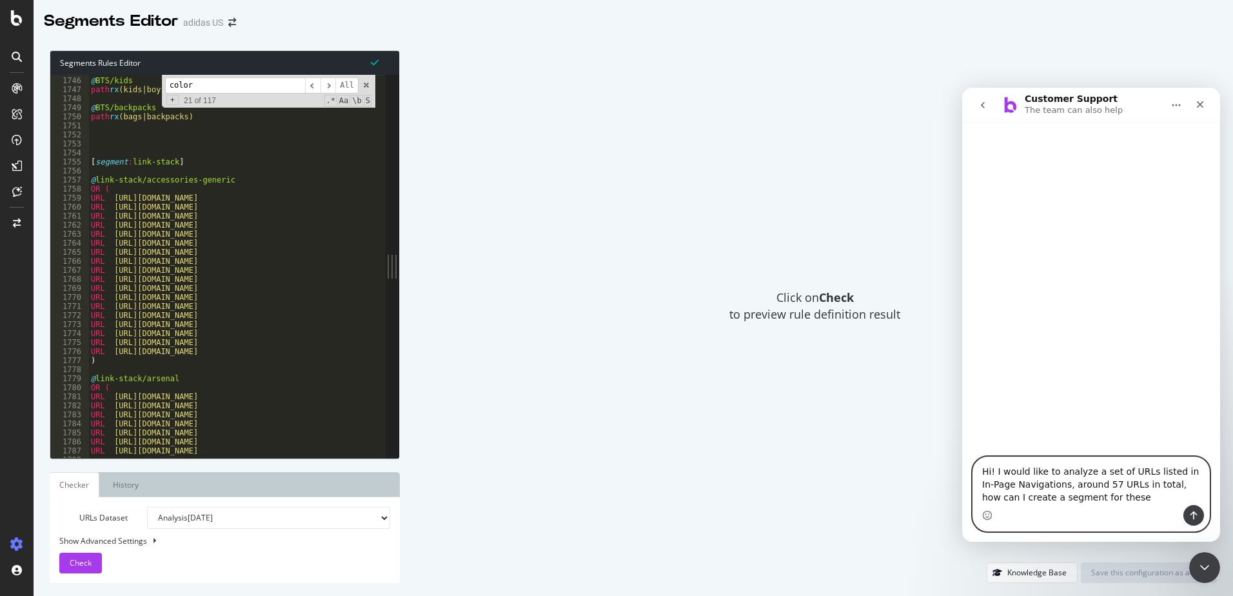
type textarea "Hi! I would like to analyze a set of URLs listed in In-Page Navigations, around…"
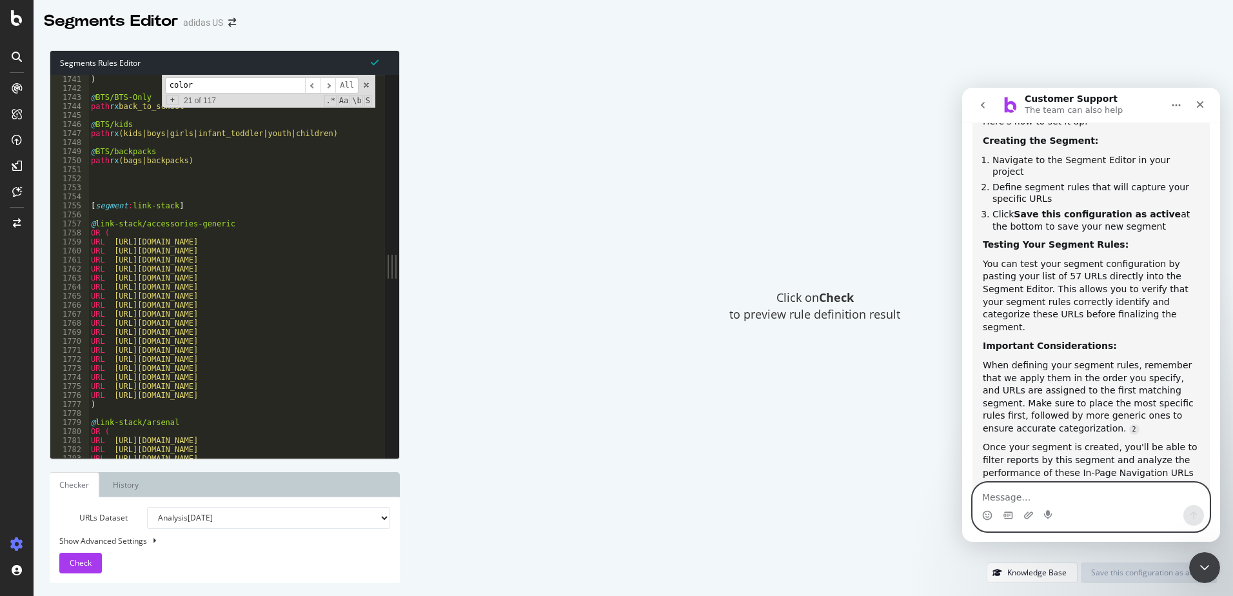
scroll to position [3327, 0]
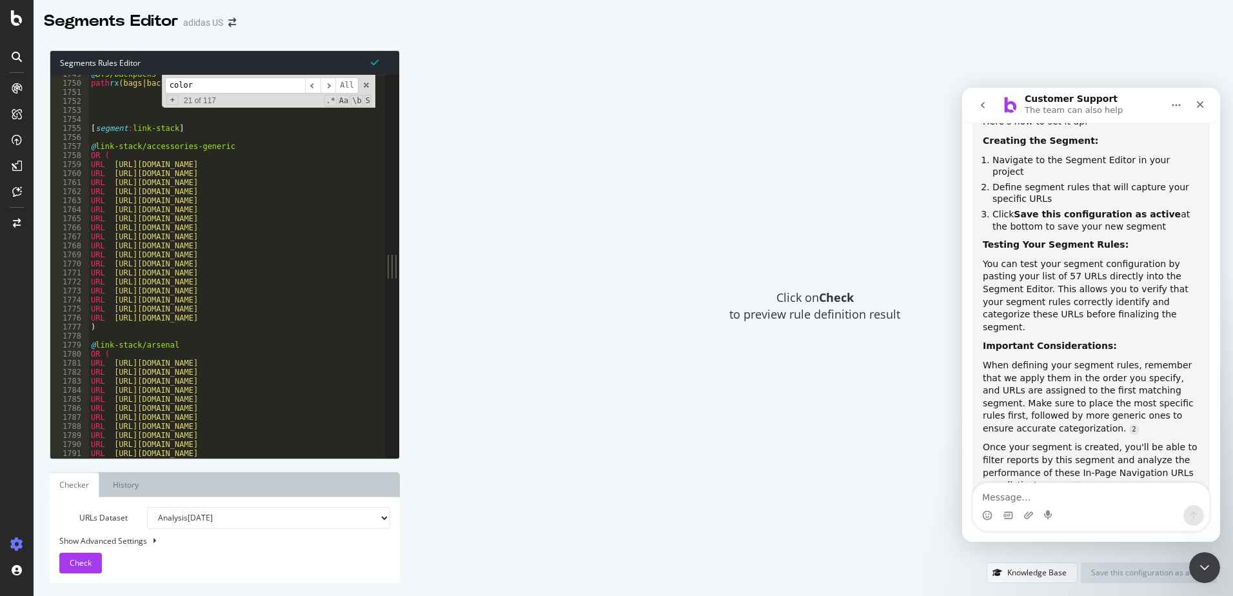
click at [233, 88] on input "color" at bounding box center [235, 85] width 140 height 16
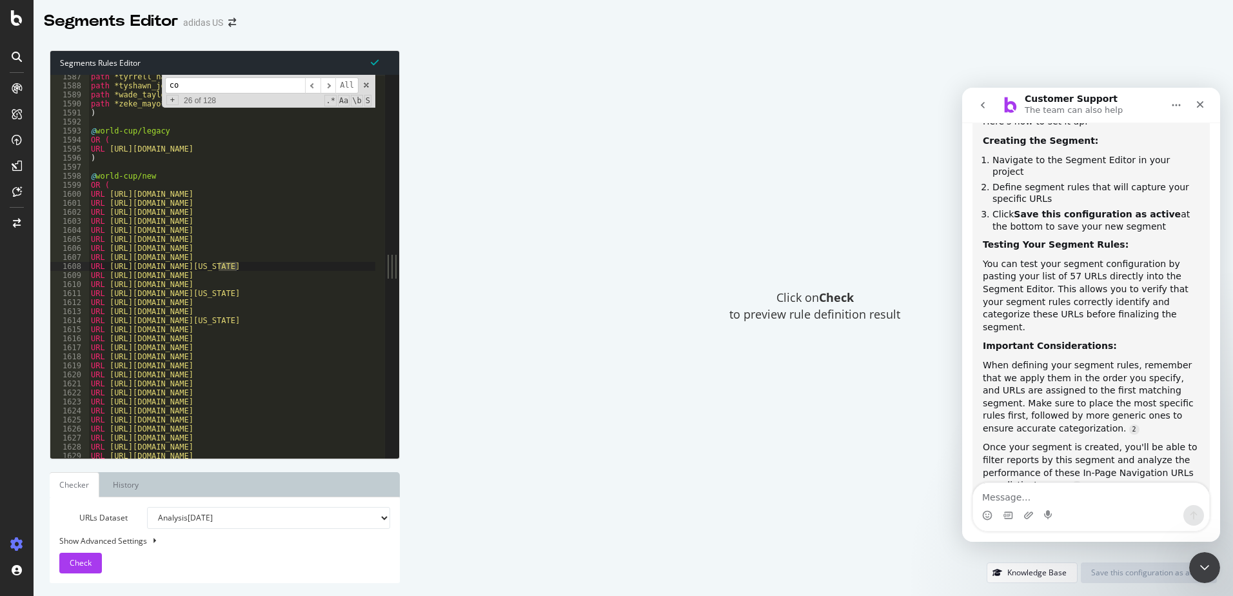
type input "c"
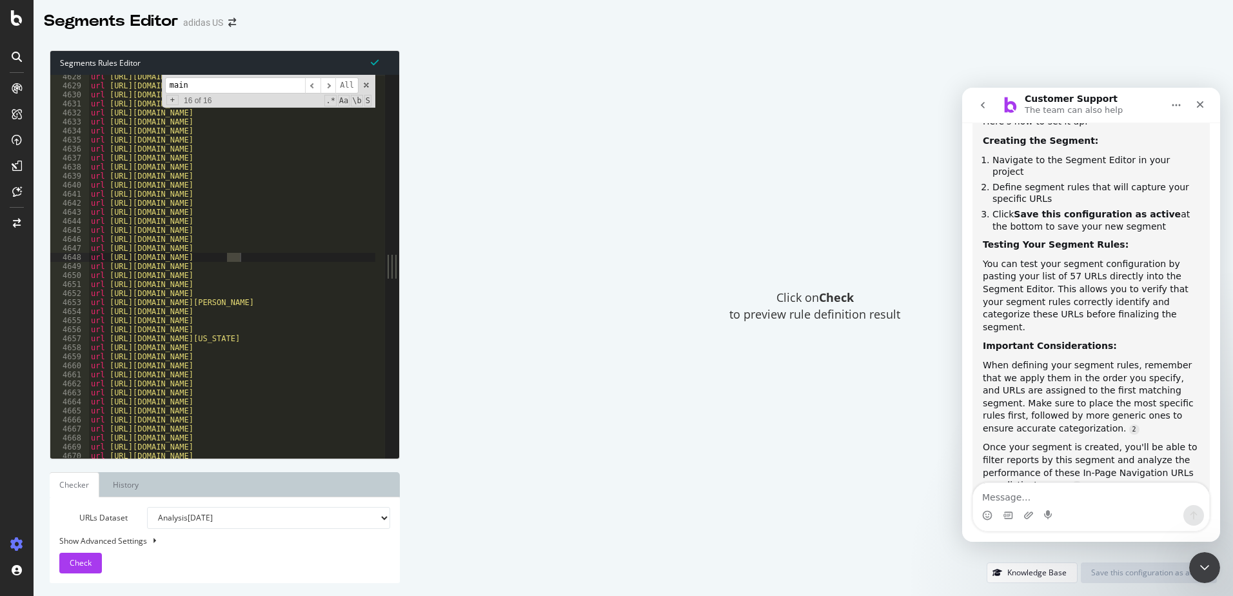
scroll to position [229, 0]
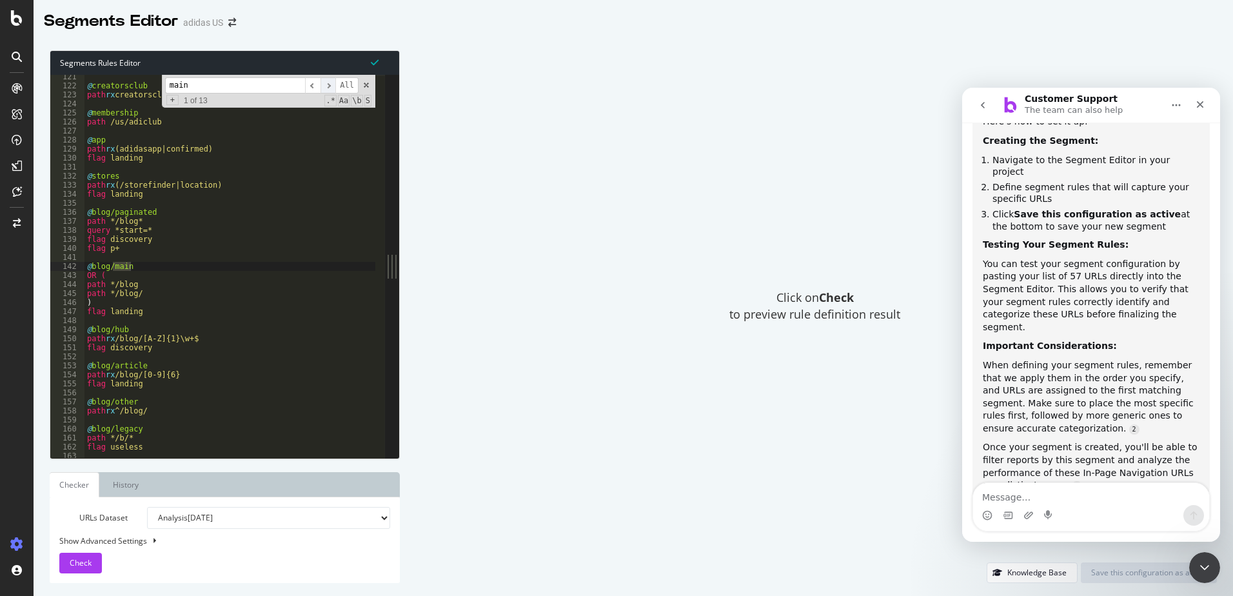
type input "main"
click at [329, 83] on span "​" at bounding box center [327, 85] width 15 height 16
